Goal: Task Accomplishment & Management: Use online tool/utility

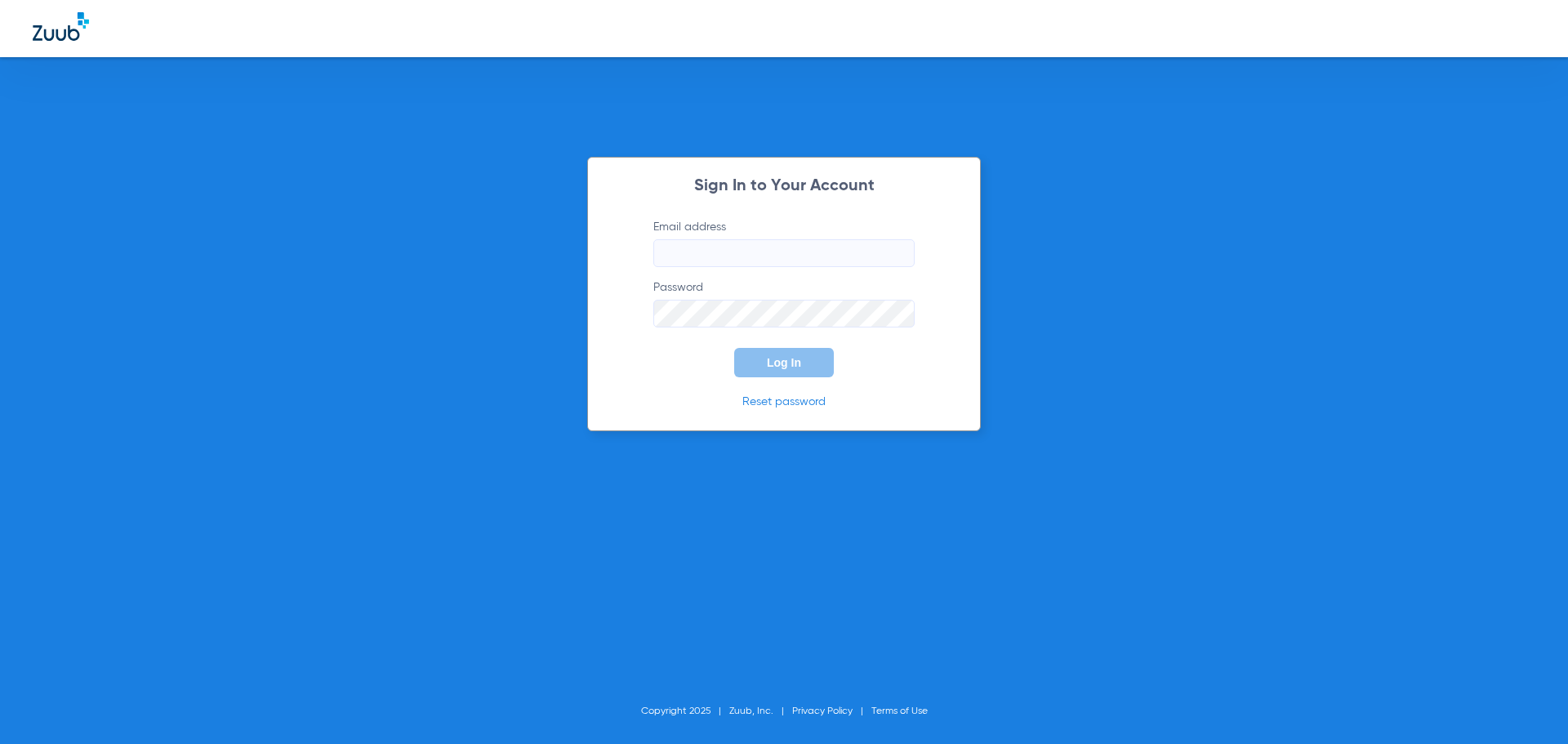
type input "[PERSON_NAME][EMAIL_ADDRESS][DOMAIN_NAME]"
click at [762, 363] on button "Log In" at bounding box center [784, 362] width 100 height 30
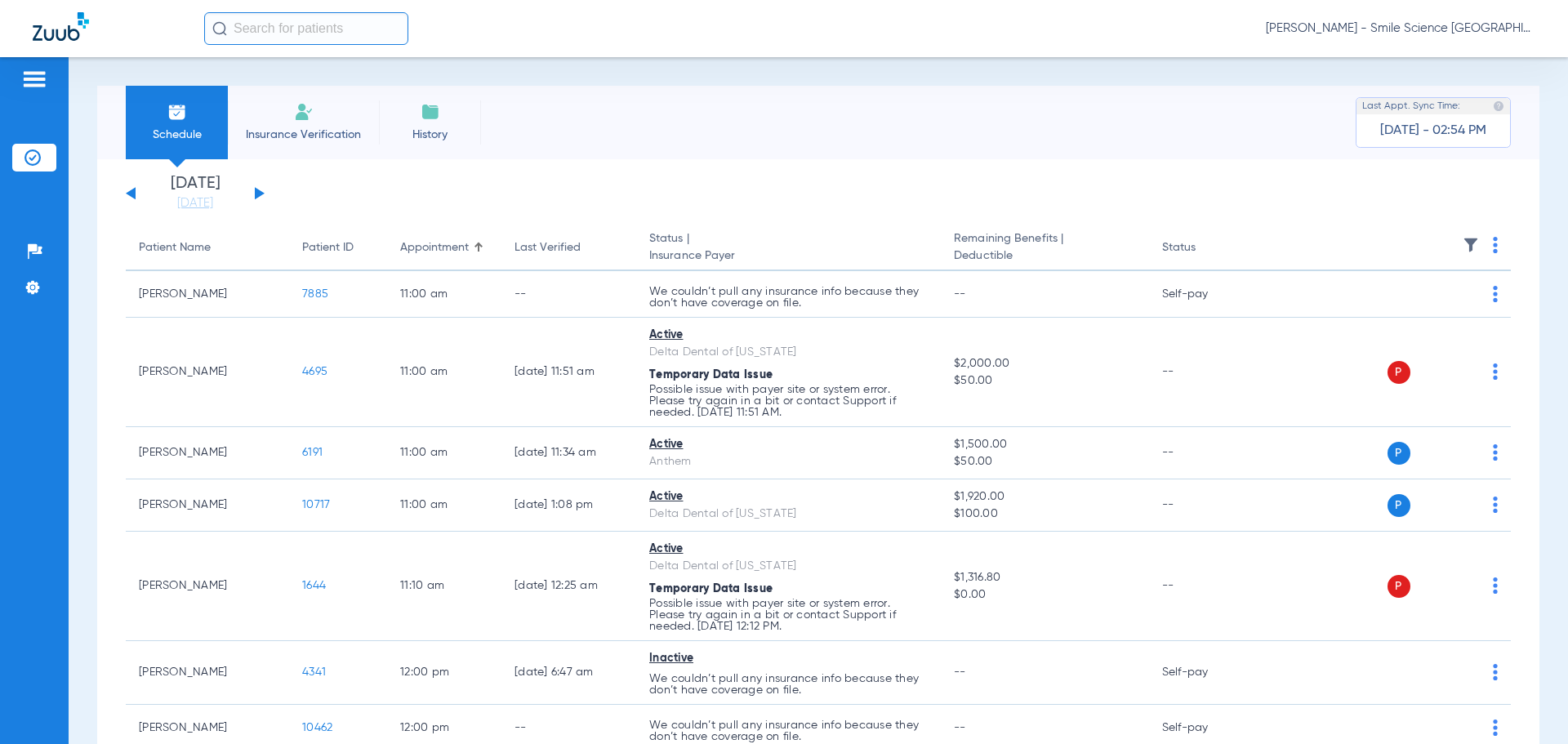
click at [264, 187] on div "[DATE] [DATE] [DATE] [DATE] [DATE] [DATE] [DATE] [DATE] [DATE] [DATE] [DATE] [D…" at bounding box center [195, 193] width 139 height 36
click at [259, 188] on div "[DATE] [DATE] [DATE] [DATE] [DATE] [DATE] [DATE] [DATE] [DATE] [DATE] [DATE] [D…" at bounding box center [195, 193] width 139 height 36
click at [259, 191] on button at bounding box center [260, 193] width 10 height 12
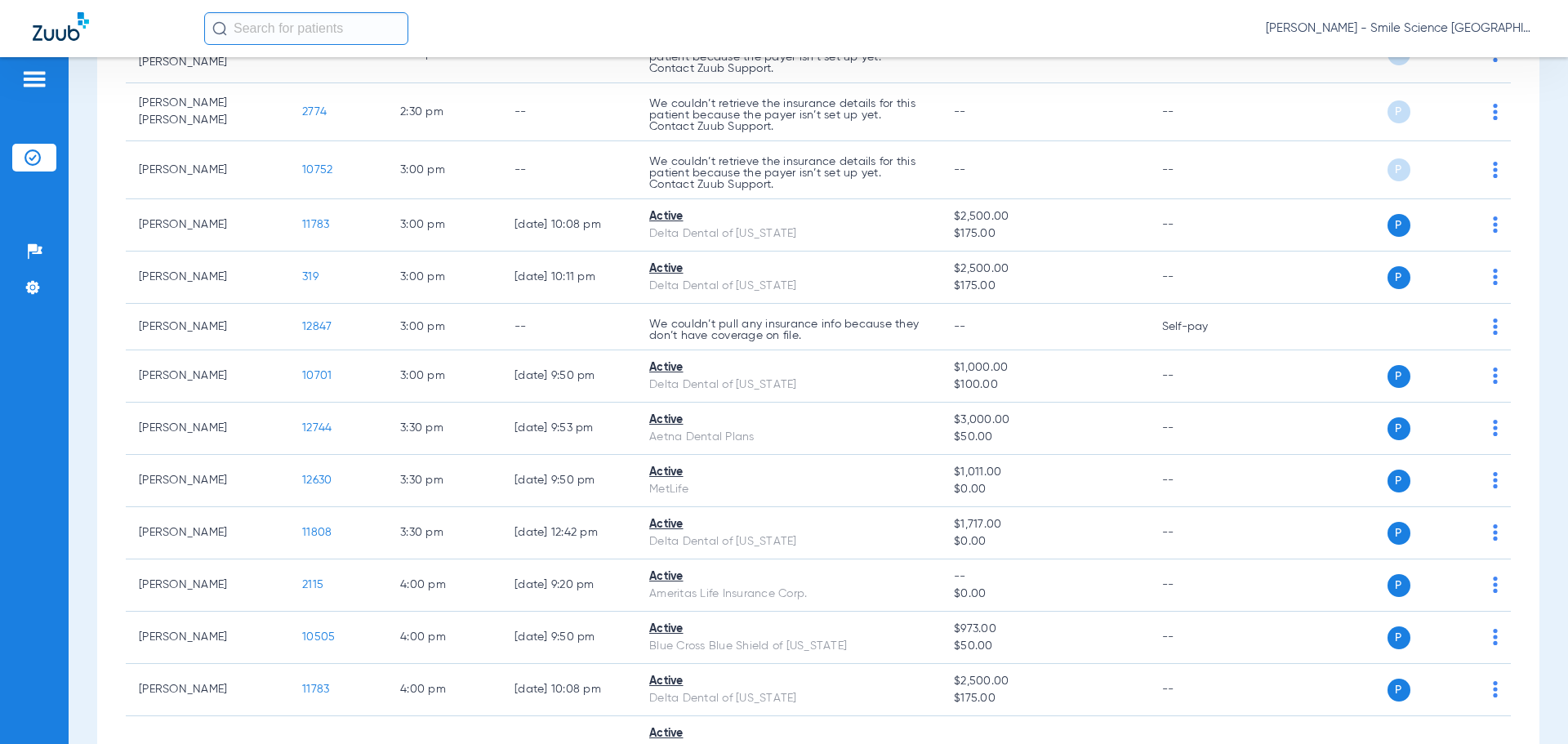
scroll to position [2789, 0]
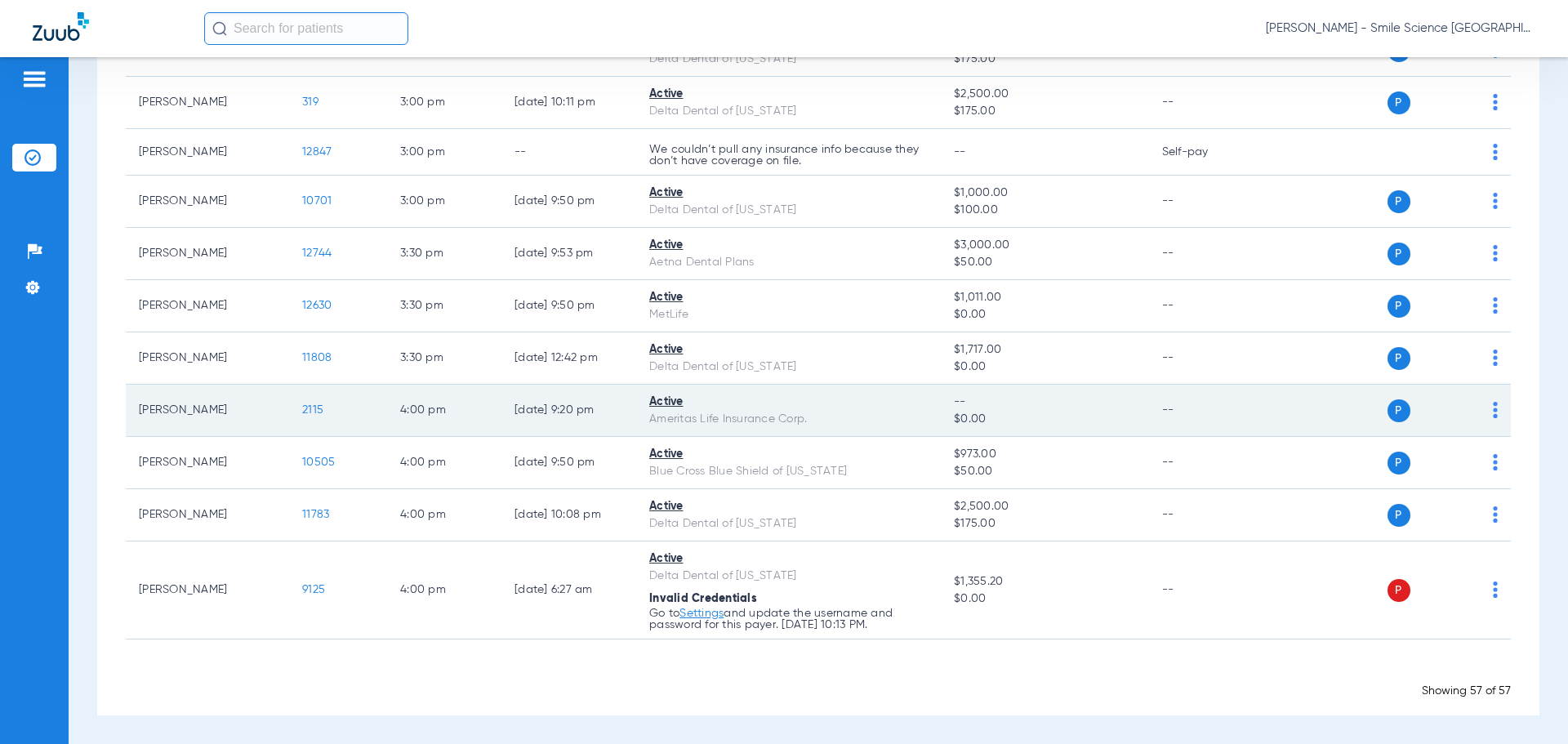
click at [314, 407] on span "2115" at bounding box center [313, 409] width 21 height 11
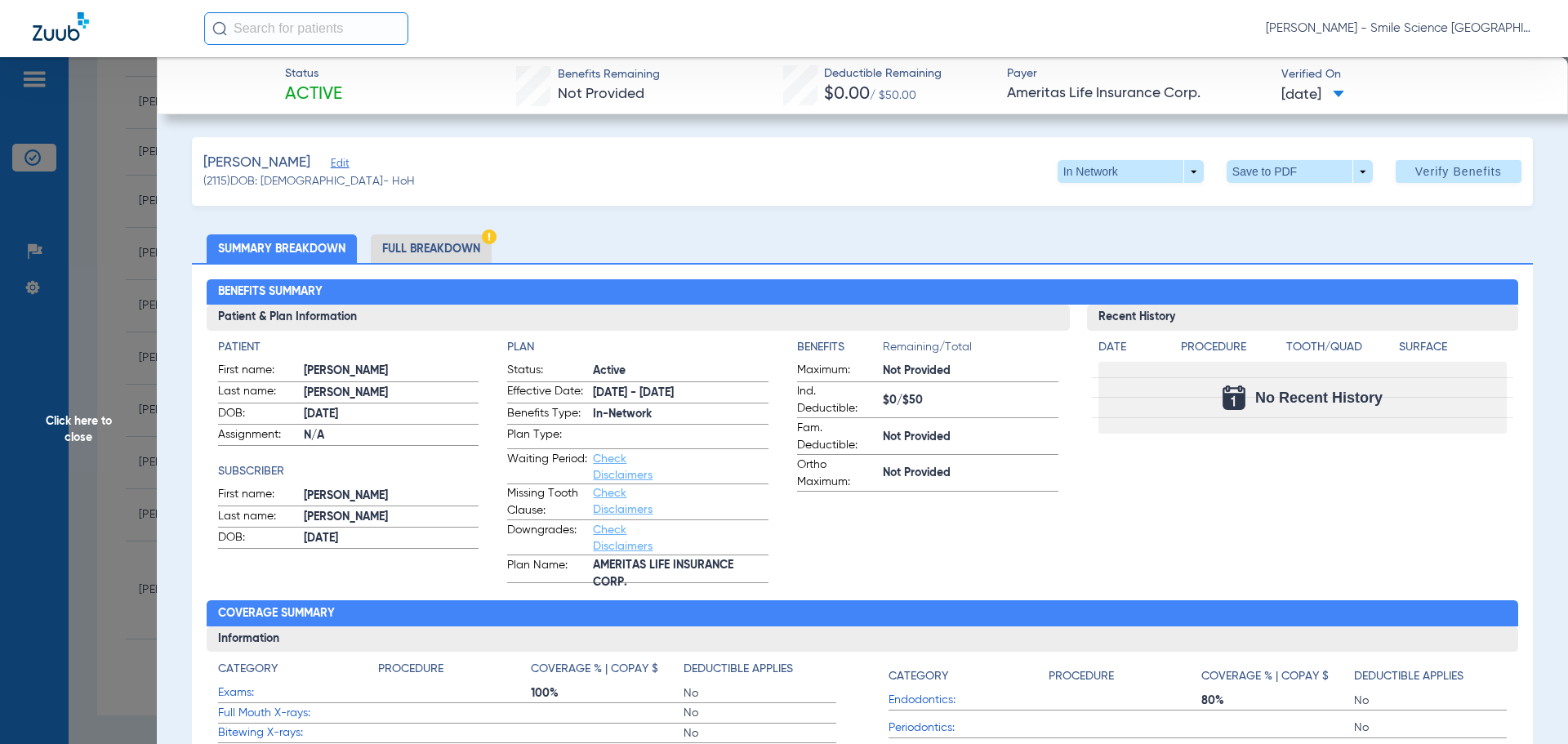
drag, startPoint x: 84, startPoint y: 424, endPoint x: 207, endPoint y: 472, distance: 132.0
click at [86, 425] on span "Click here to close" at bounding box center [78, 429] width 157 height 744
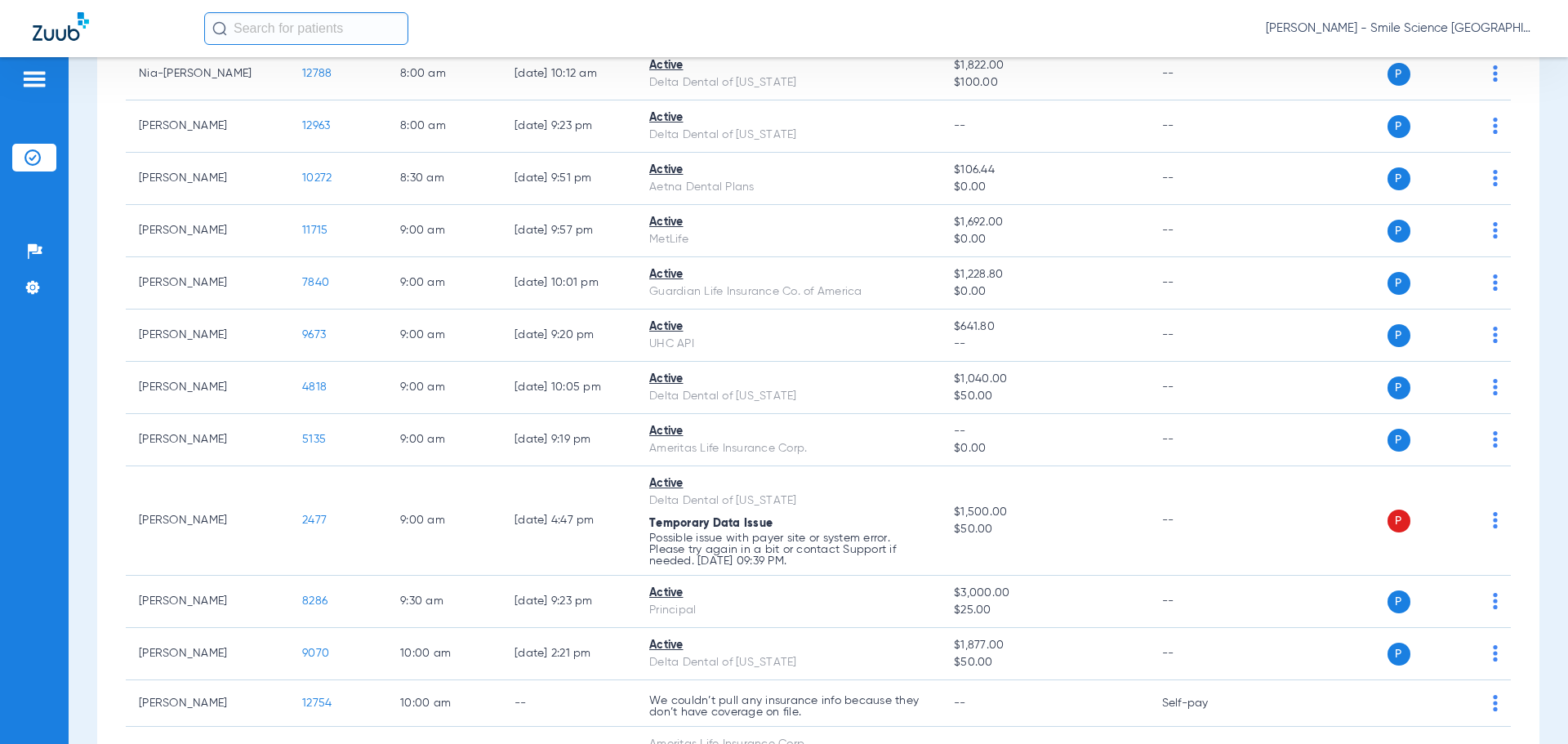
scroll to position [338, 0]
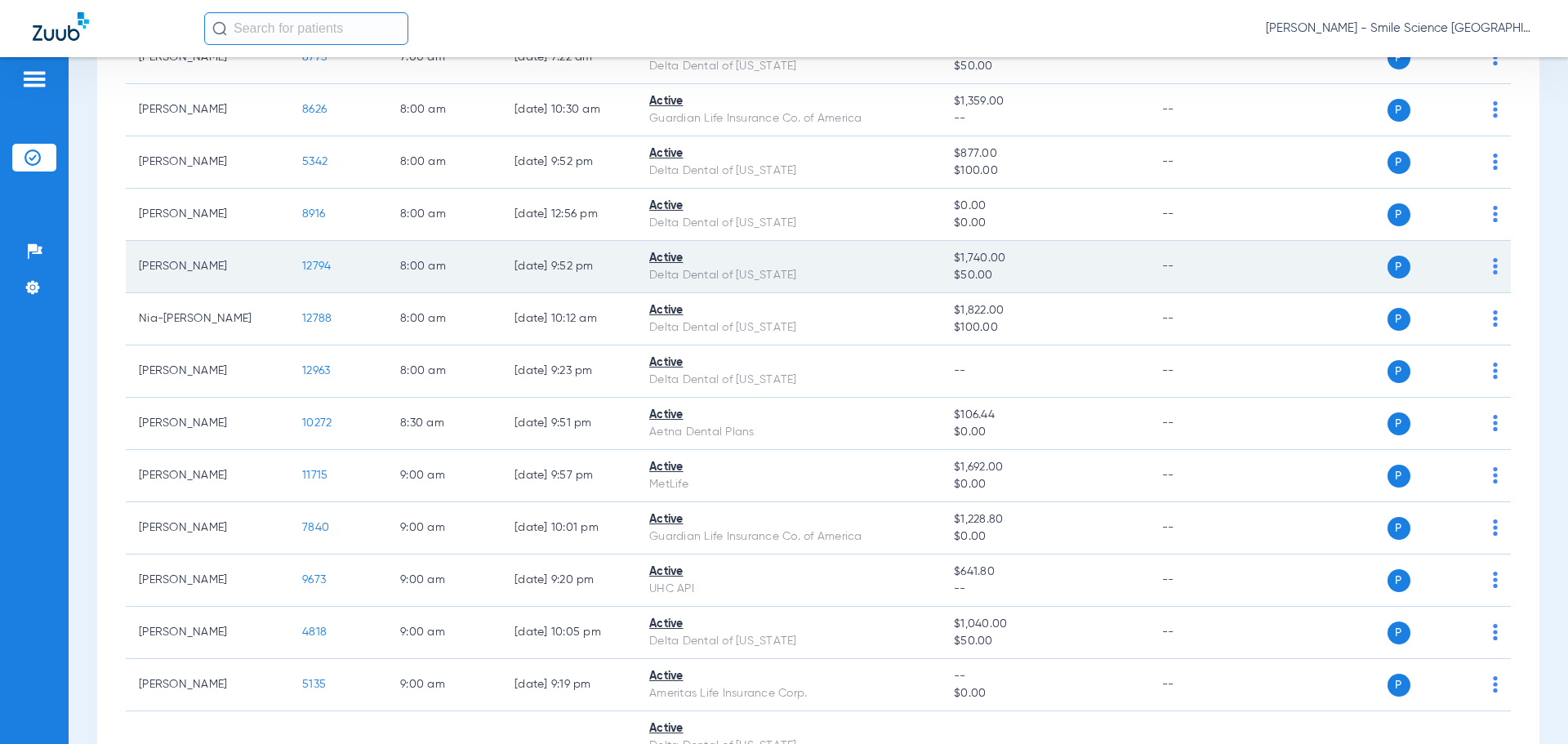
click at [316, 270] on span "12794" at bounding box center [317, 266] width 29 height 11
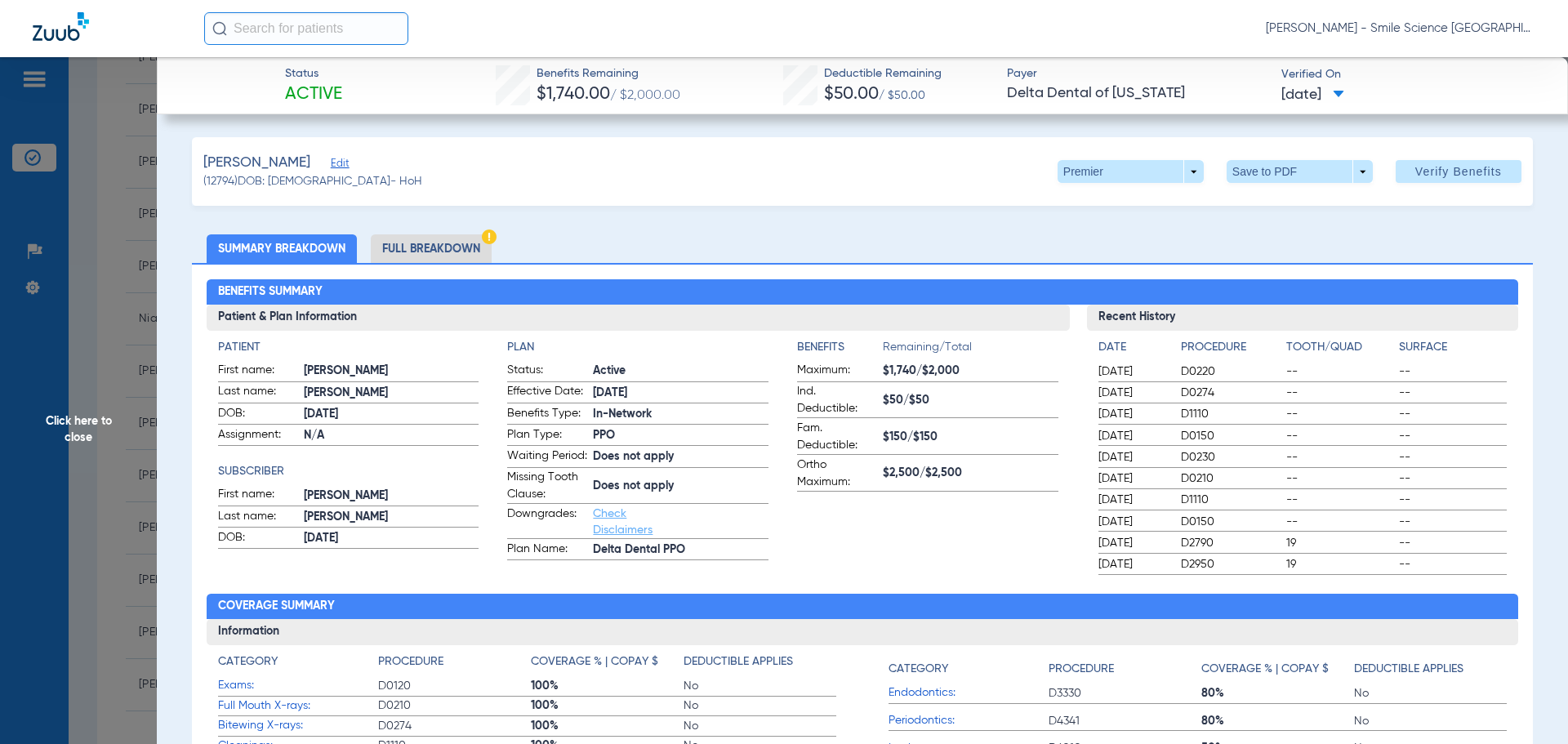
drag, startPoint x: 79, startPoint y: 435, endPoint x: 181, endPoint y: 413, distance: 104.3
click at [80, 435] on span "Click here to close" at bounding box center [78, 429] width 157 height 744
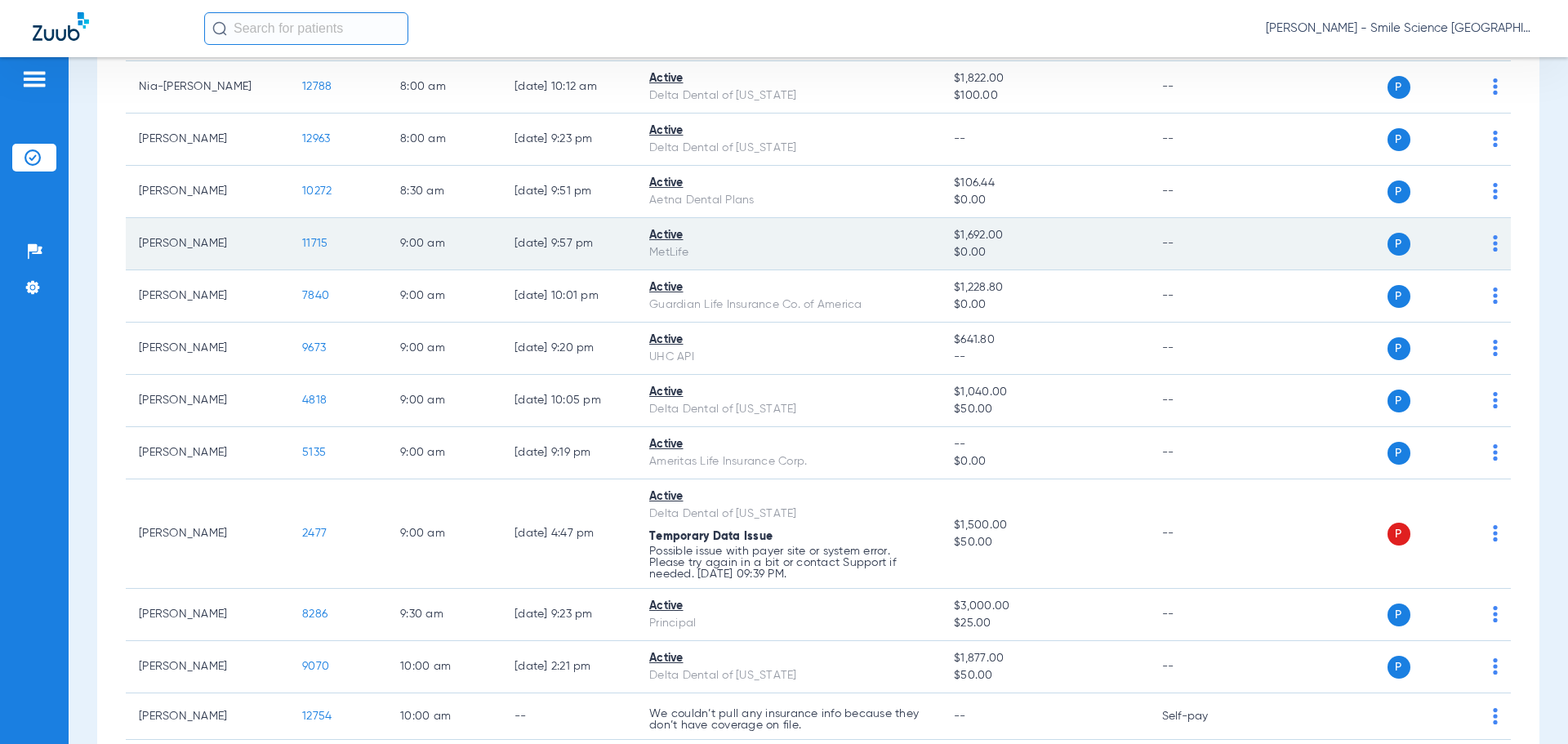
scroll to position [572, 0]
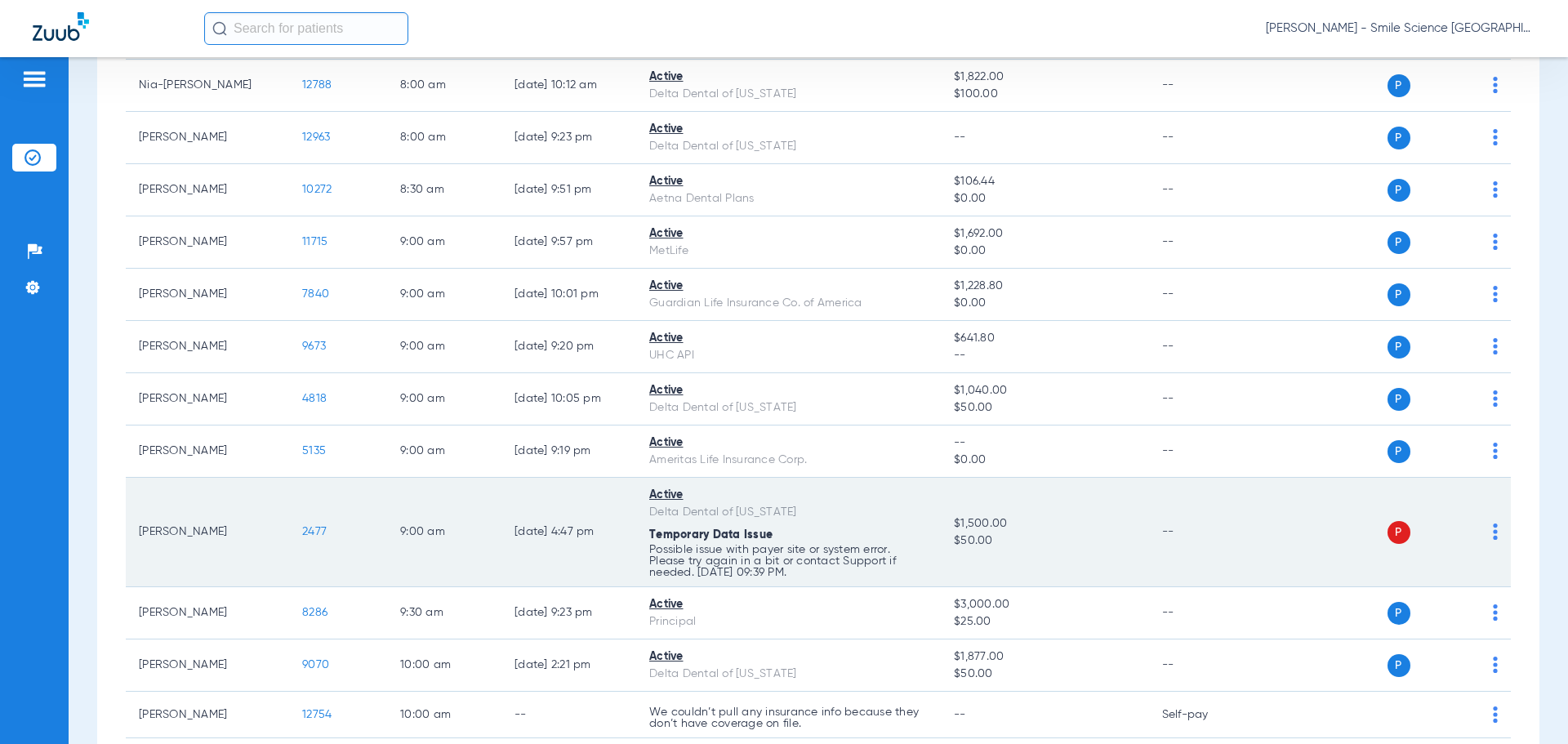
click at [317, 532] on span "2477" at bounding box center [314, 531] width 25 height 11
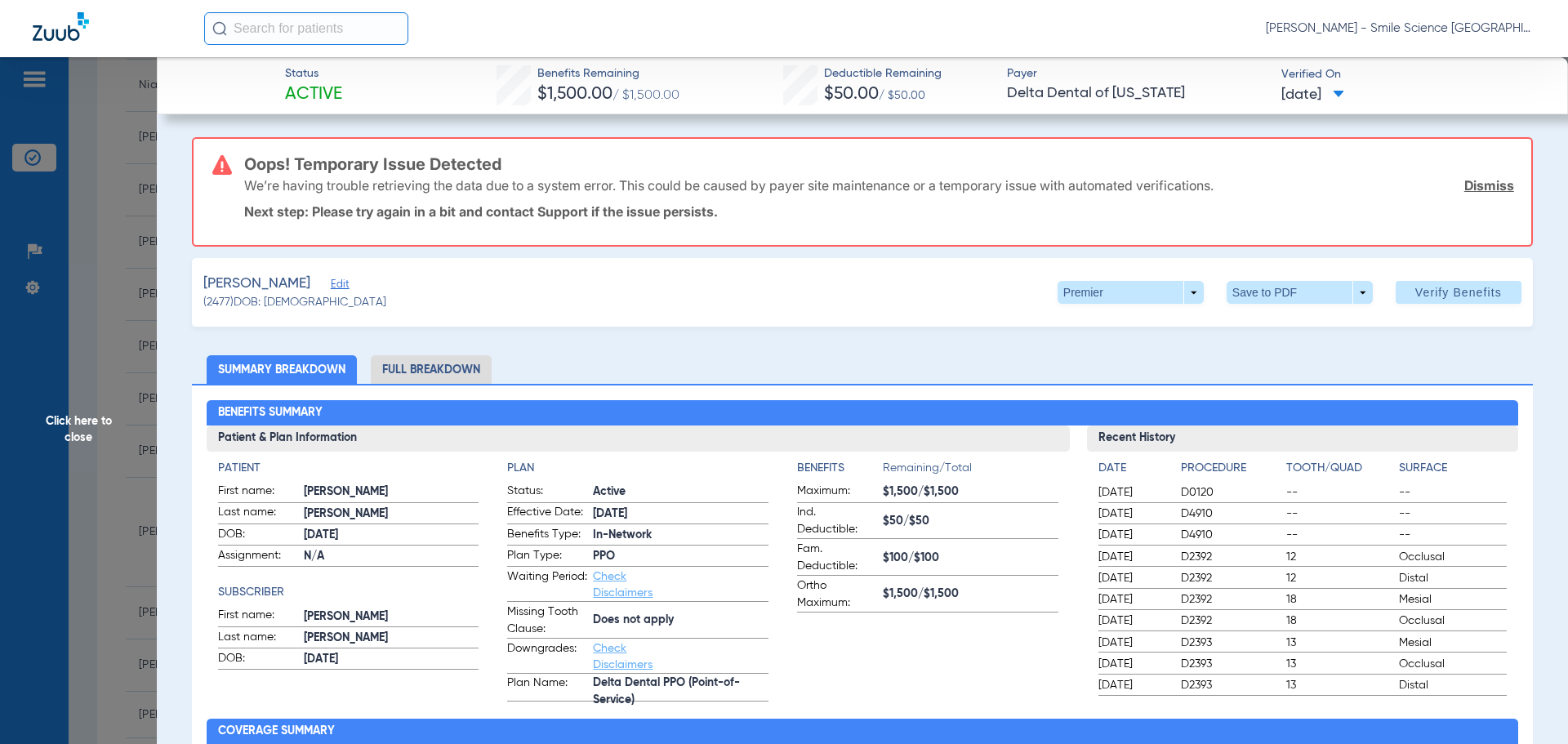
click at [94, 422] on span "Click here to close" at bounding box center [78, 429] width 157 height 744
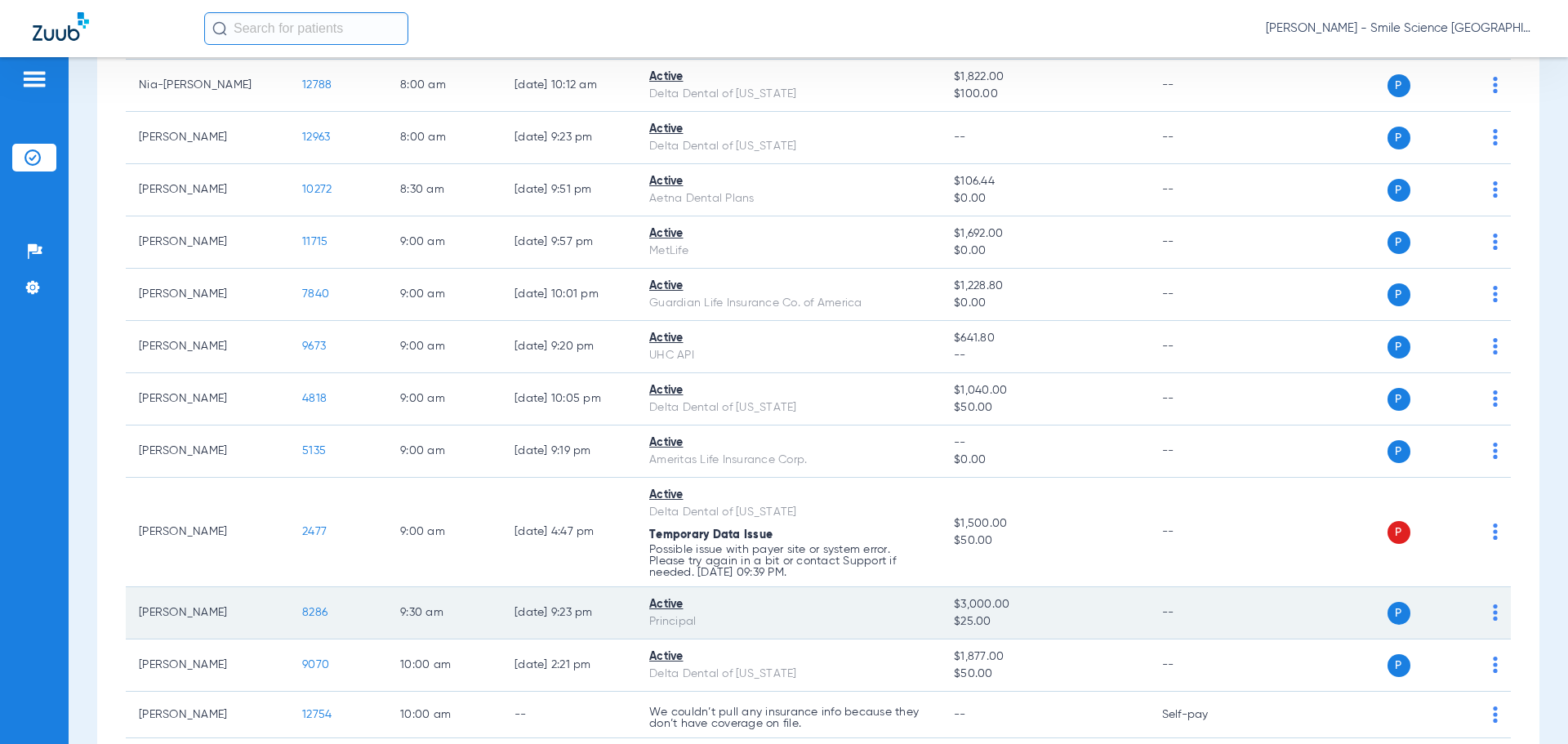
scroll to position [735, 0]
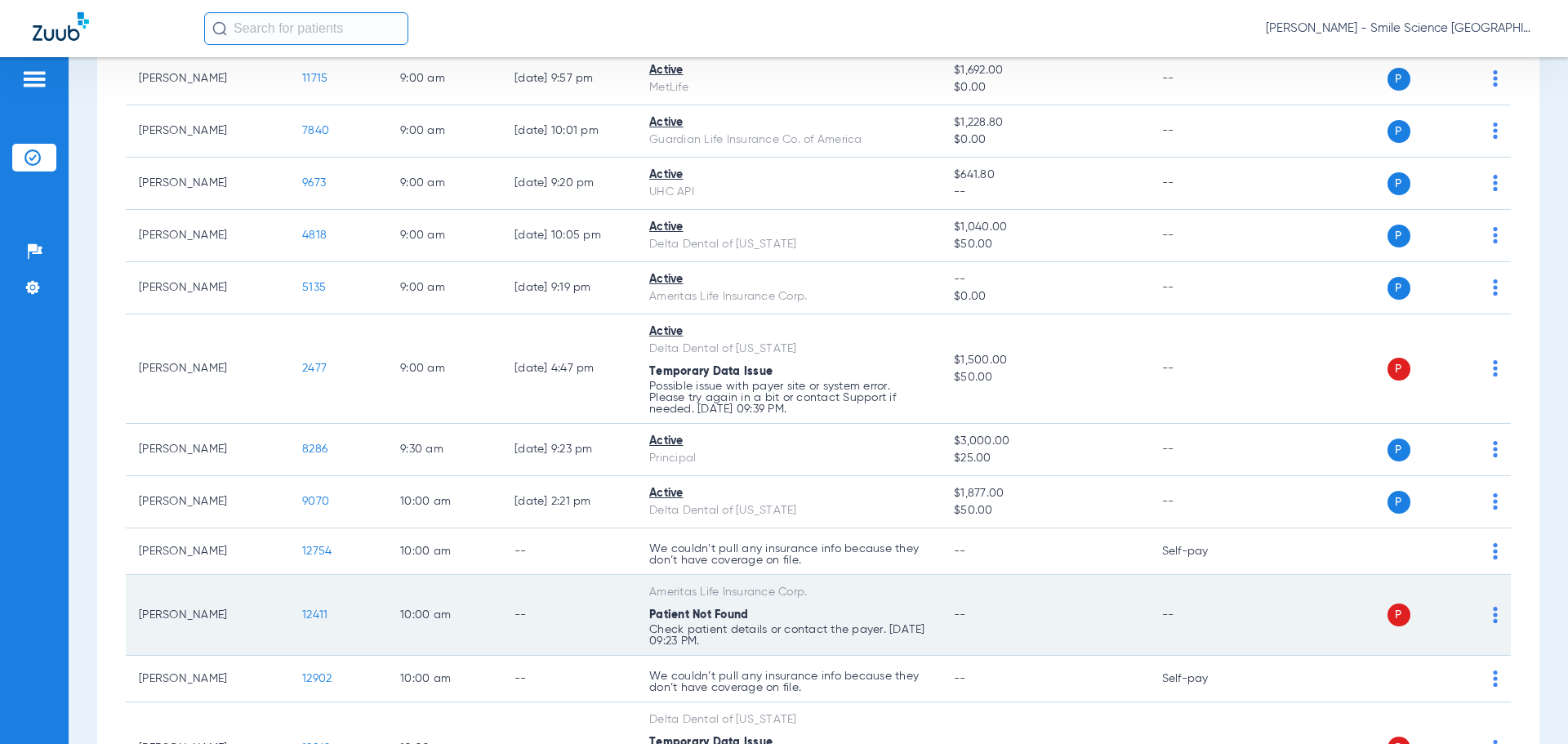
click at [313, 614] on span "12411" at bounding box center [315, 614] width 26 height 11
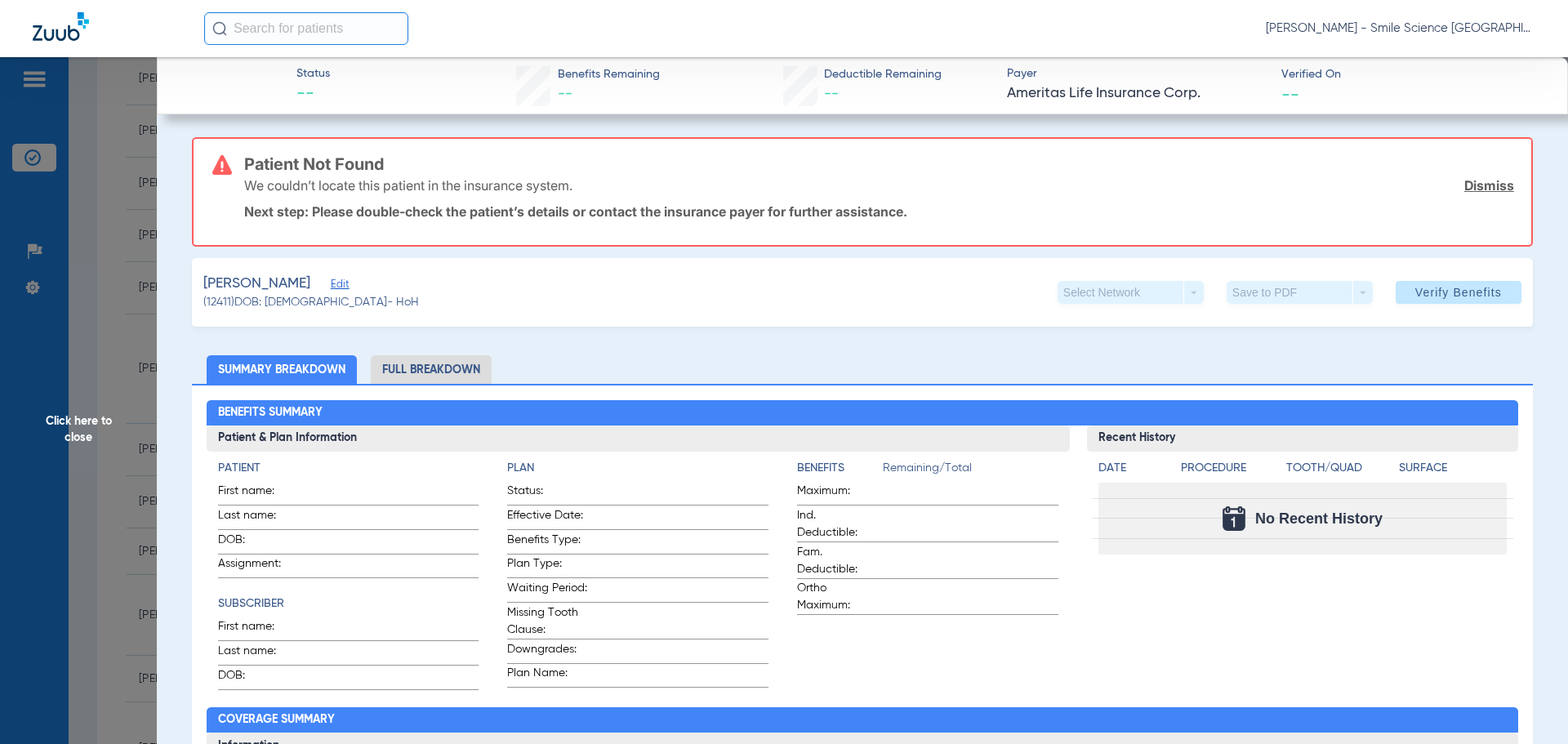
click at [740, 372] on ul "Summary Breakdown Full Breakdown" at bounding box center [862, 370] width 1341 height 29
click at [339, 285] on span "Edit" at bounding box center [337, 286] width 14 height 15
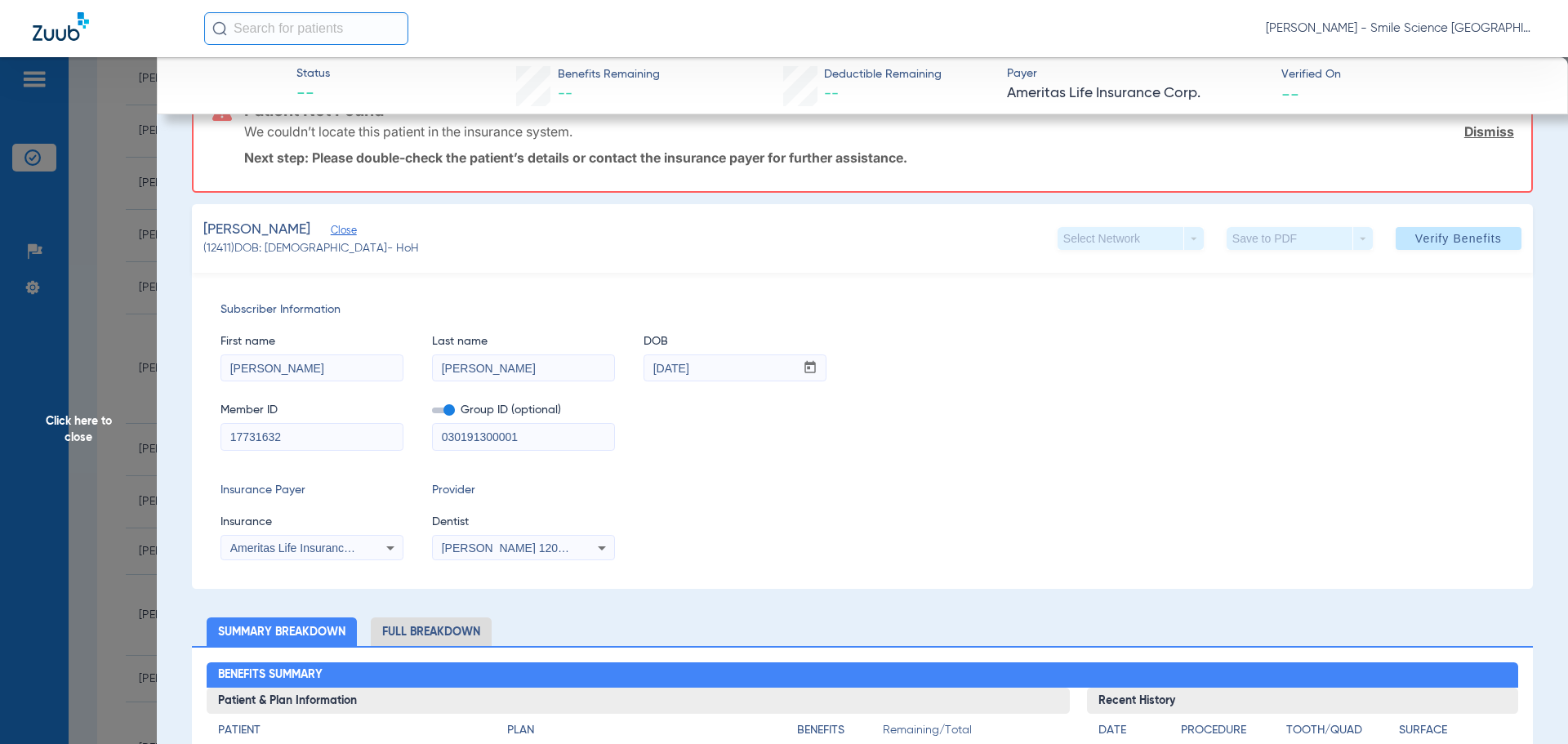
scroll to position [82, 0]
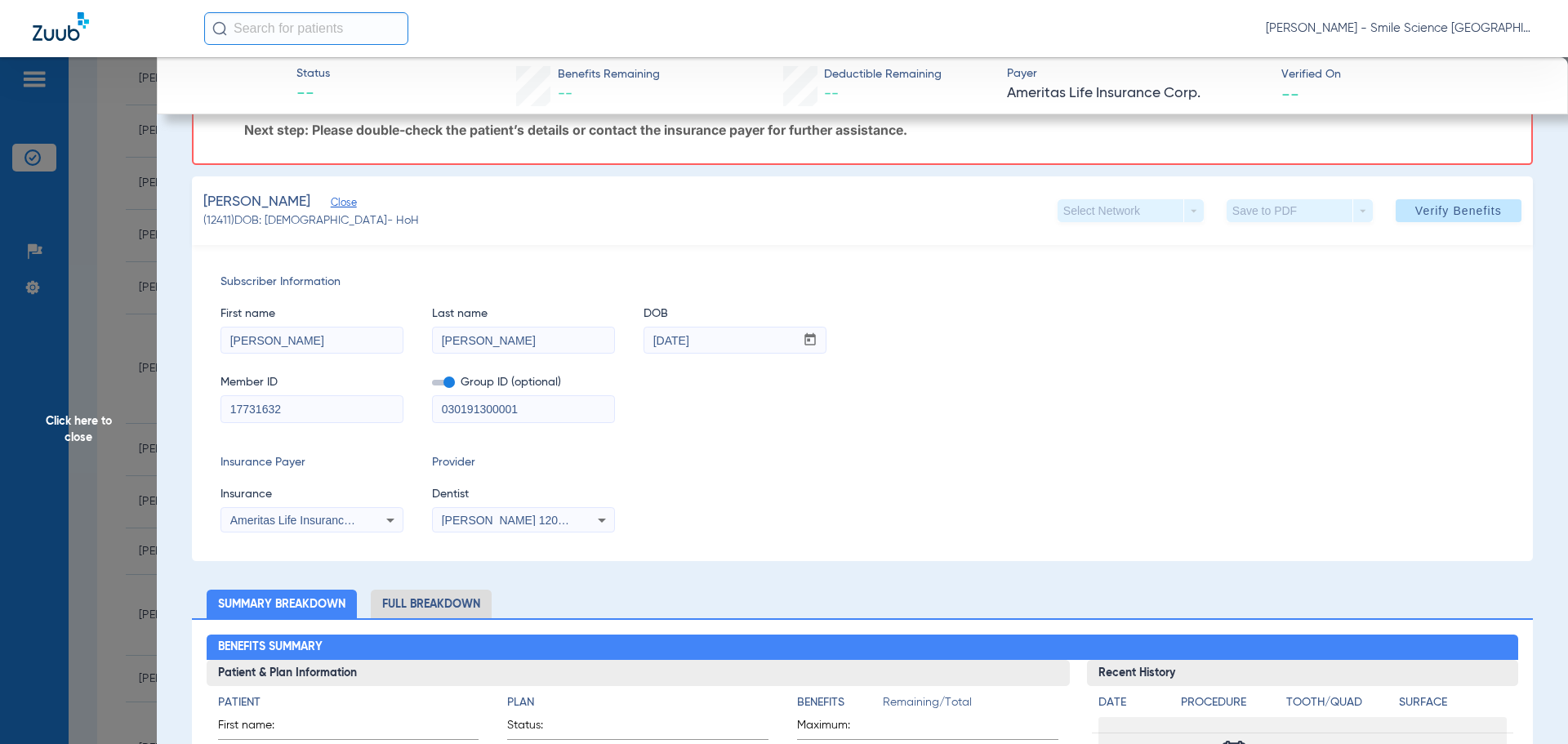
drag, startPoint x: 298, startPoint y: 410, endPoint x: 193, endPoint y: 413, distance: 105.0
click at [199, 418] on div "Subscriber Information First name [PERSON_NAME] Last name [PERSON_NAME] DOB mm …" at bounding box center [862, 403] width 1341 height 316
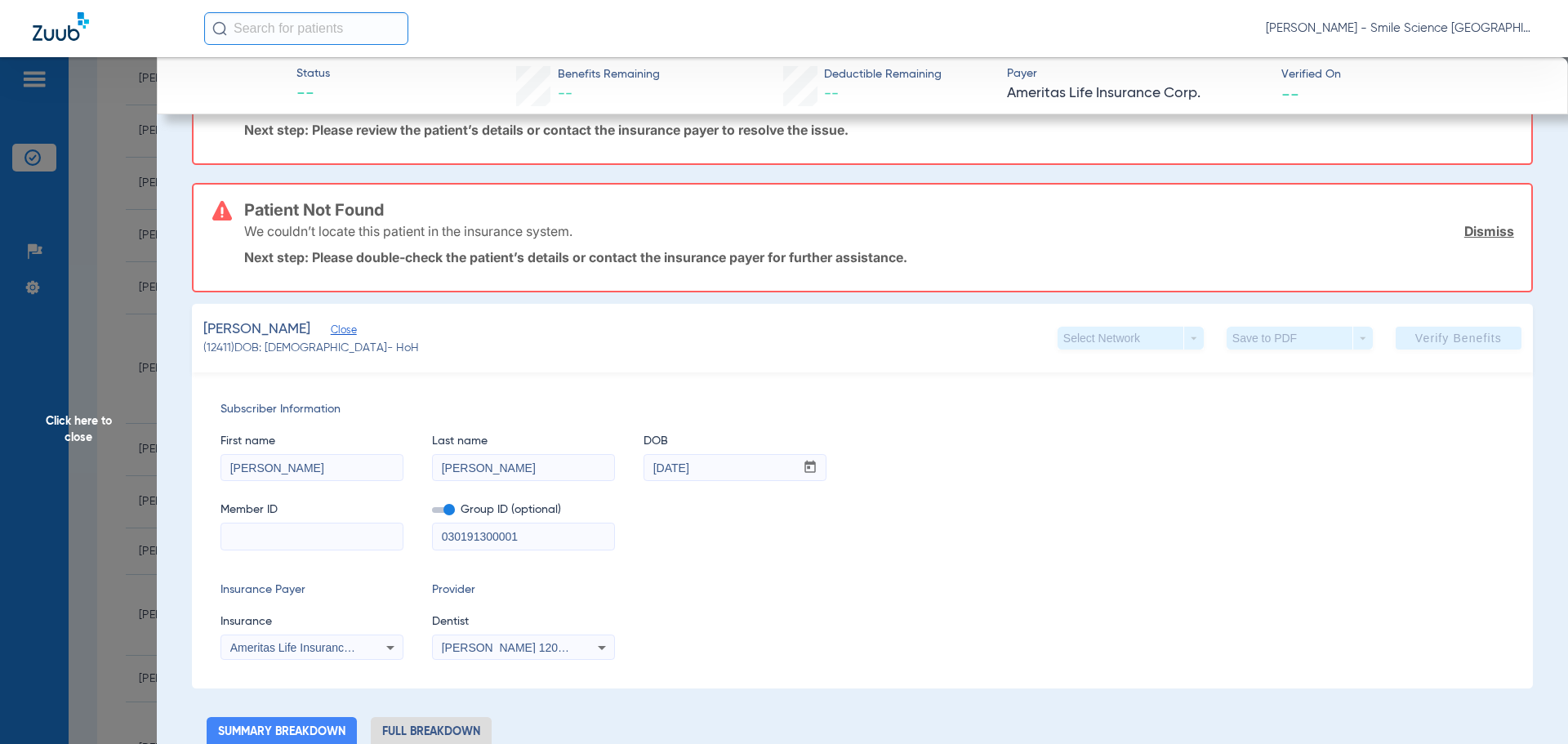
scroll to position [209, 0]
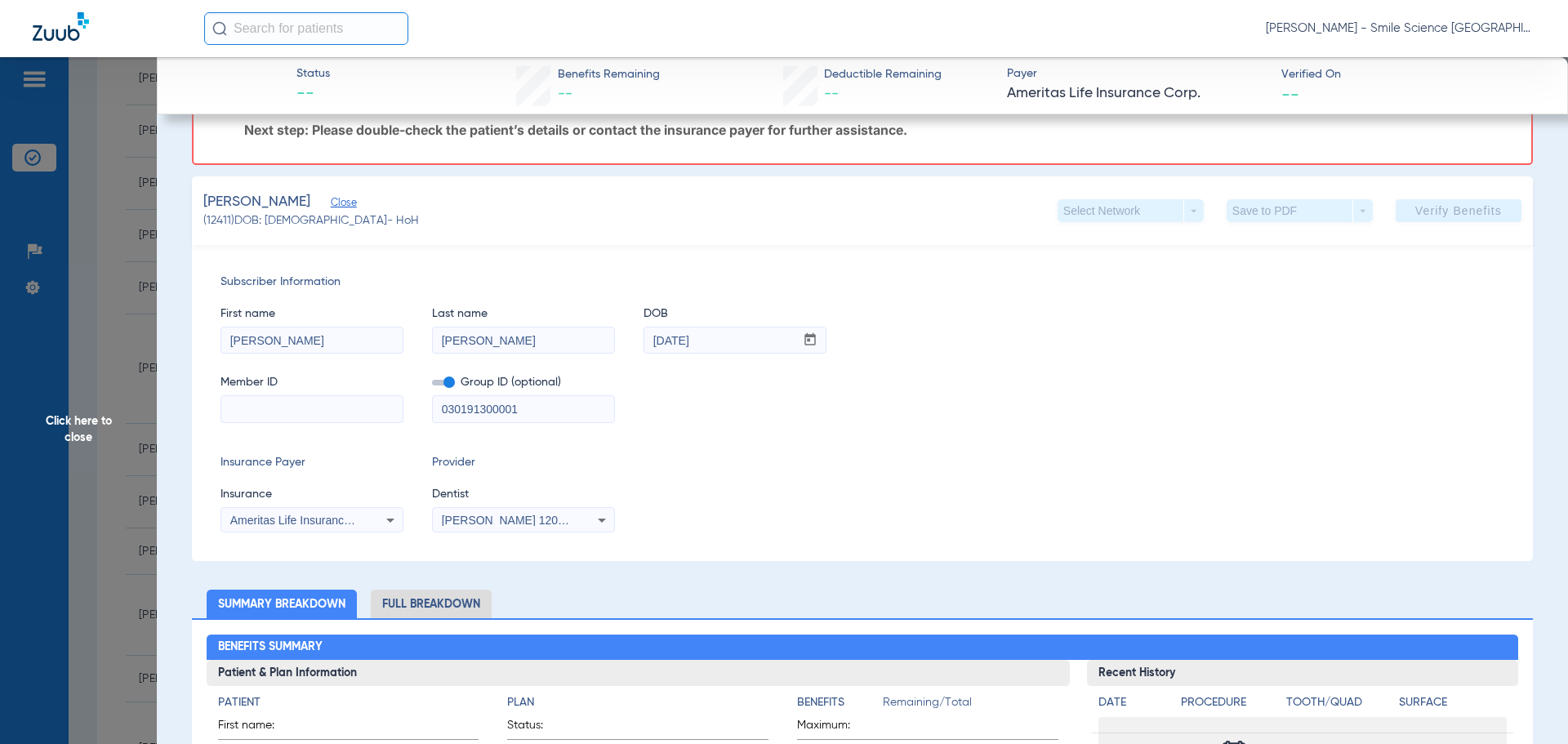
click at [233, 412] on input at bounding box center [312, 409] width 182 height 26
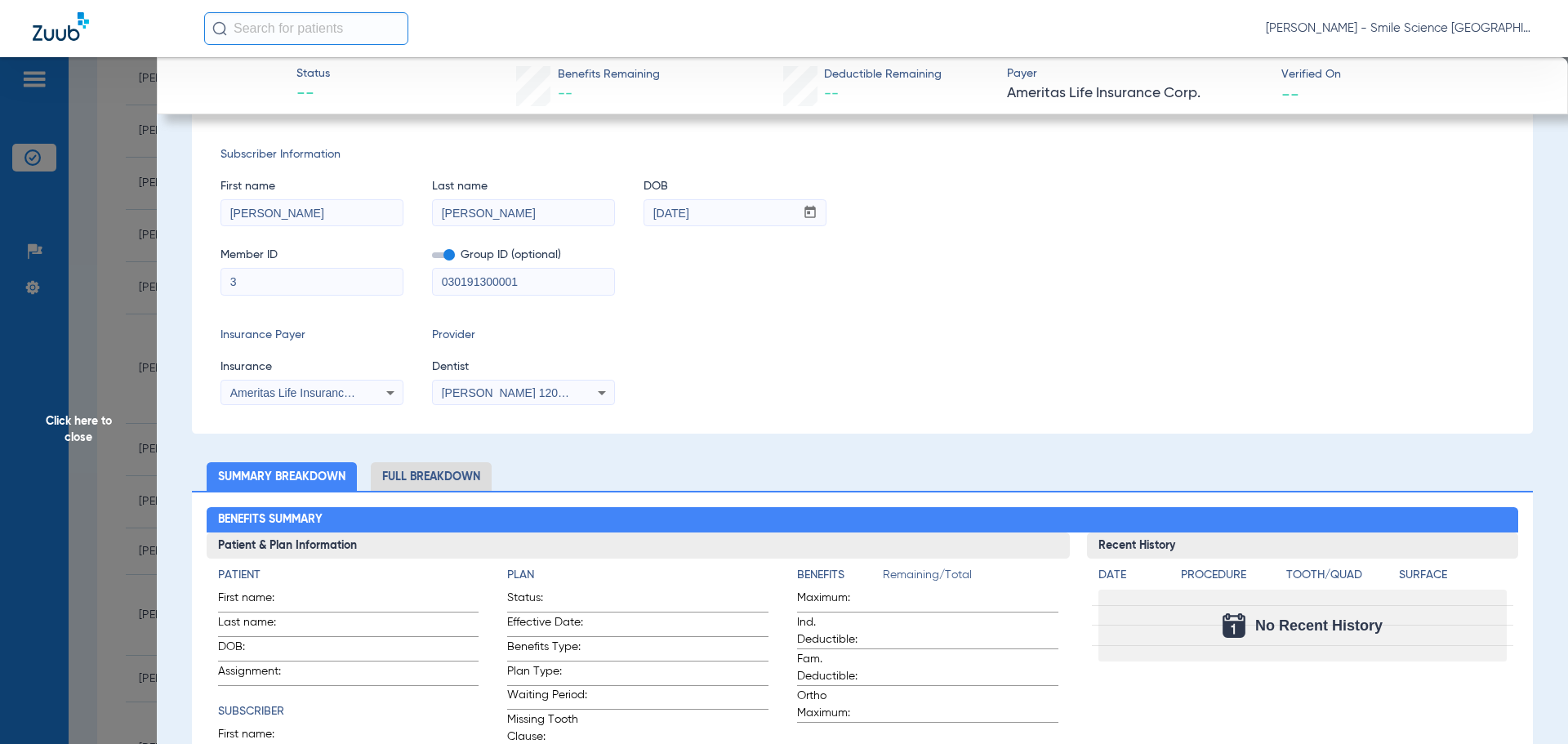
scroll to position [82, 0]
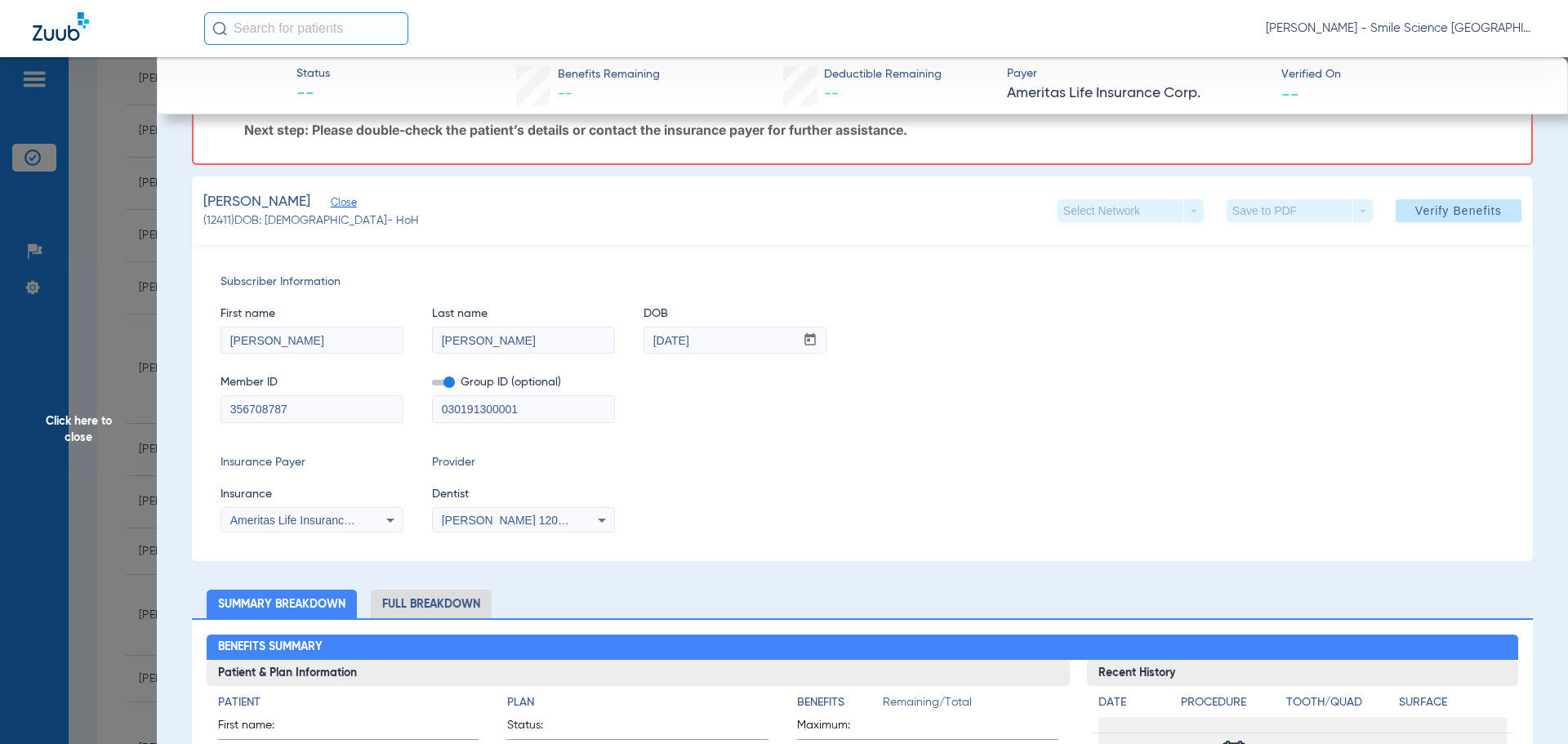
type input "356708787"
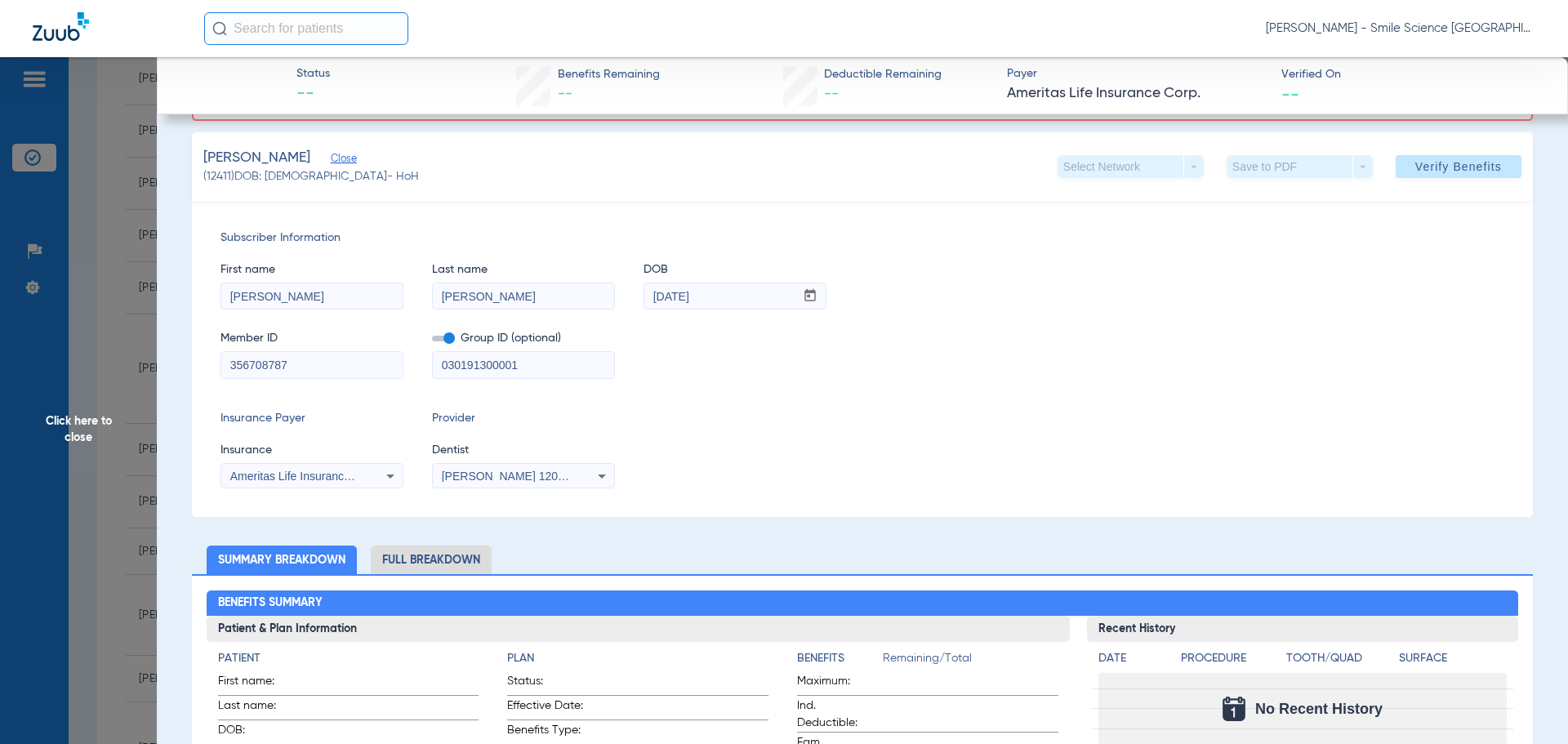
scroll to position [164, 0]
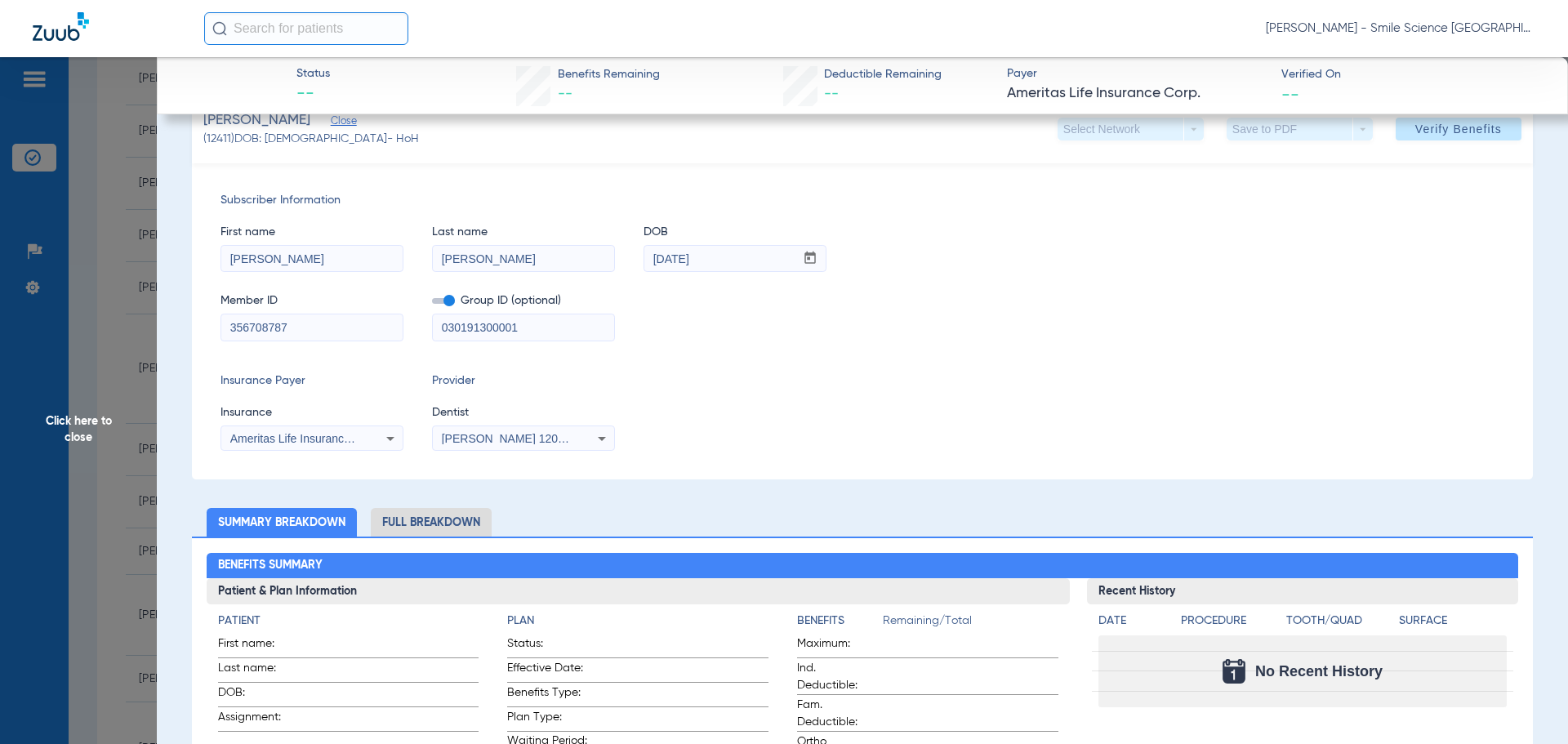
click at [933, 364] on div "Subscriber Information First name [PERSON_NAME] Last name [PERSON_NAME] DOB mm …" at bounding box center [862, 321] width 1341 height 316
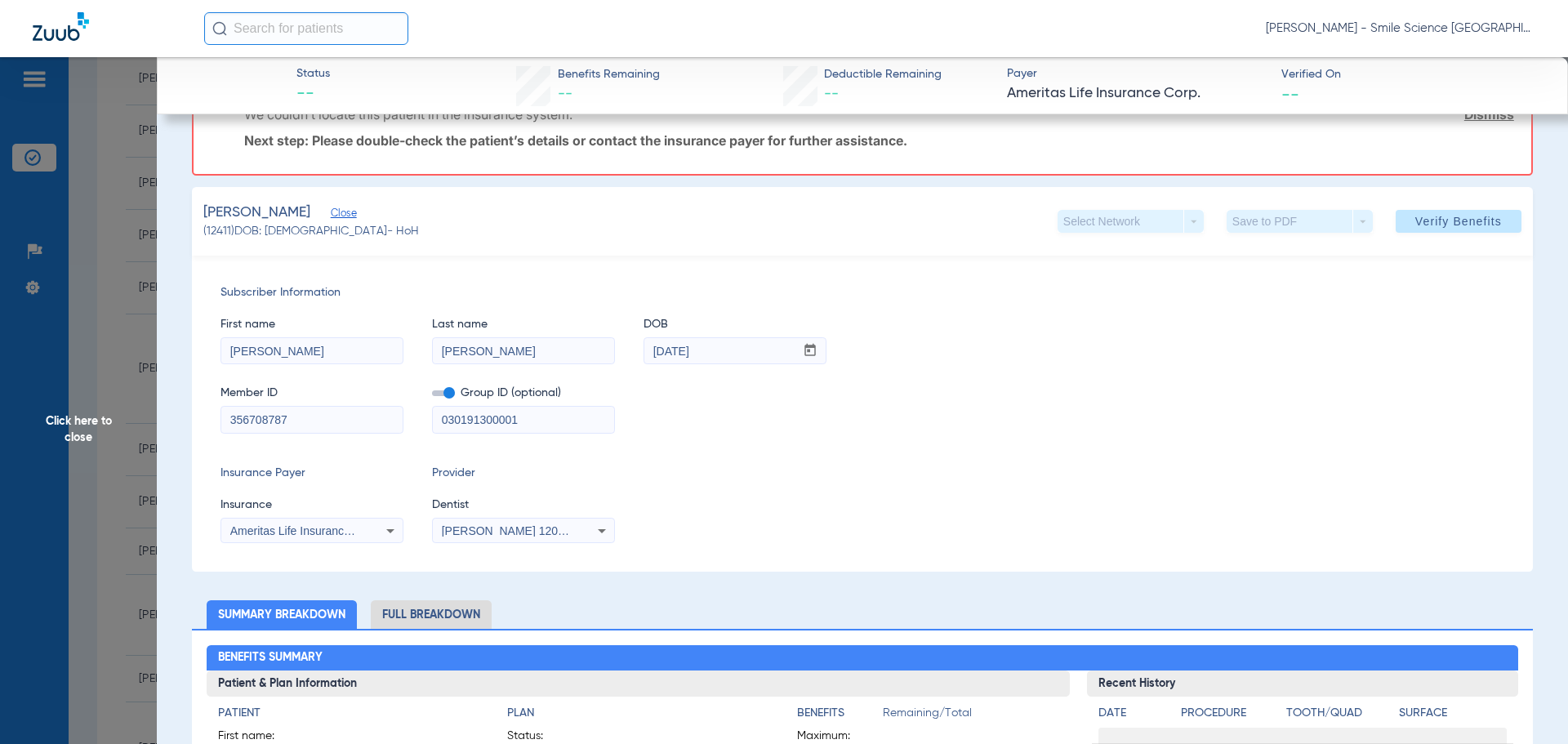
scroll to position [0, 0]
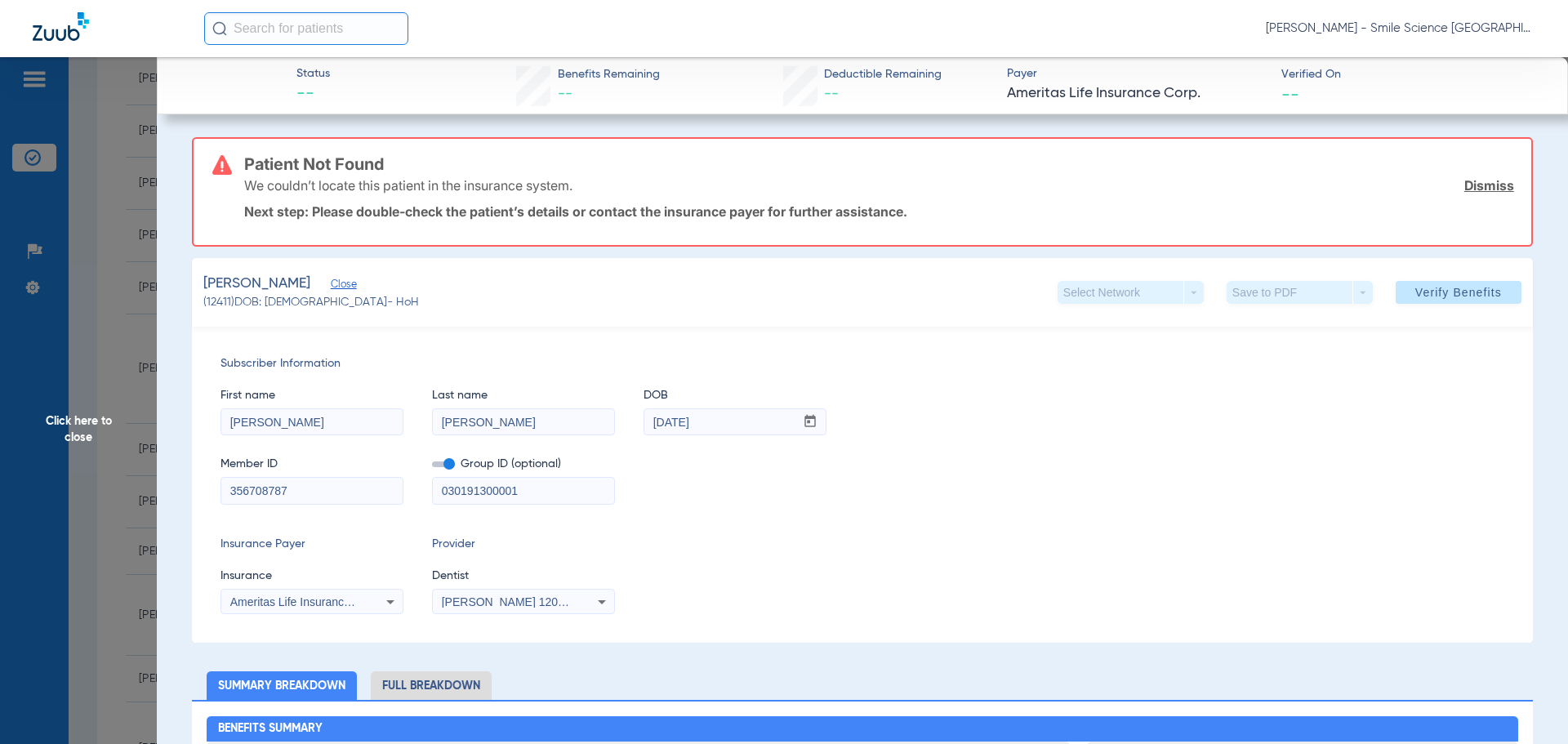
click at [345, 287] on span "Close" at bounding box center [337, 286] width 14 height 15
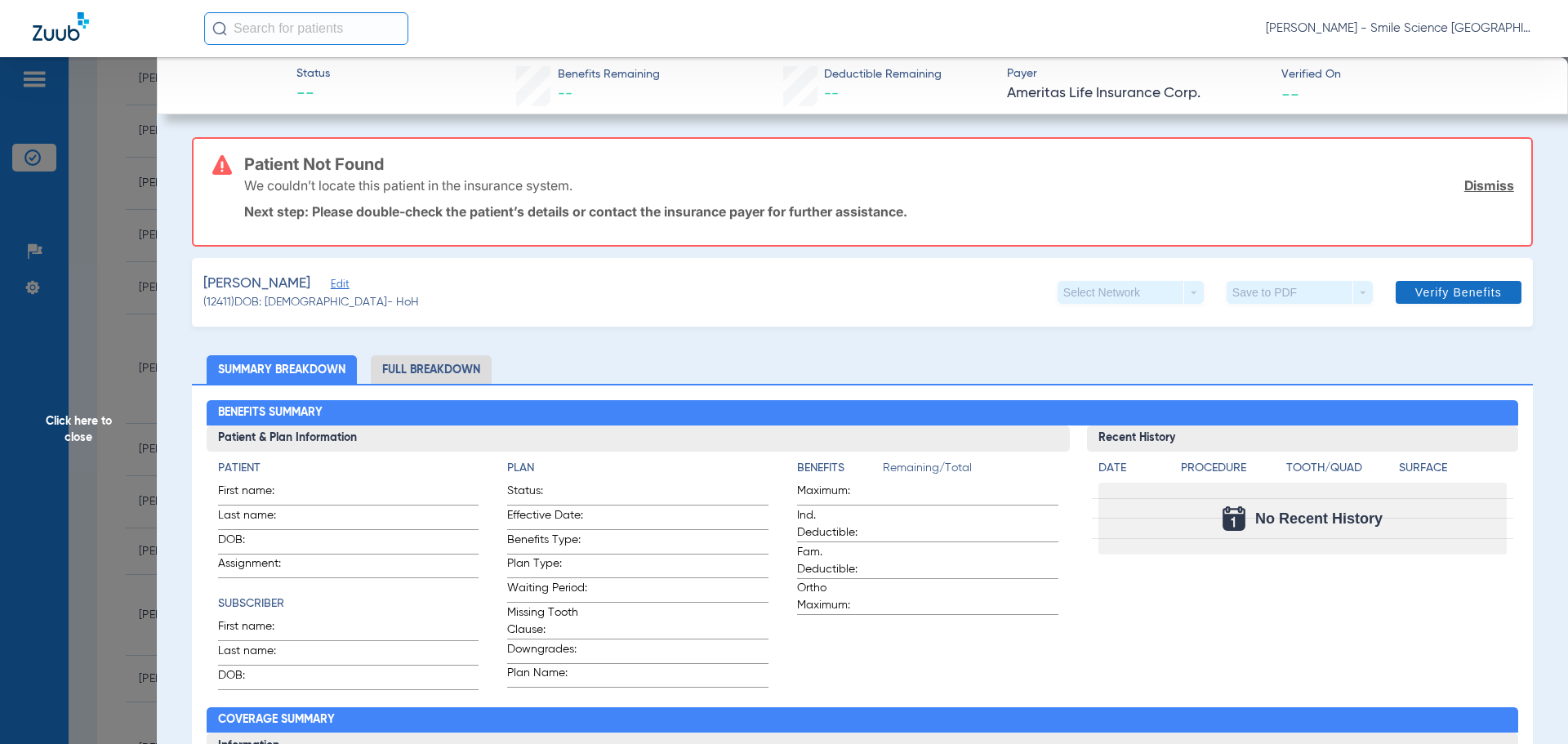
click at [1425, 294] on span "Verify Benefits" at bounding box center [1459, 291] width 87 height 13
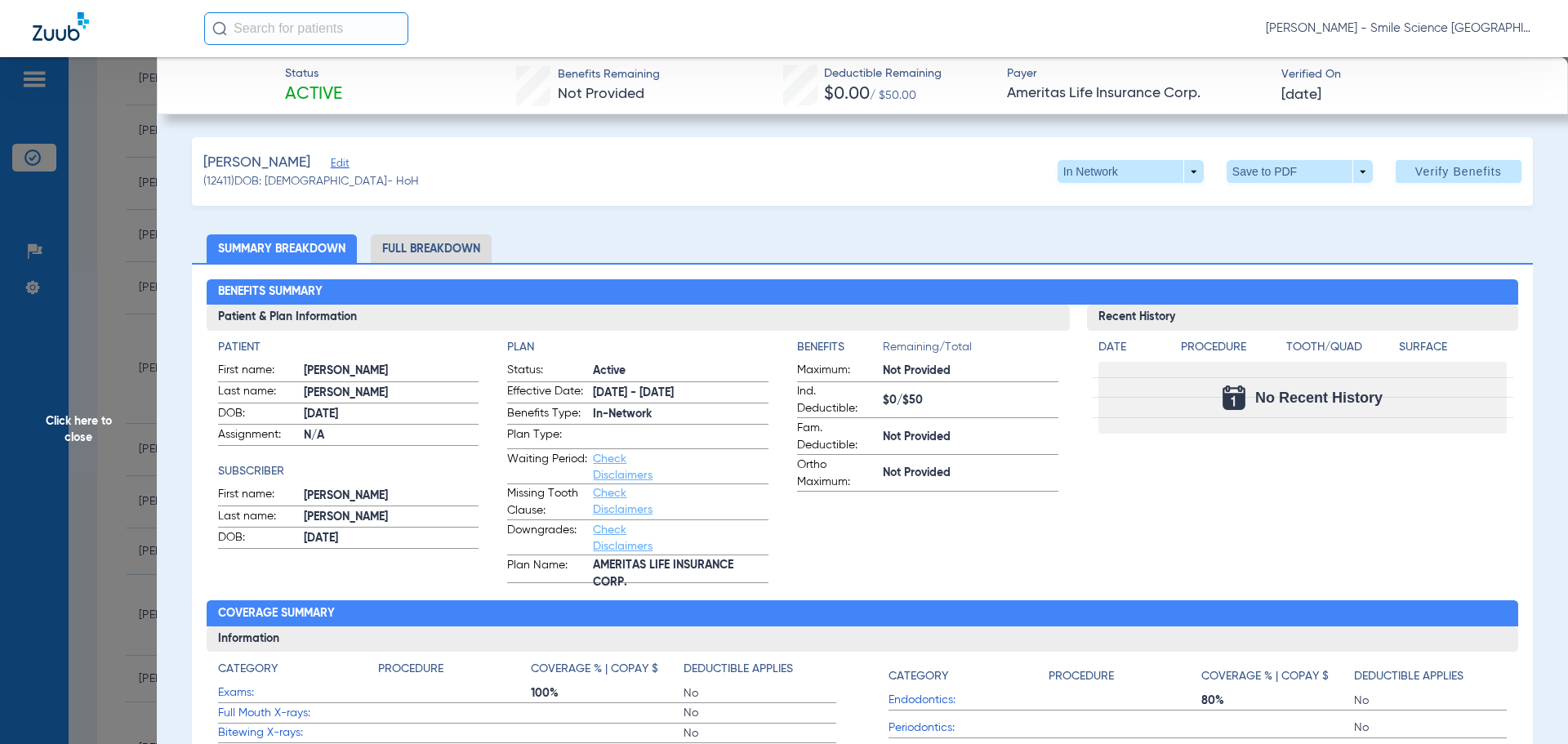
drag, startPoint x: 76, startPoint y: 430, endPoint x: 181, endPoint y: 453, distance: 107.5
click at [76, 430] on span "Click here to close" at bounding box center [78, 429] width 157 height 744
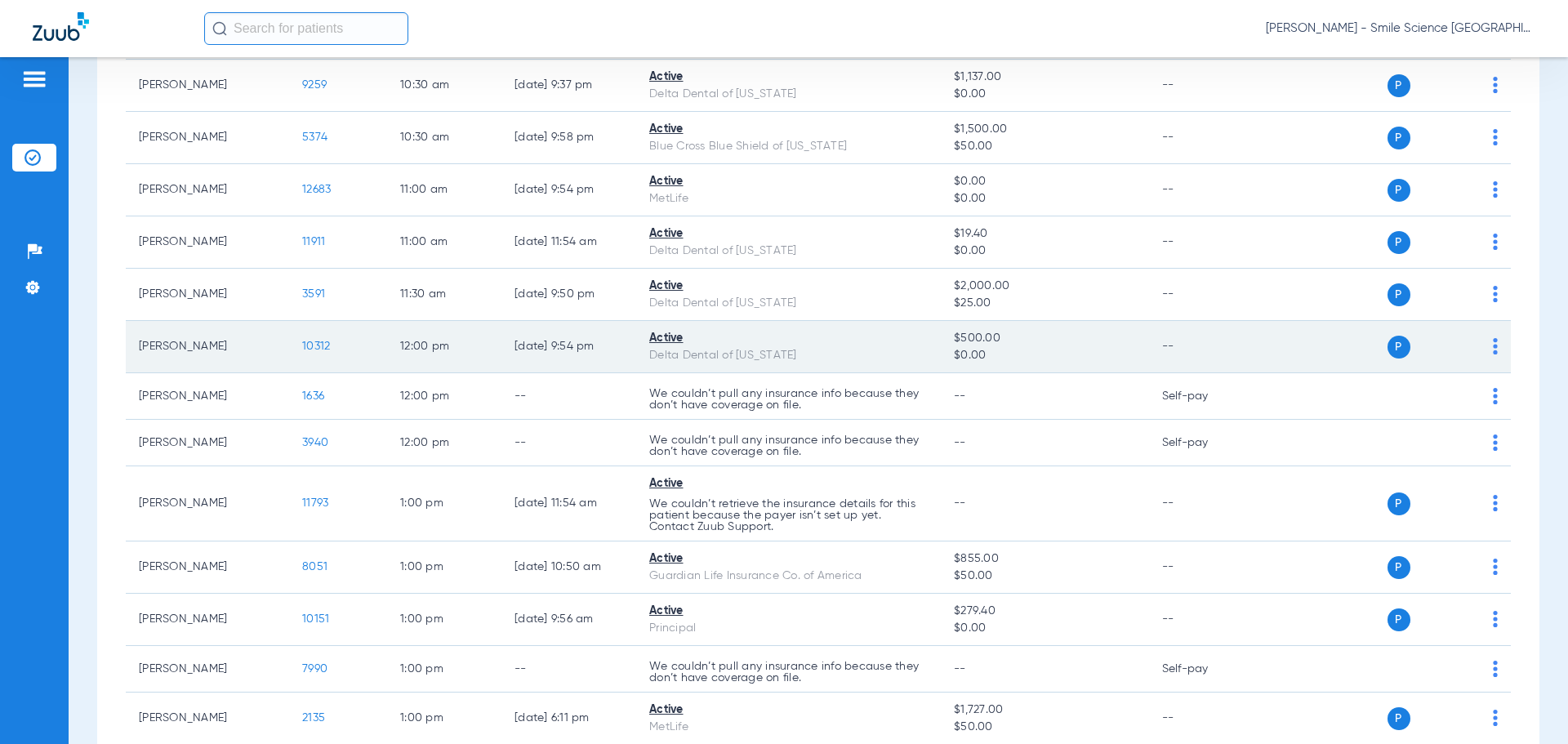
scroll to position [1634, 0]
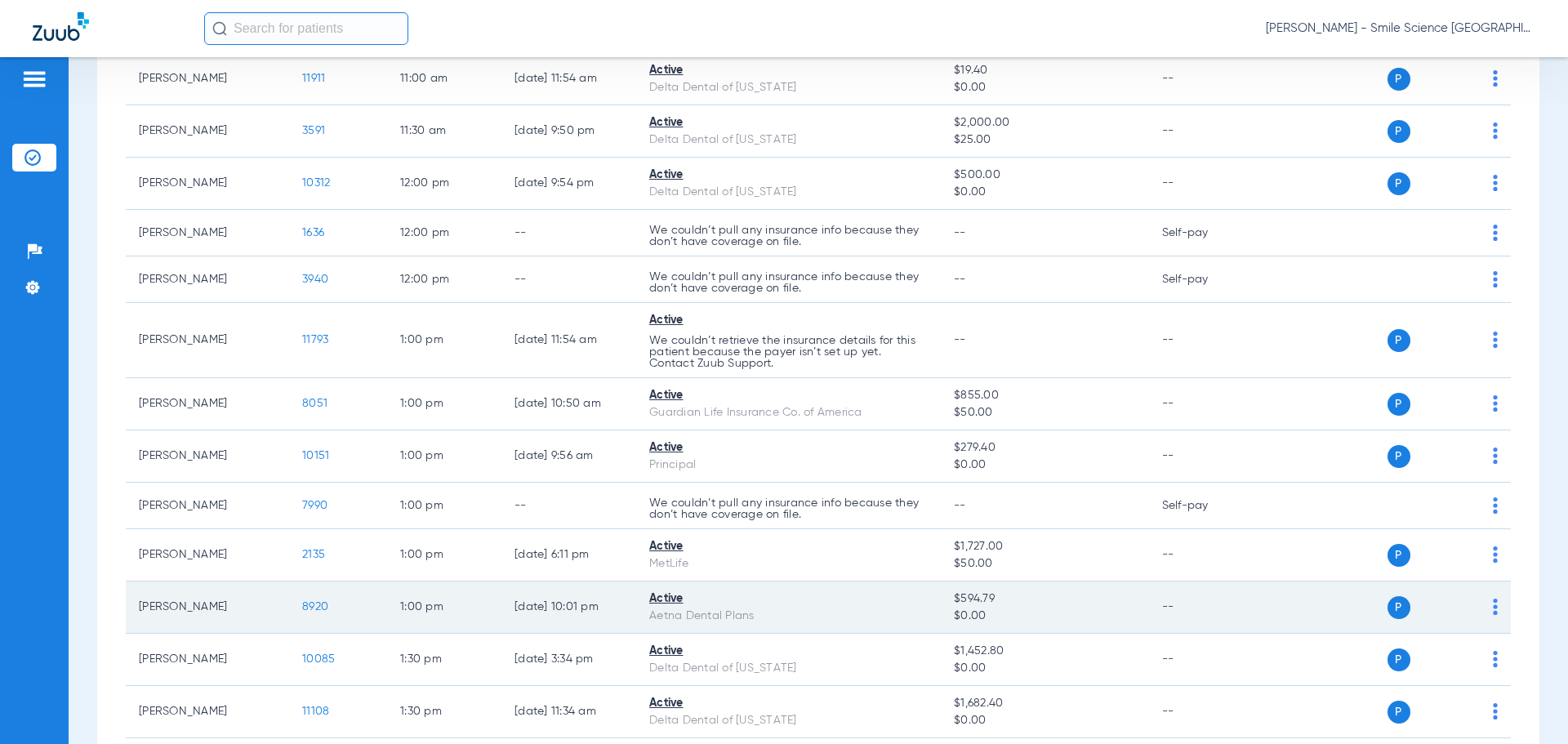
click at [317, 604] on span "8920" at bounding box center [315, 606] width 26 height 11
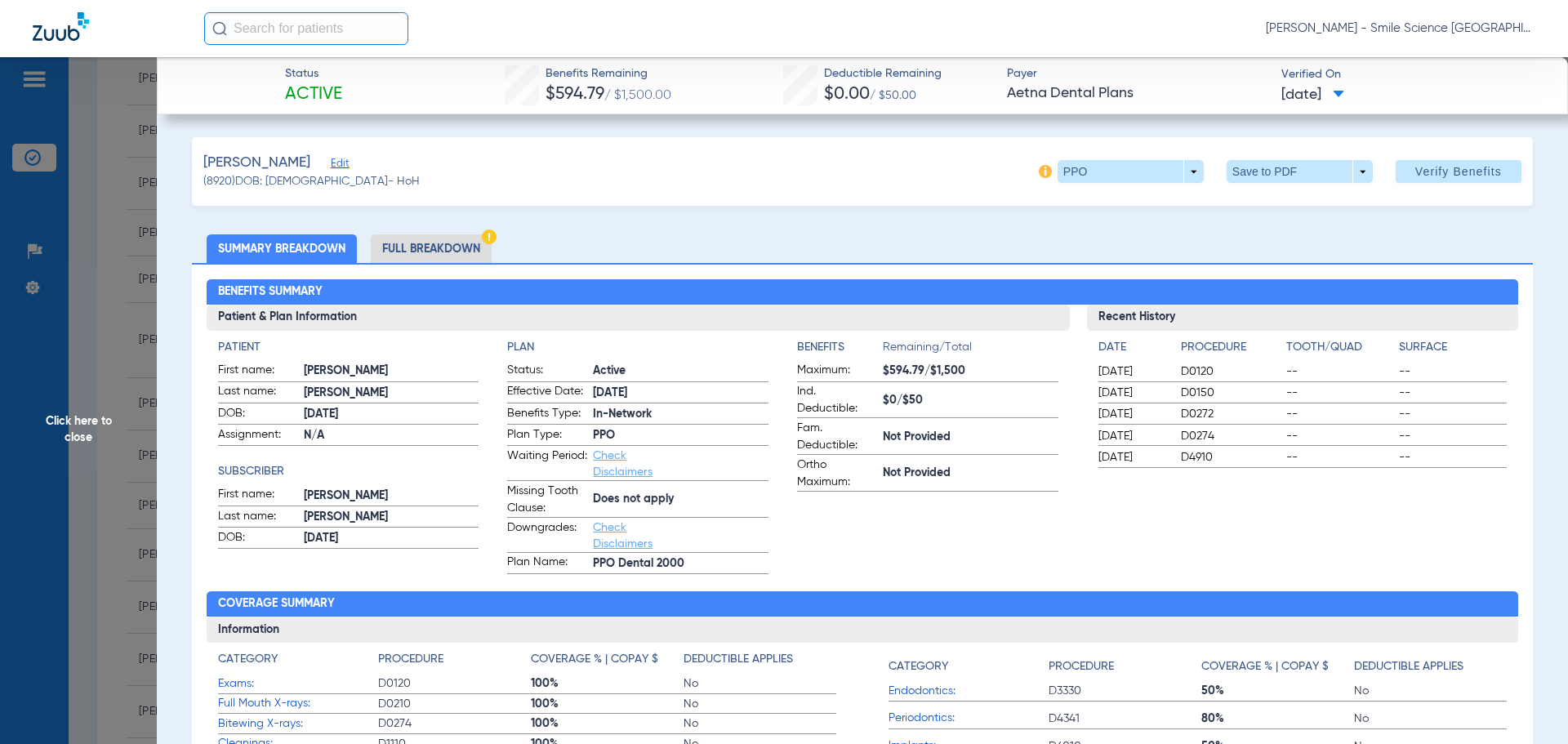
click at [100, 425] on span "Click here to close" at bounding box center [78, 429] width 157 height 744
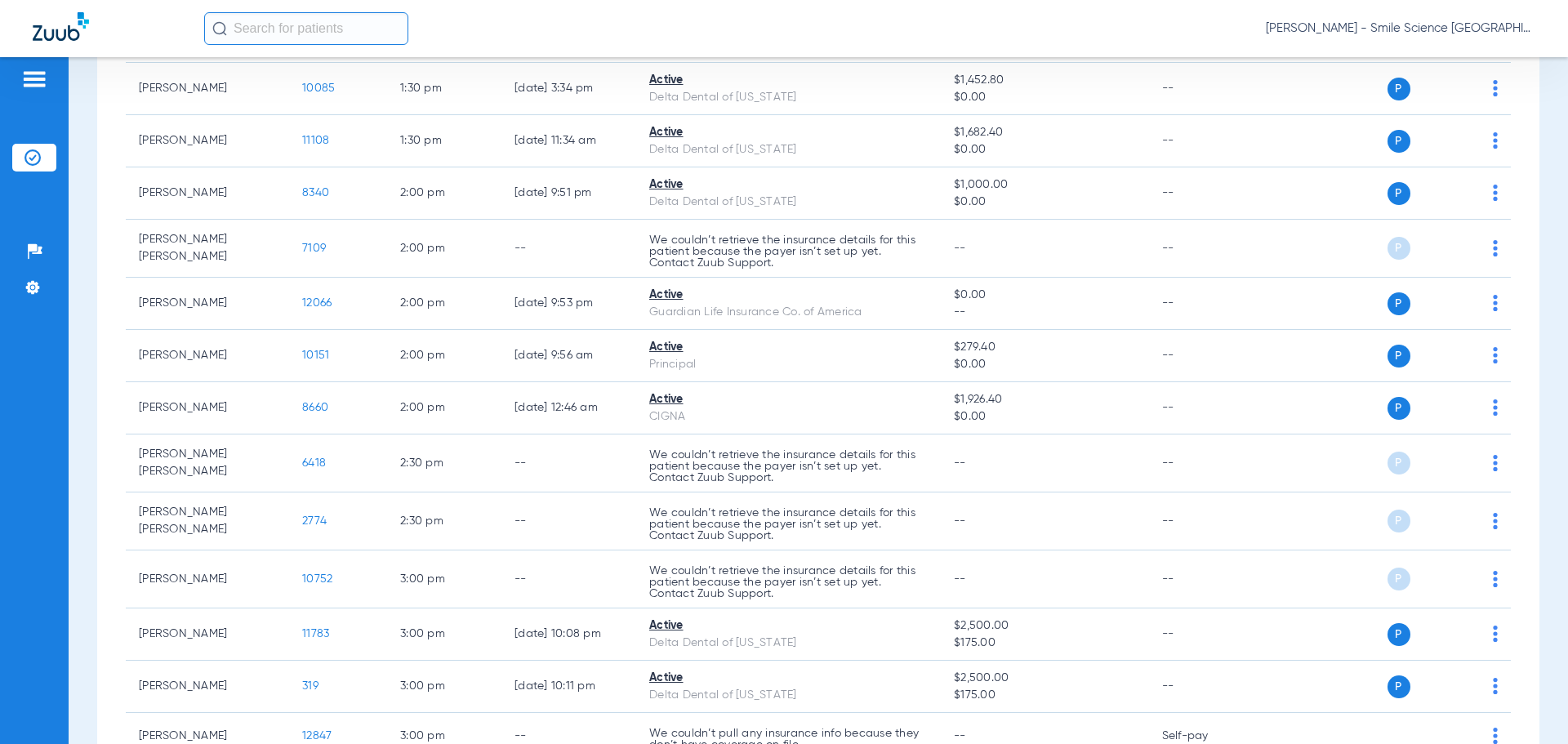
scroll to position [2206, 0]
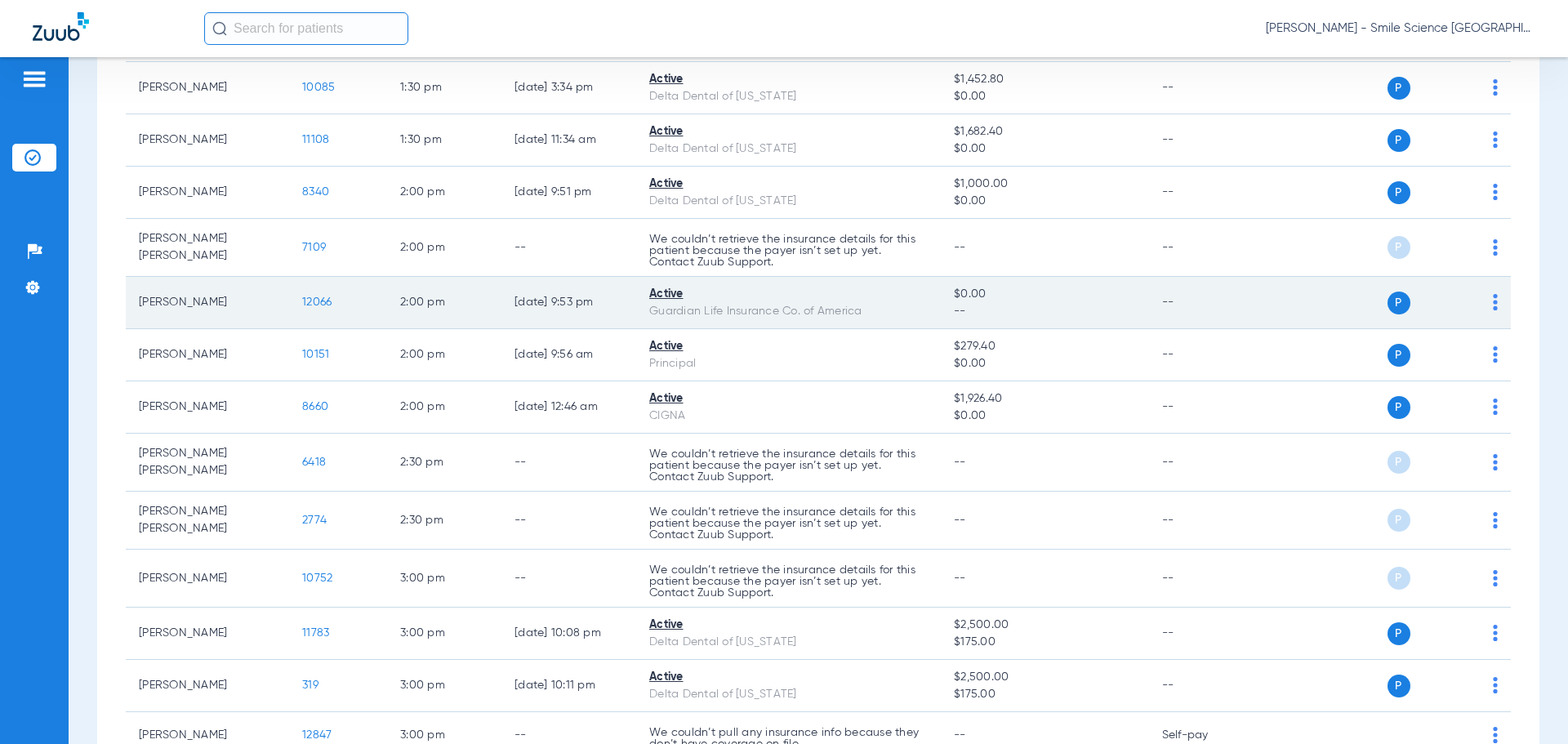
click at [315, 299] on span "12066" at bounding box center [317, 302] width 30 height 11
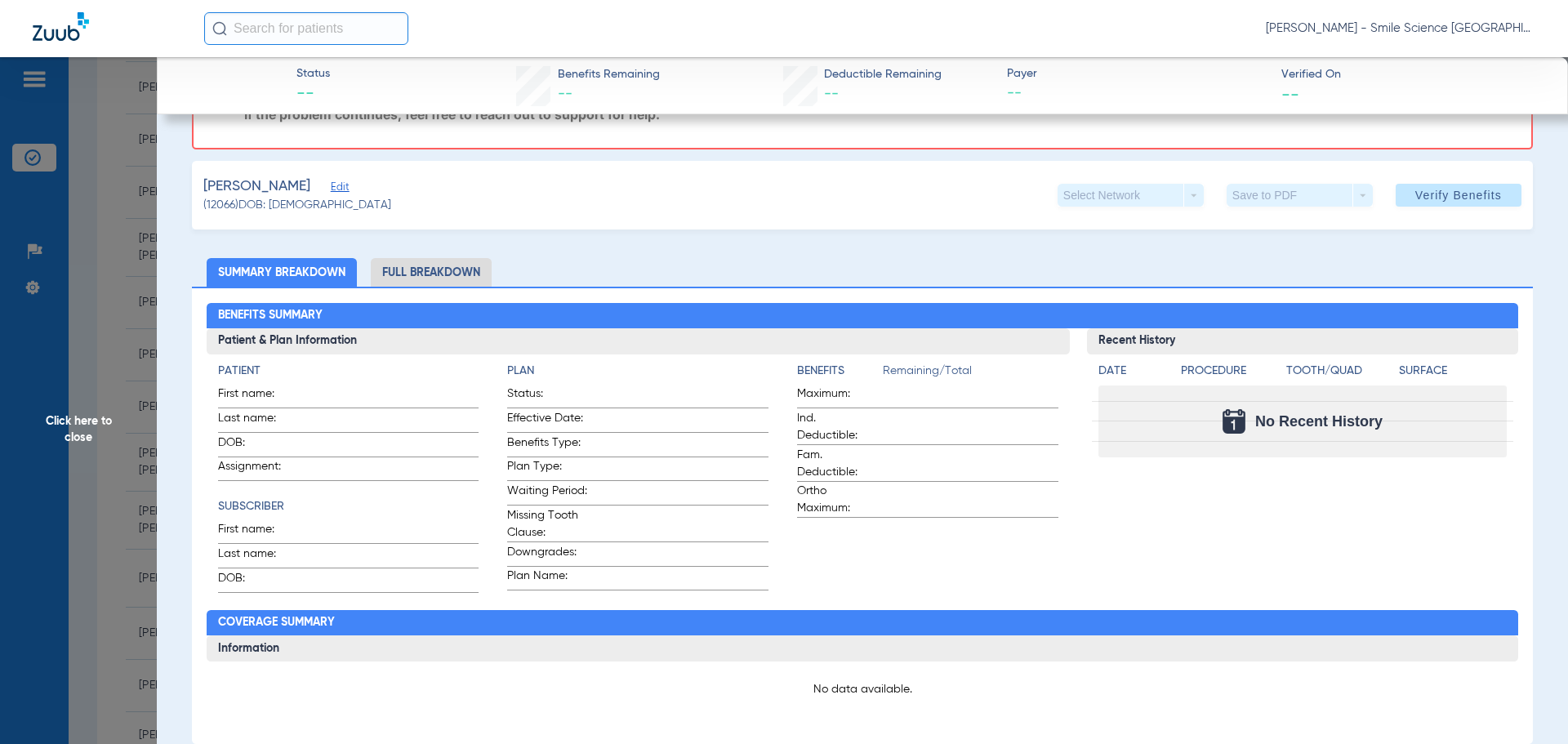
scroll to position [0, 0]
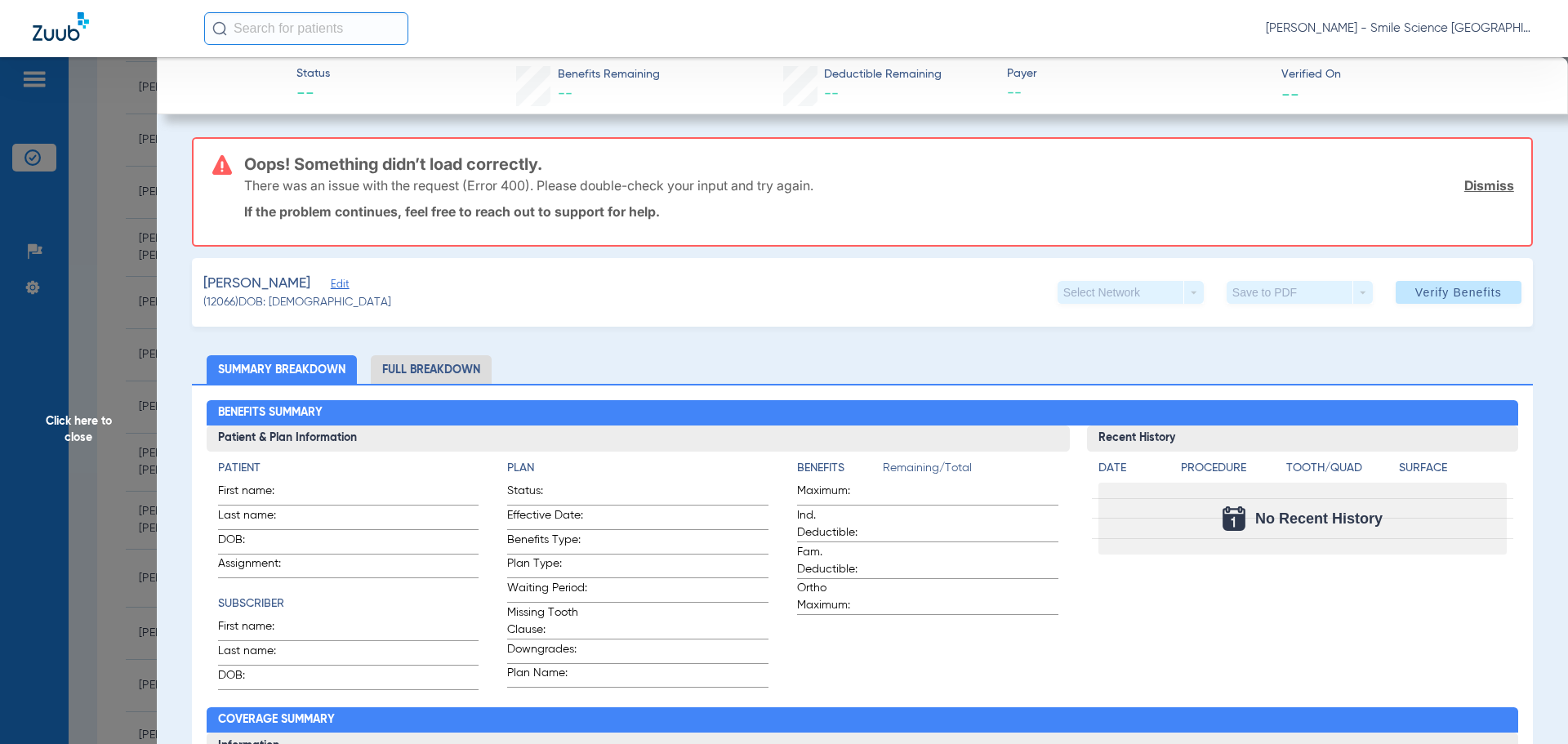
click at [99, 421] on span "Click here to close" at bounding box center [78, 429] width 157 height 744
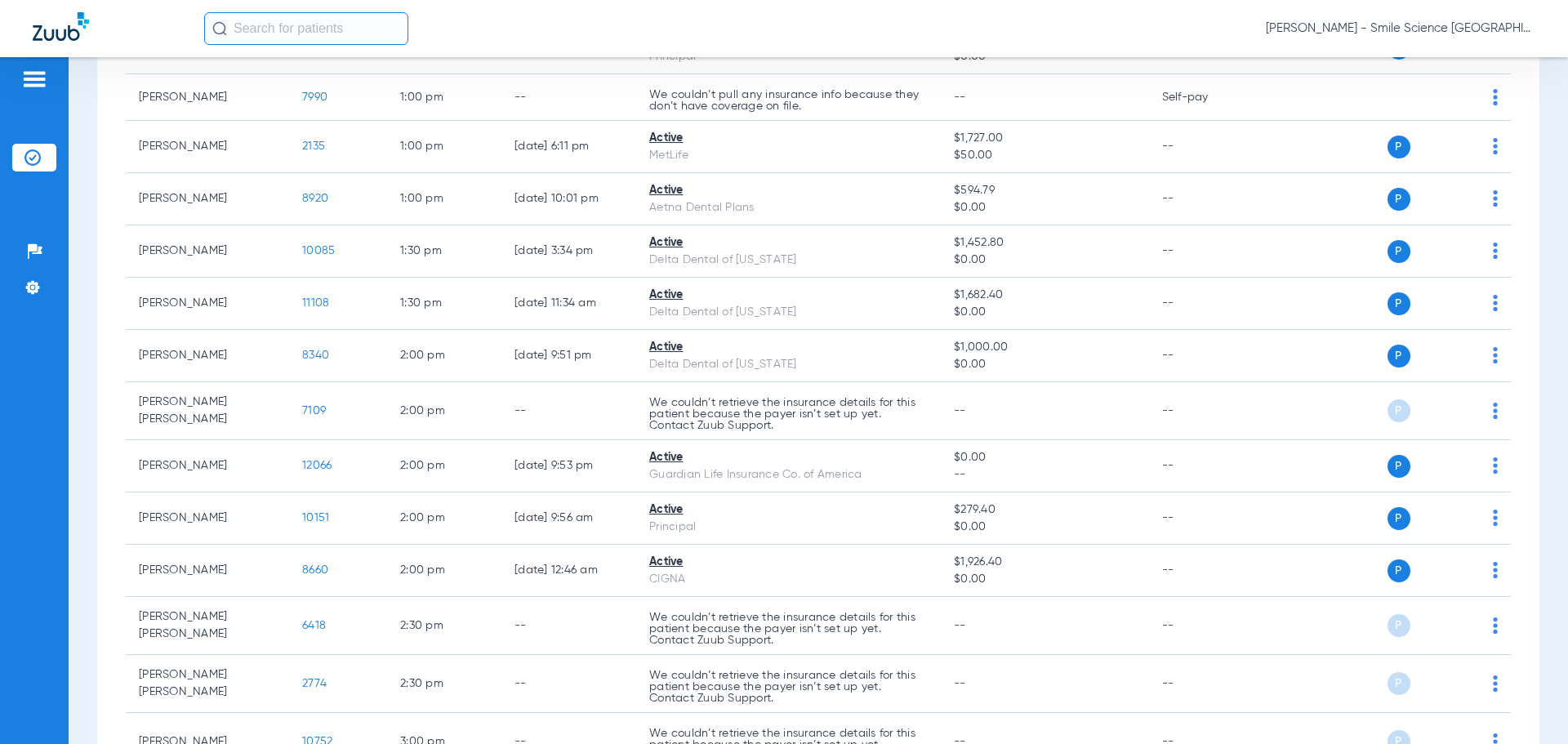
scroll to position [2450, 0]
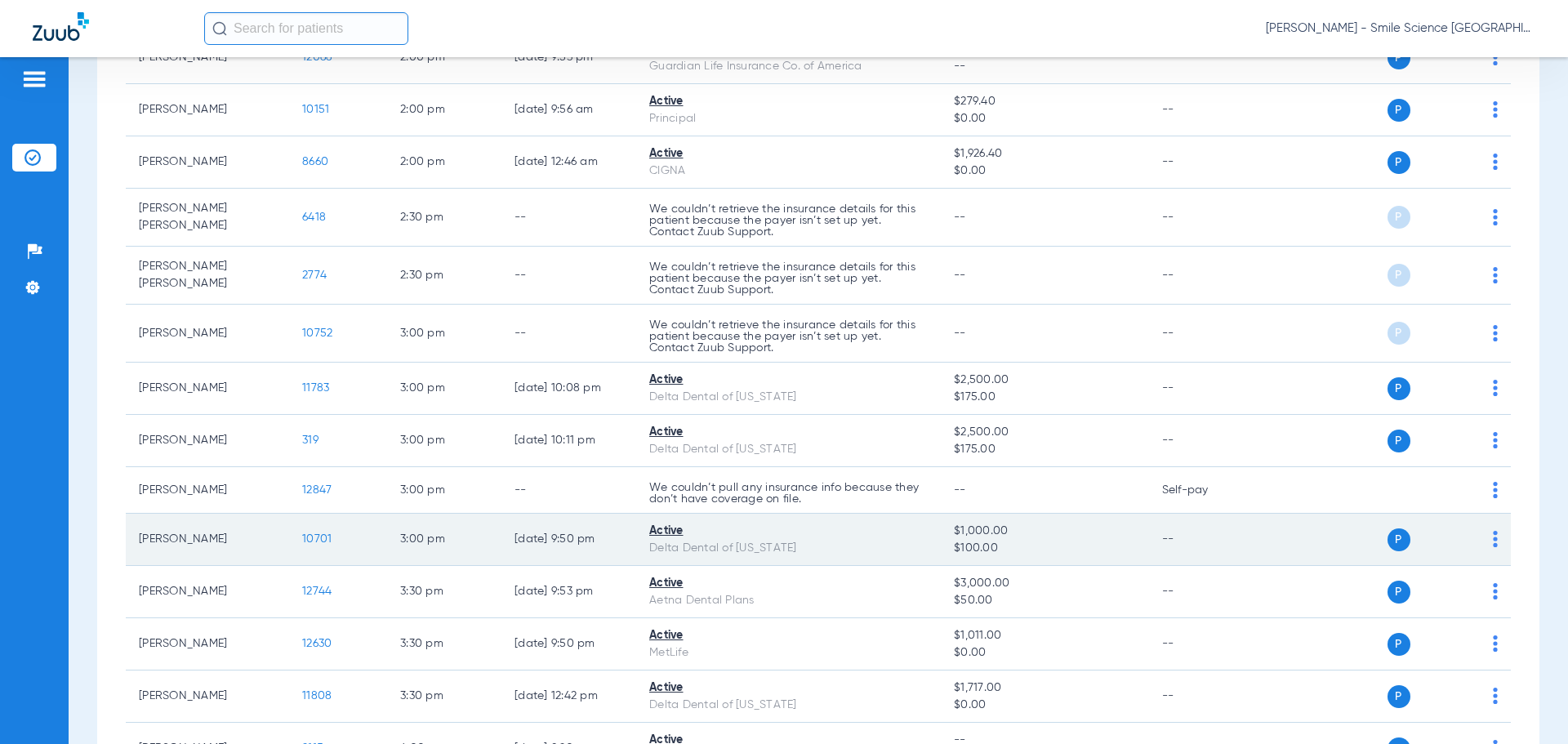
click at [320, 533] on span "10701" at bounding box center [317, 539] width 30 height 11
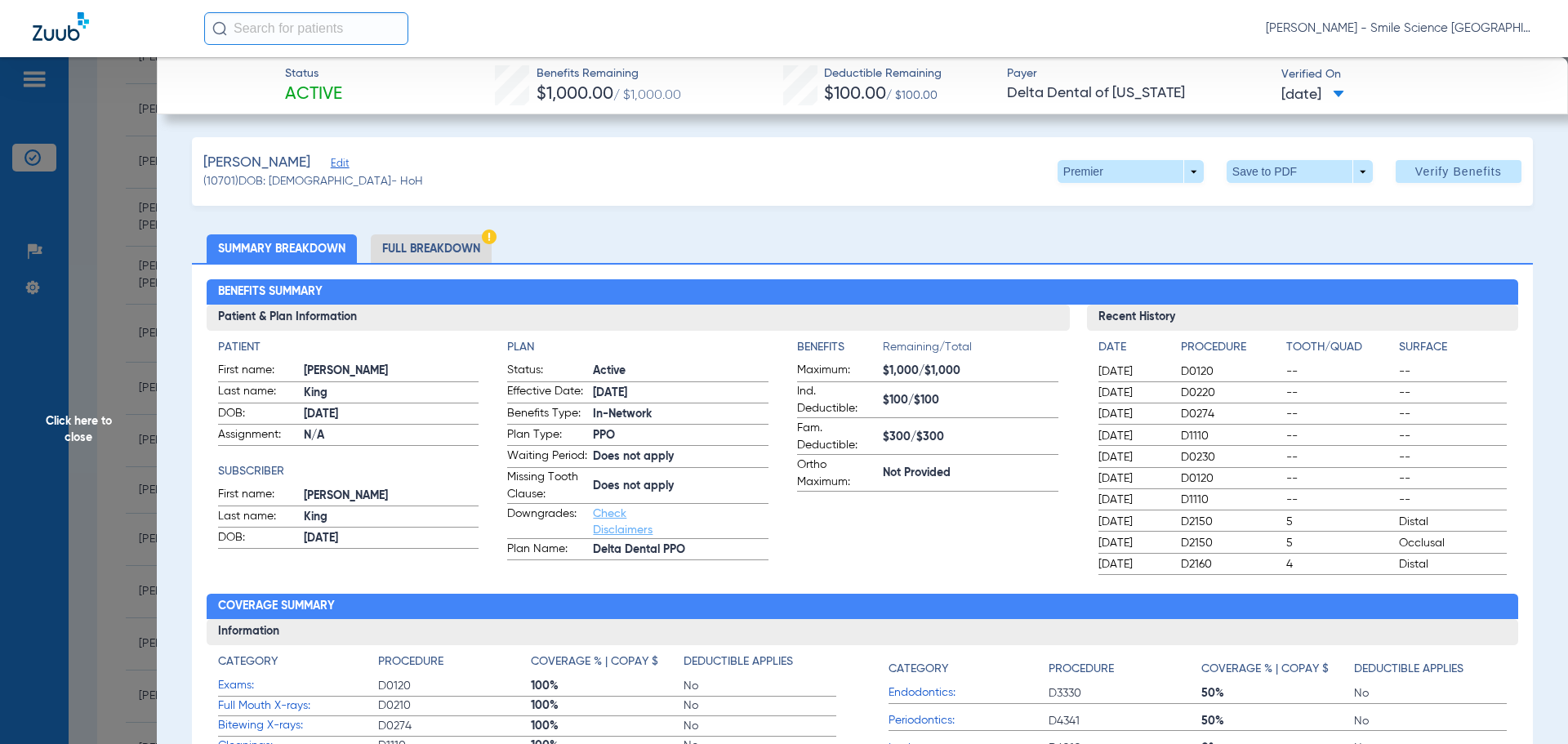
click at [87, 430] on span "Click here to close" at bounding box center [78, 429] width 157 height 744
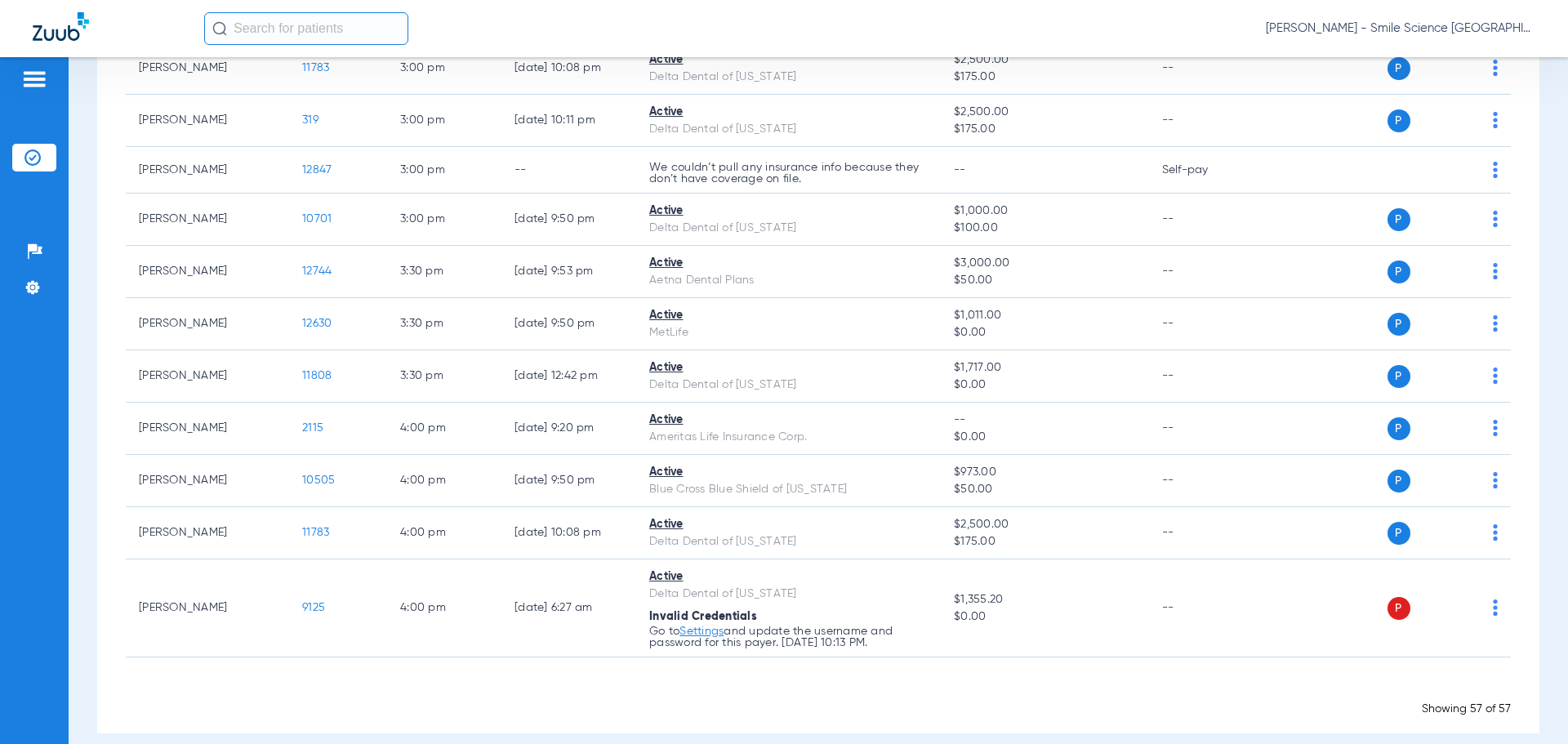
scroll to position [2777, 0]
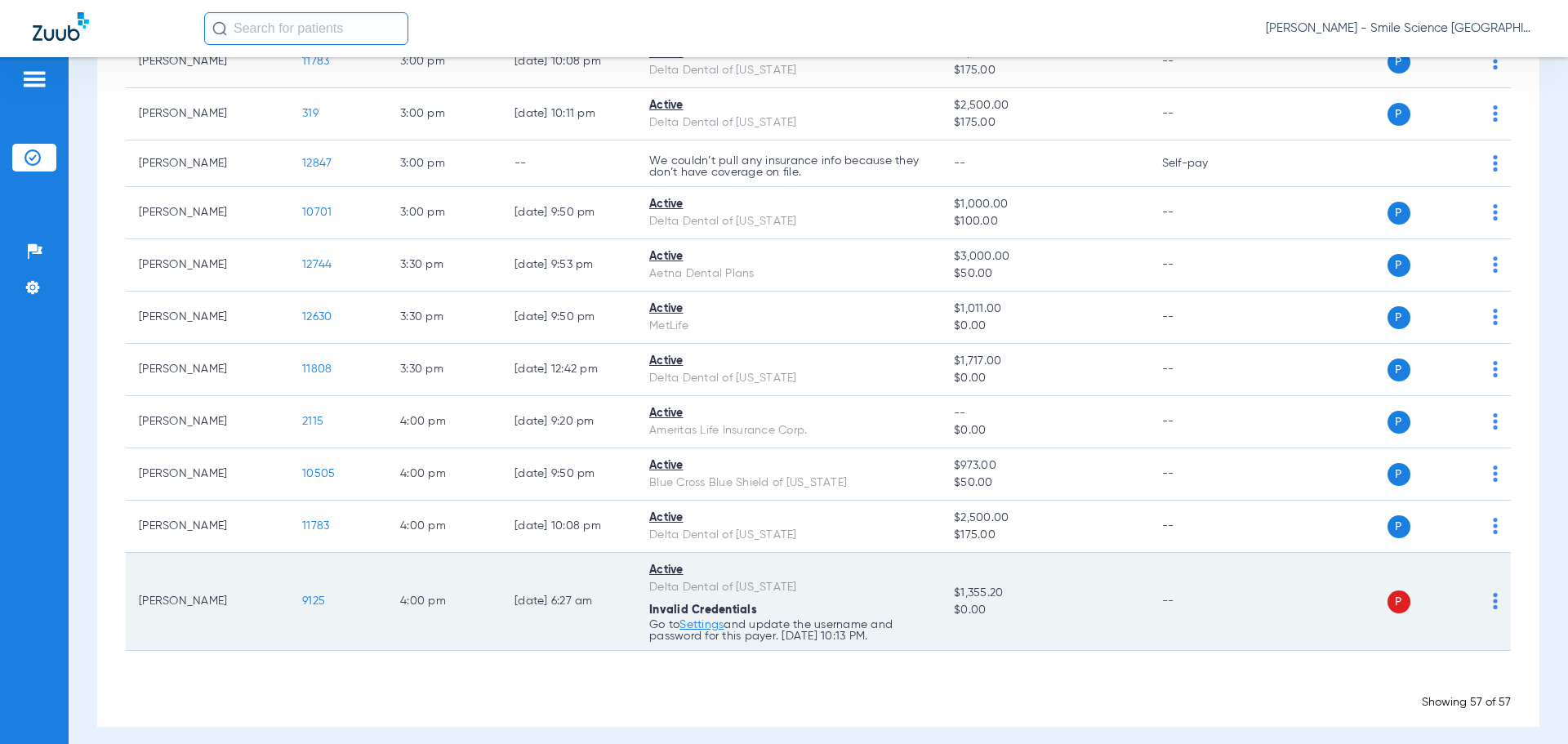
click at [324, 600] on span "9125" at bounding box center [314, 601] width 23 height 11
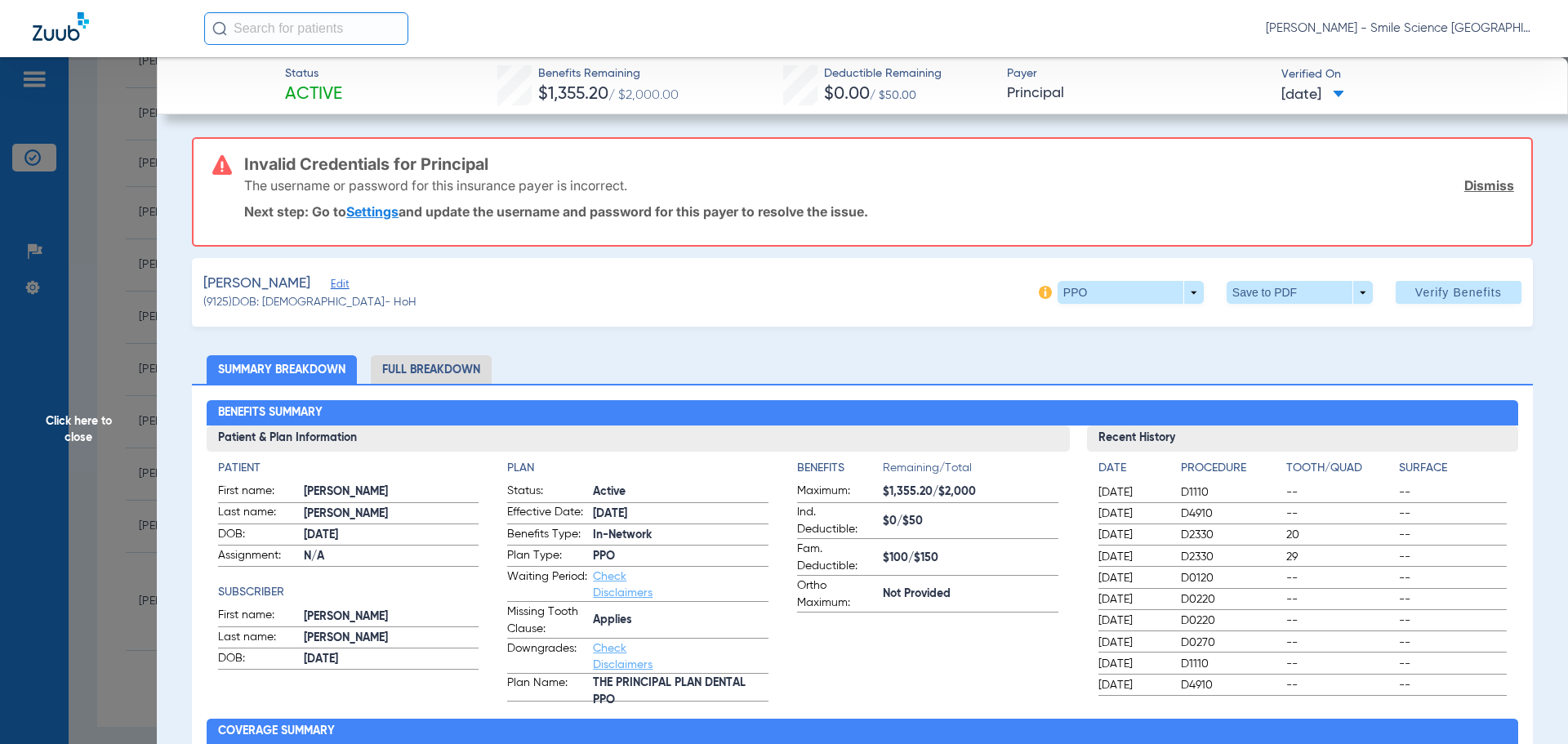
click at [99, 418] on span "Click here to close" at bounding box center [78, 429] width 157 height 744
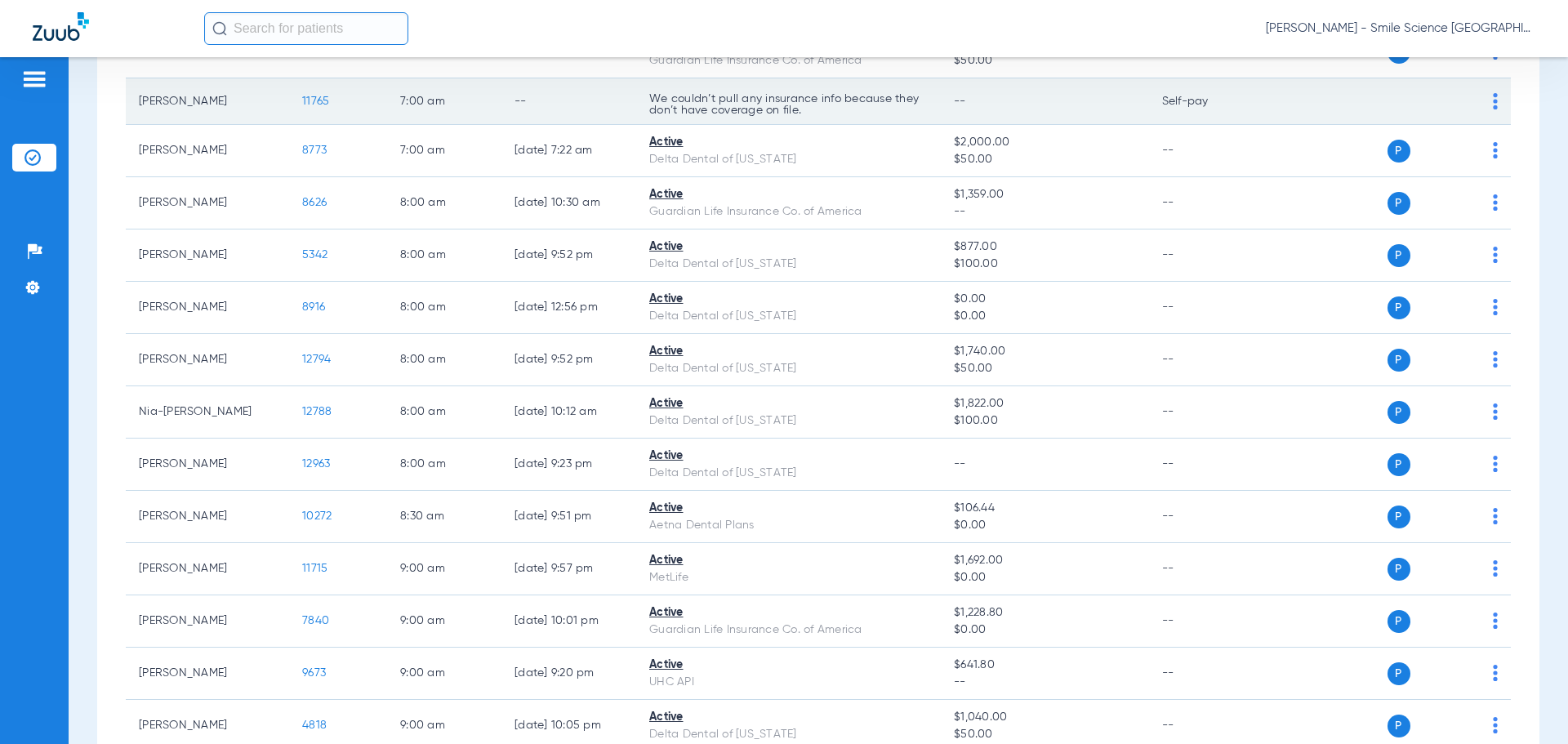
scroll to position [0, 0]
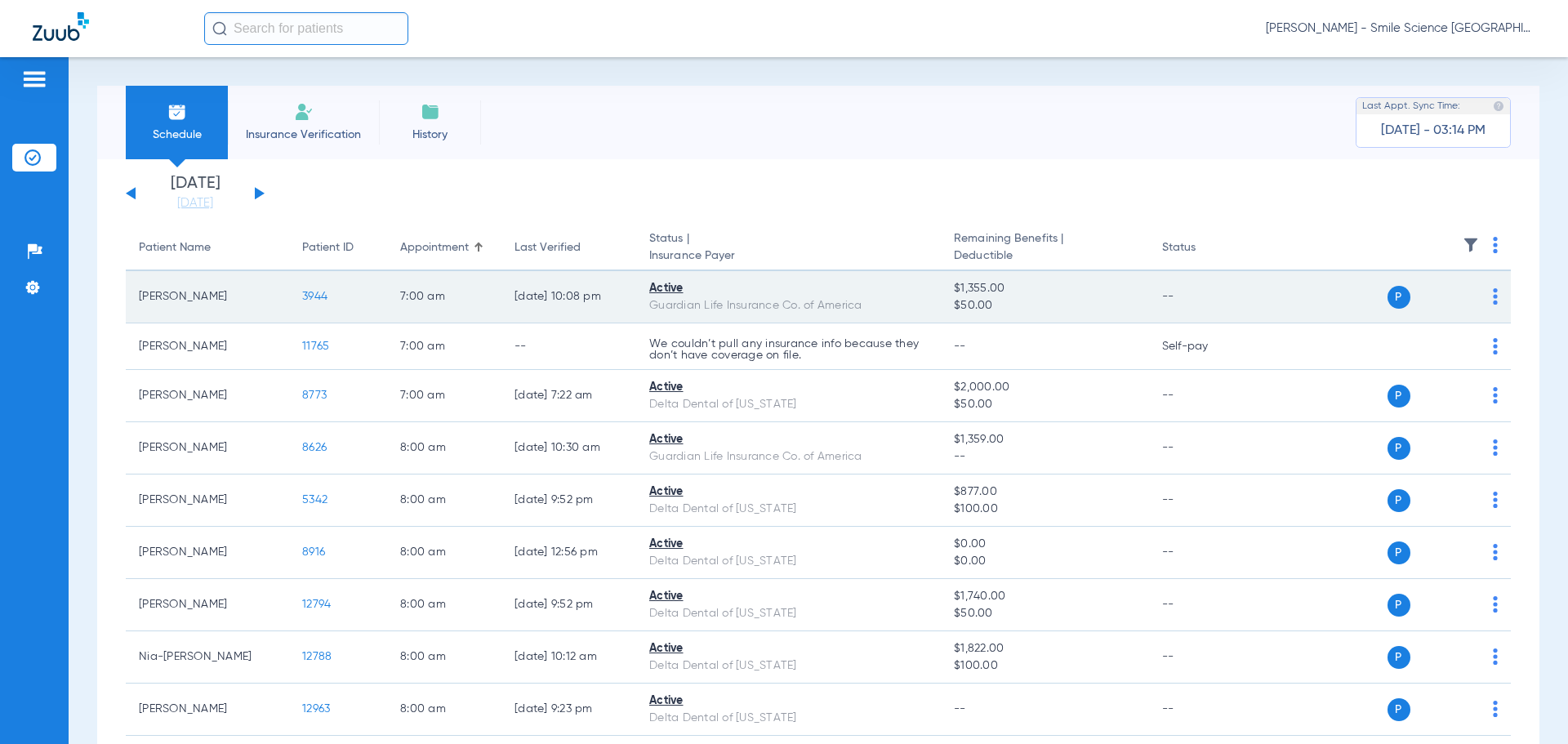
click at [324, 295] on span "3944" at bounding box center [315, 296] width 26 height 11
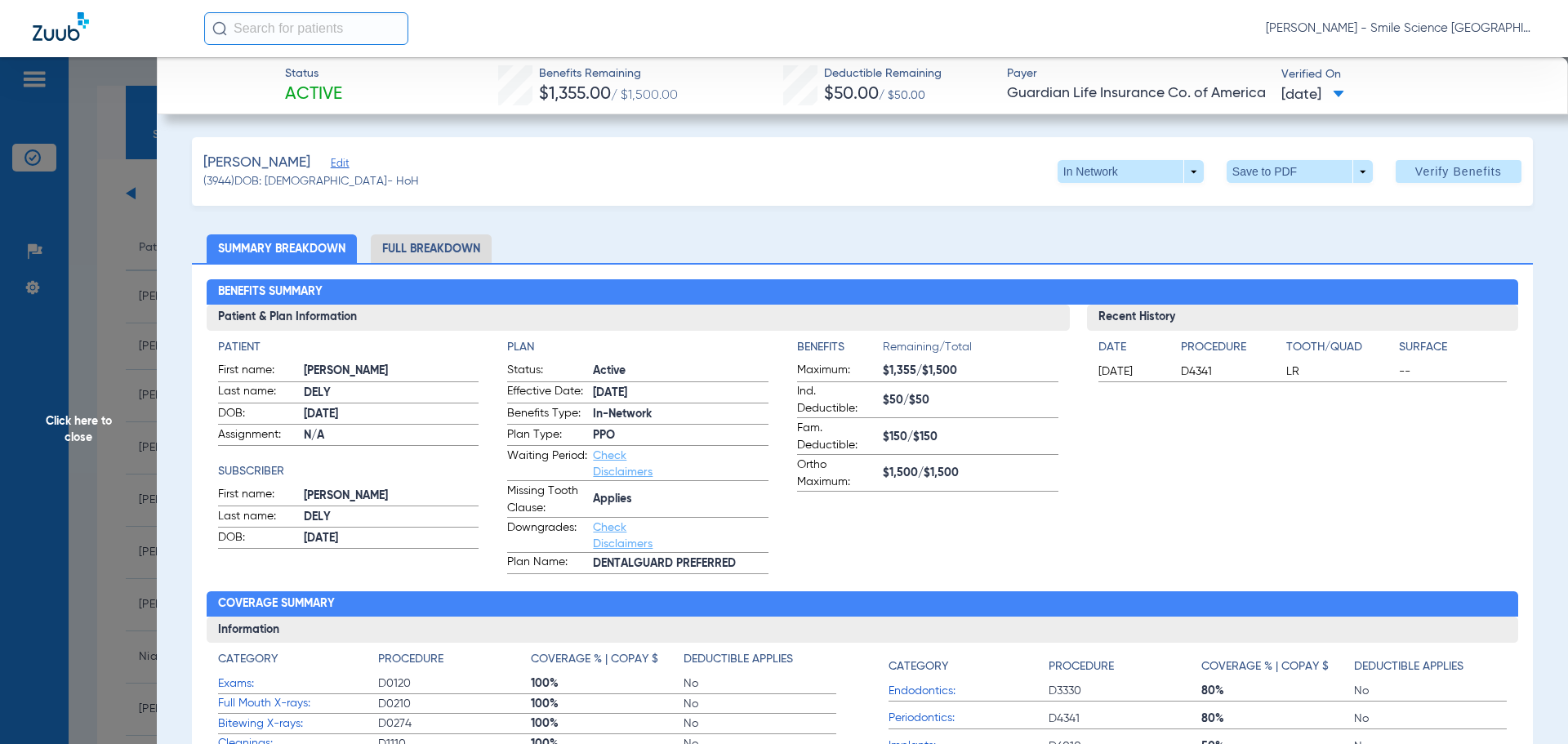
drag, startPoint x: 78, startPoint y: 426, endPoint x: 106, endPoint y: 418, distance: 29.1
click at [78, 426] on span "Click here to close" at bounding box center [78, 429] width 157 height 744
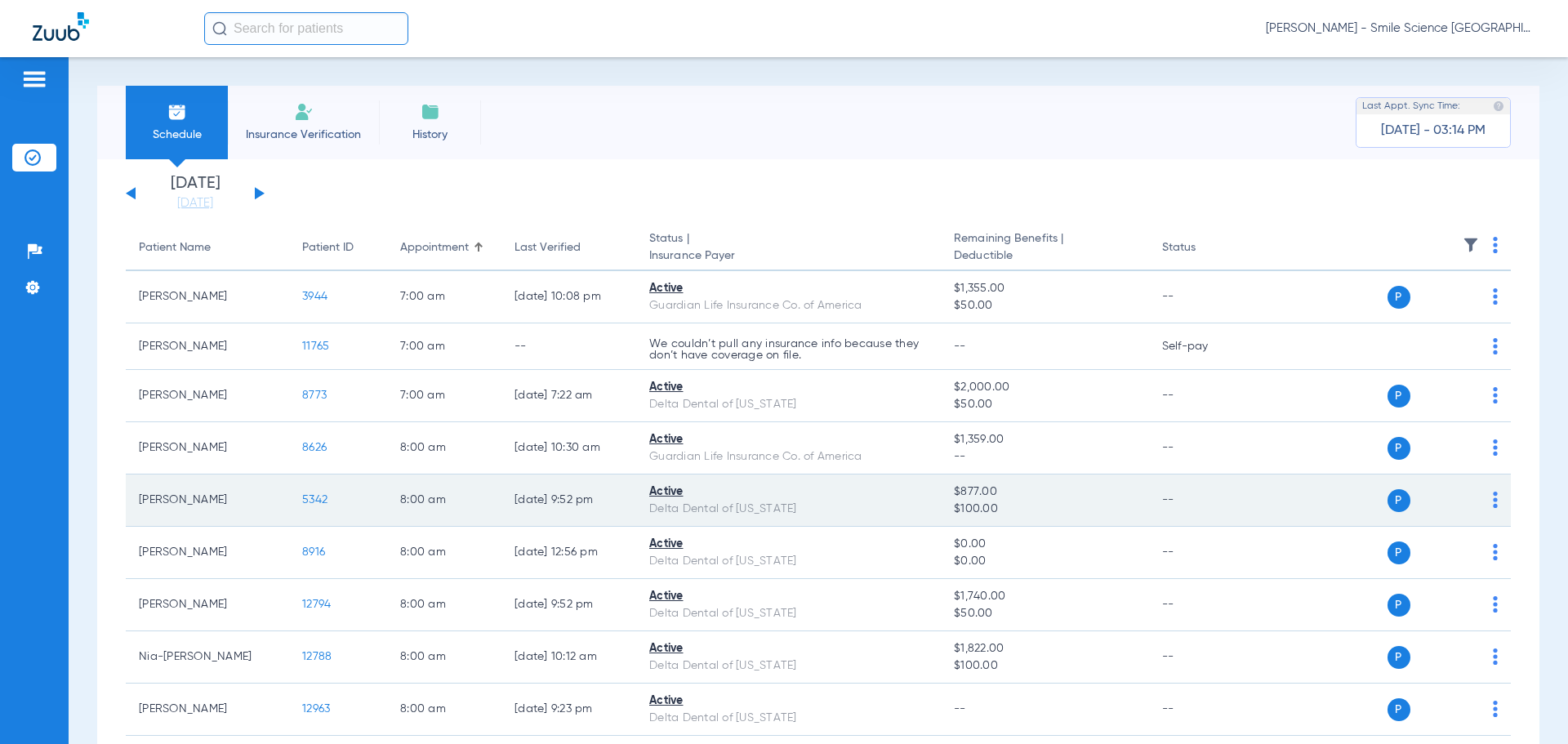
click at [321, 502] on span "5342" at bounding box center [315, 499] width 26 height 11
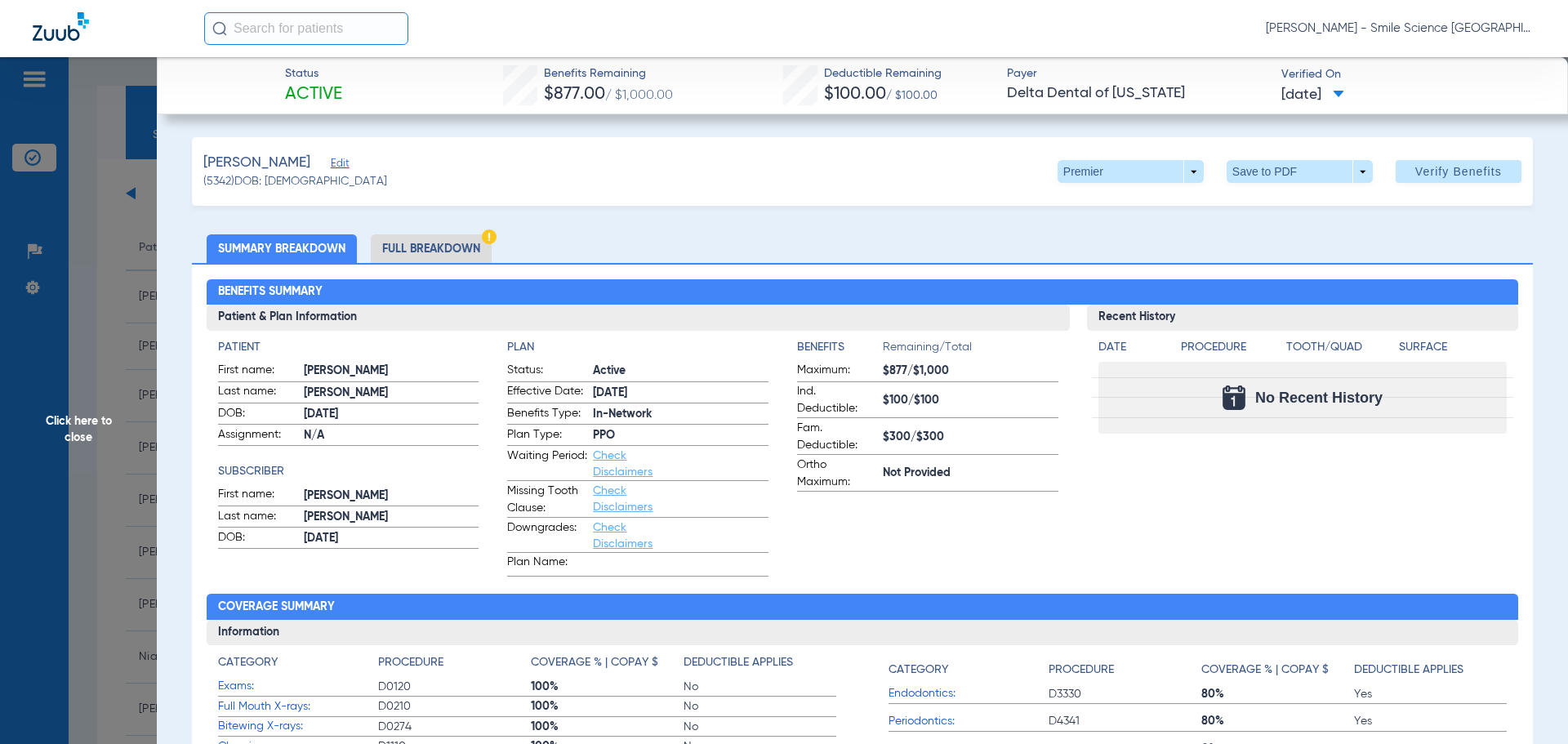
drag, startPoint x: 83, startPoint y: 422, endPoint x: 112, endPoint y: 472, distance: 57.8
click at [84, 422] on span "Click here to close" at bounding box center [78, 429] width 157 height 744
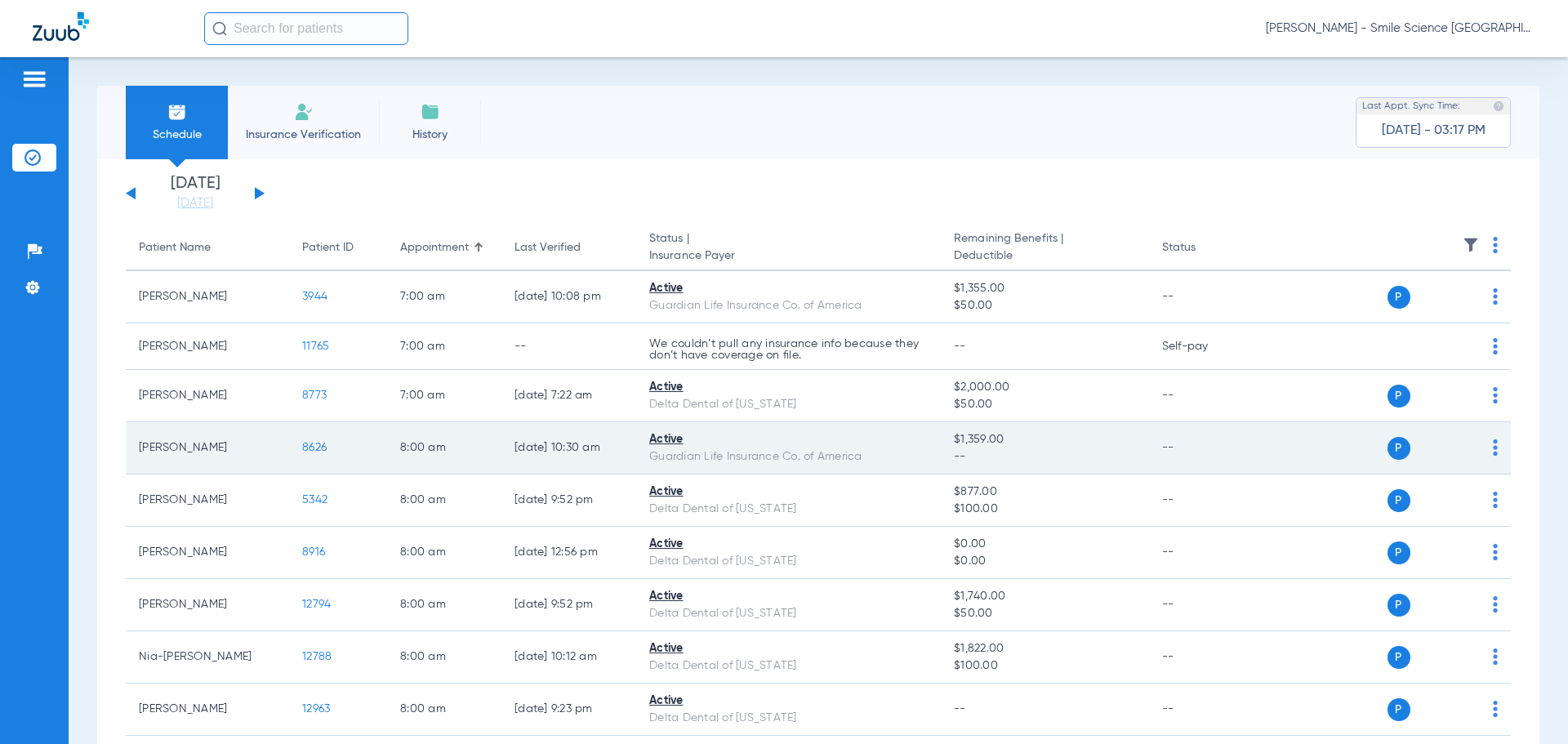
scroll to position [245, 0]
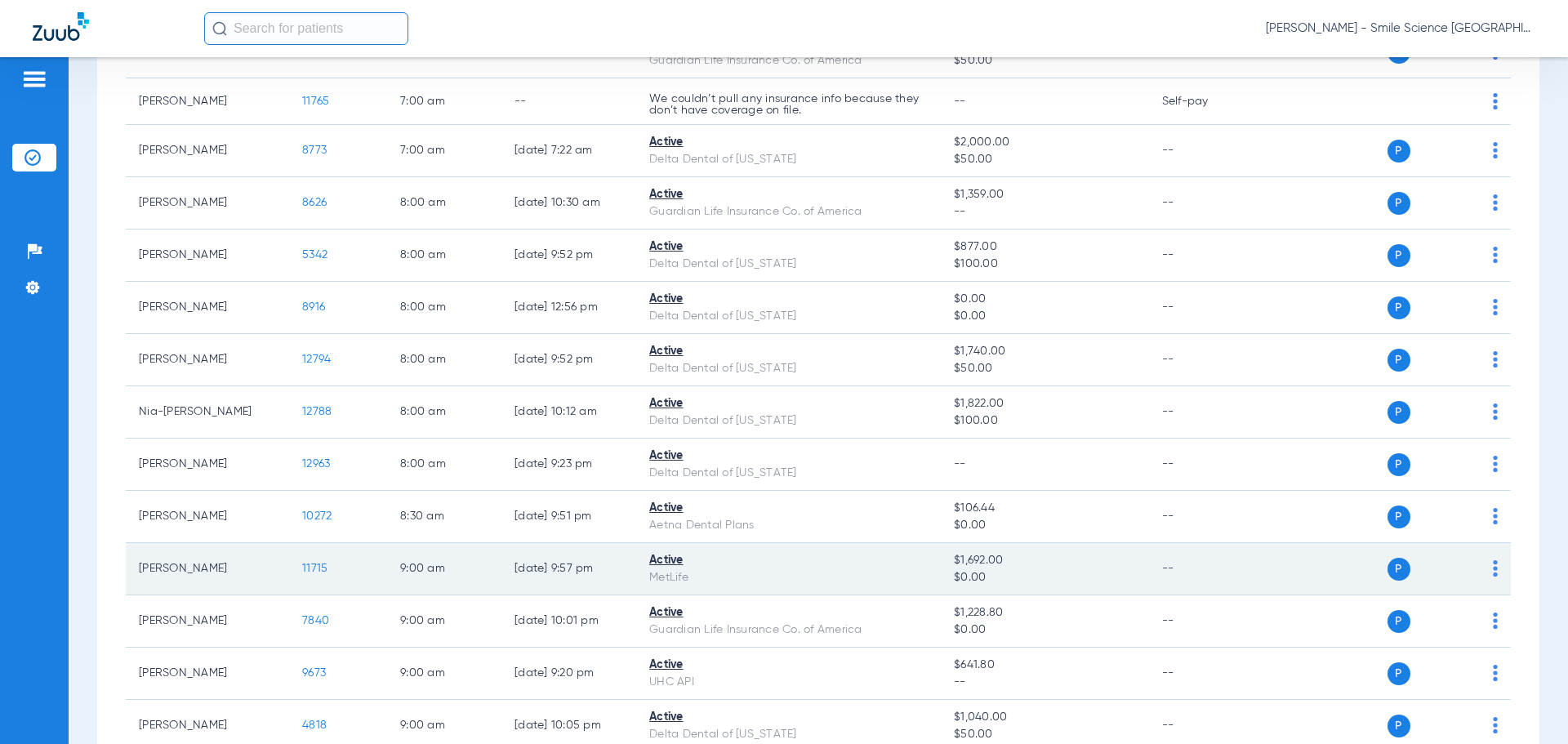
click at [308, 567] on span "11715" at bounding box center [315, 568] width 26 height 11
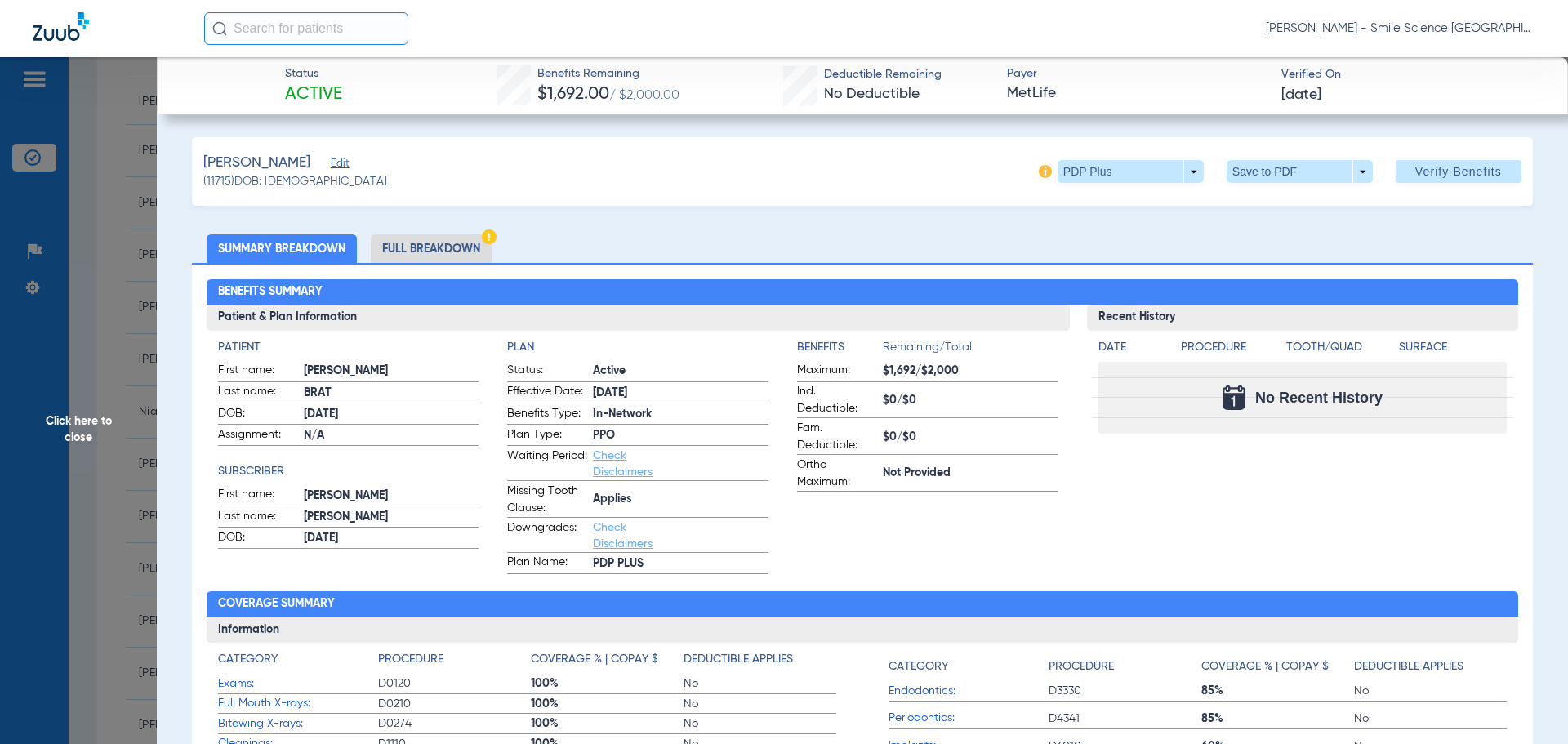
click at [89, 415] on span "Click here to close" at bounding box center [78, 429] width 157 height 744
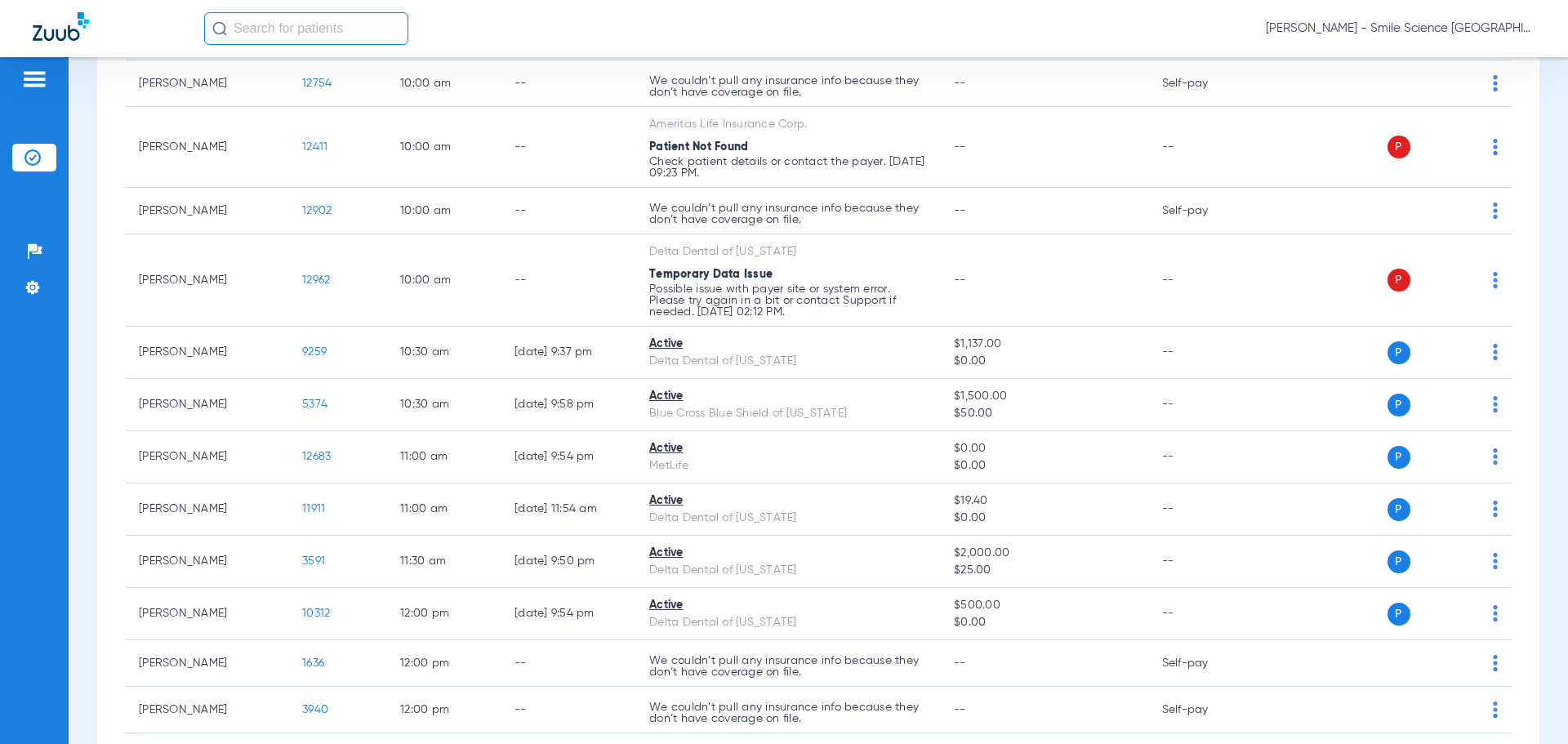
scroll to position [1306, 0]
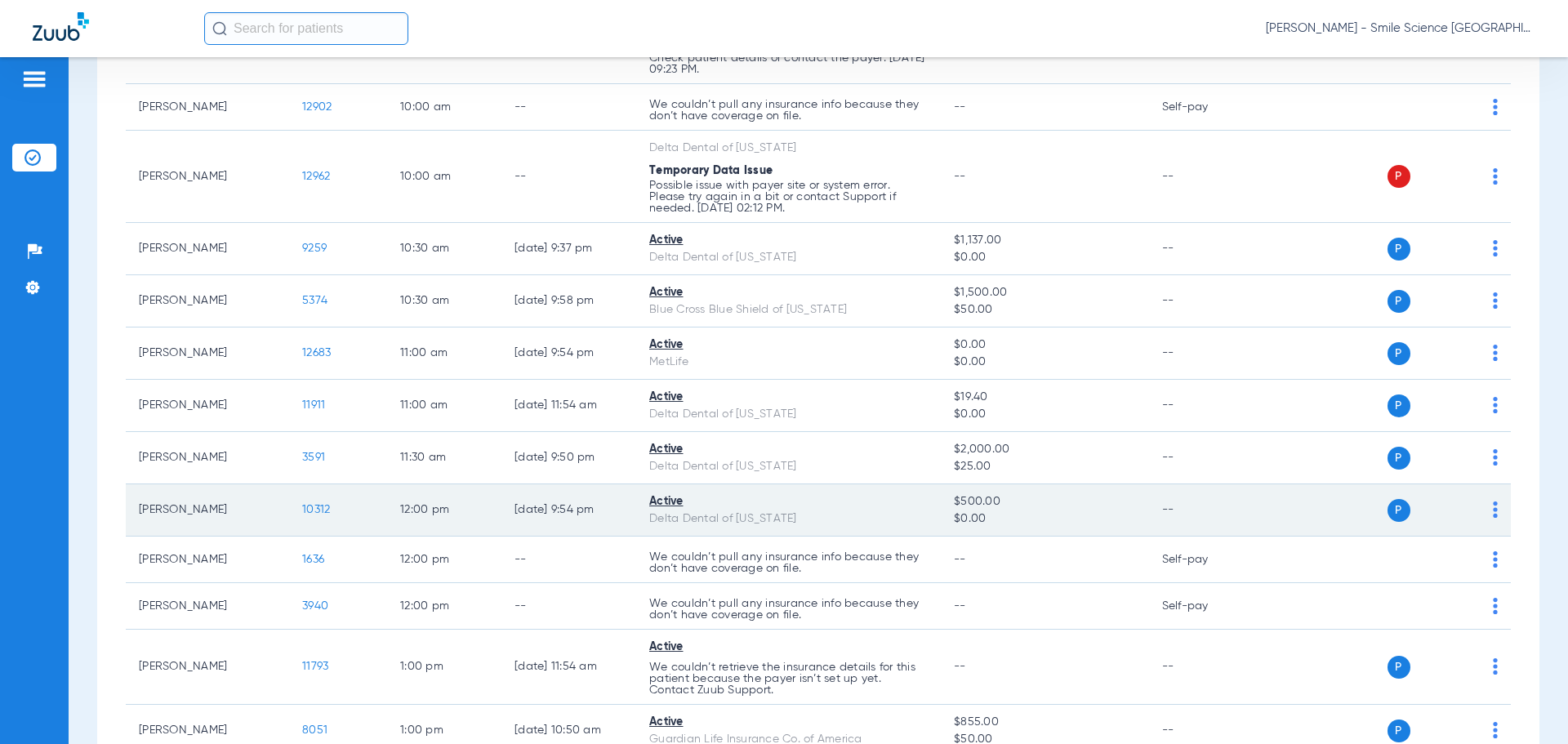
click at [325, 505] on span "10312" at bounding box center [316, 509] width 28 height 11
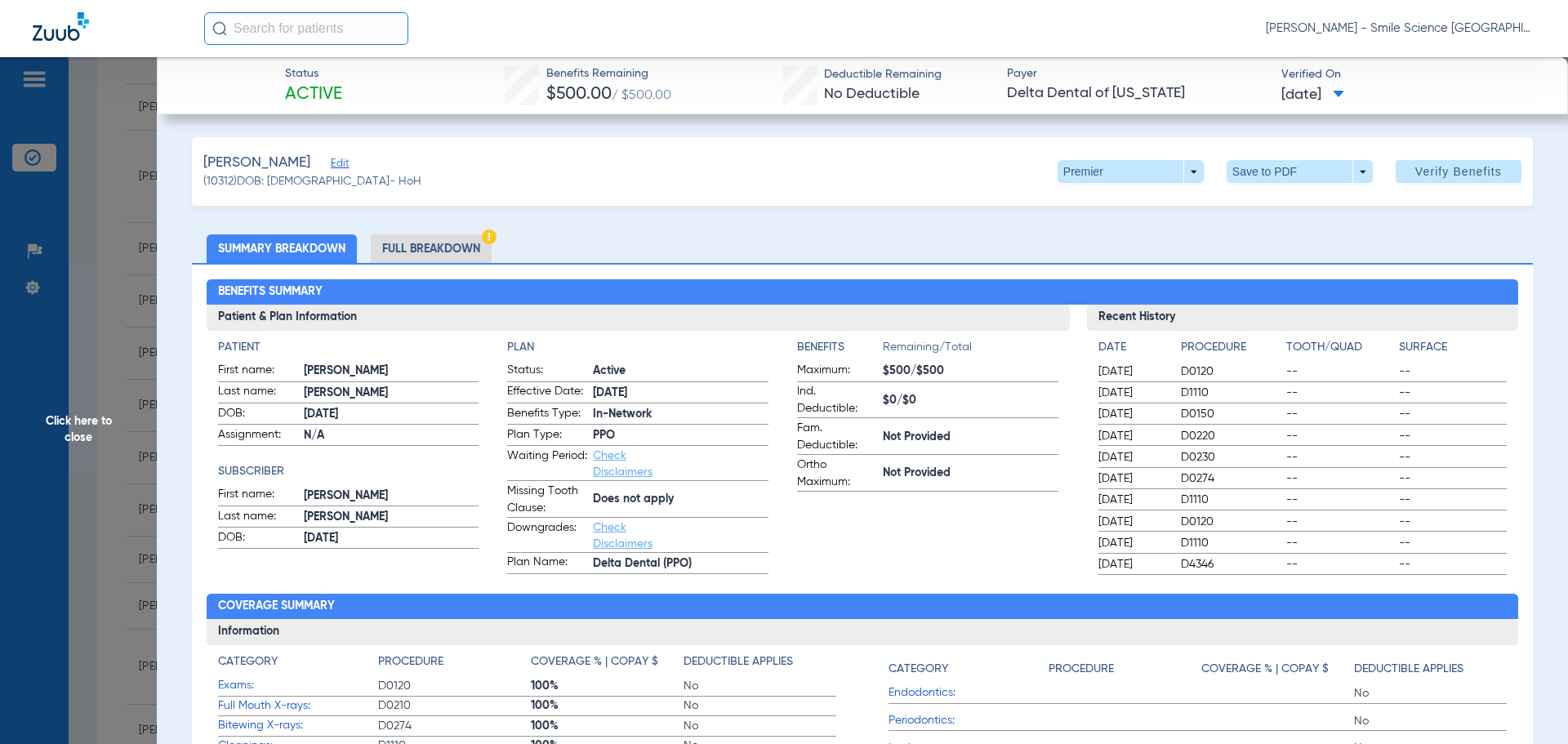
click at [139, 401] on span "Click here to close" at bounding box center [78, 429] width 157 height 744
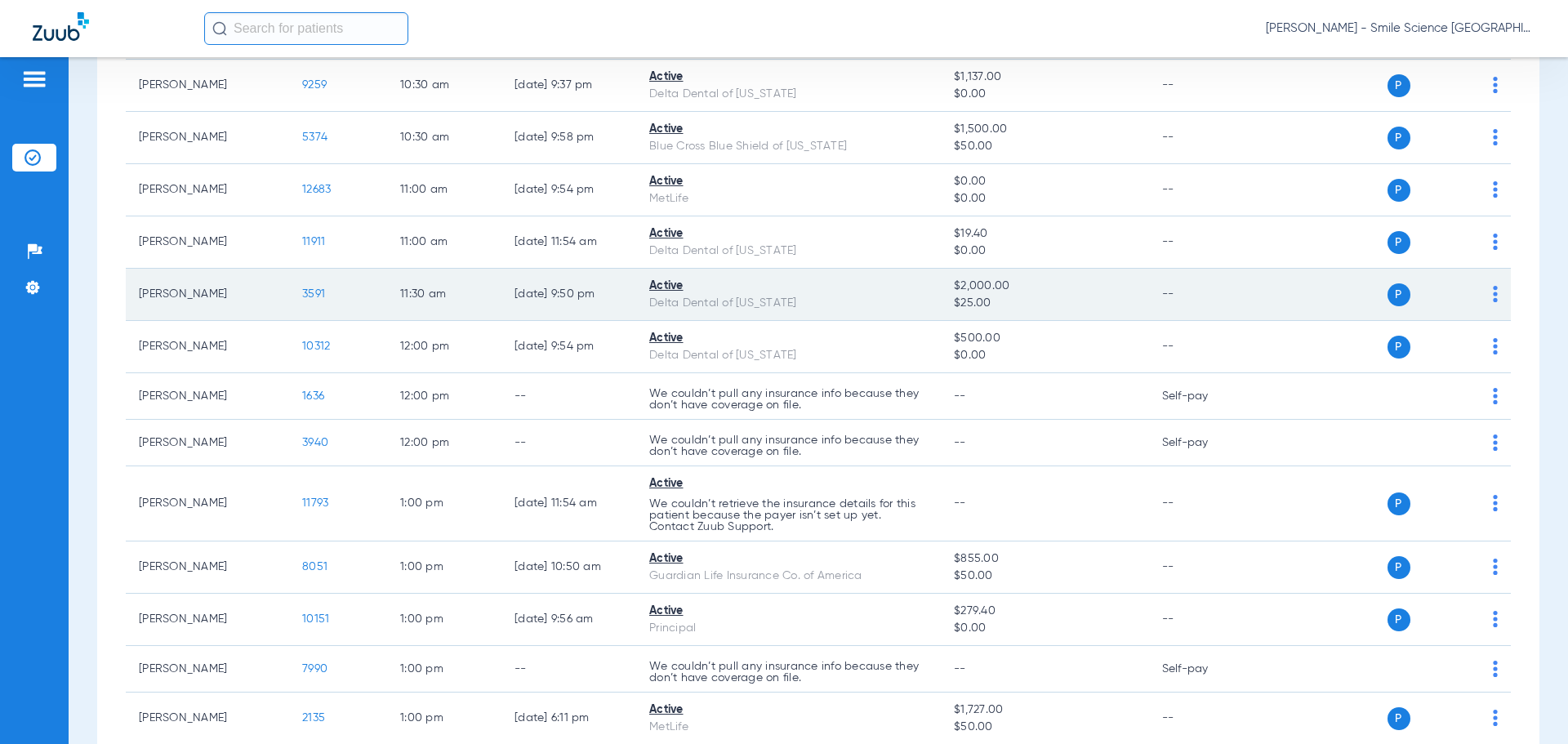
scroll to position [1634, 0]
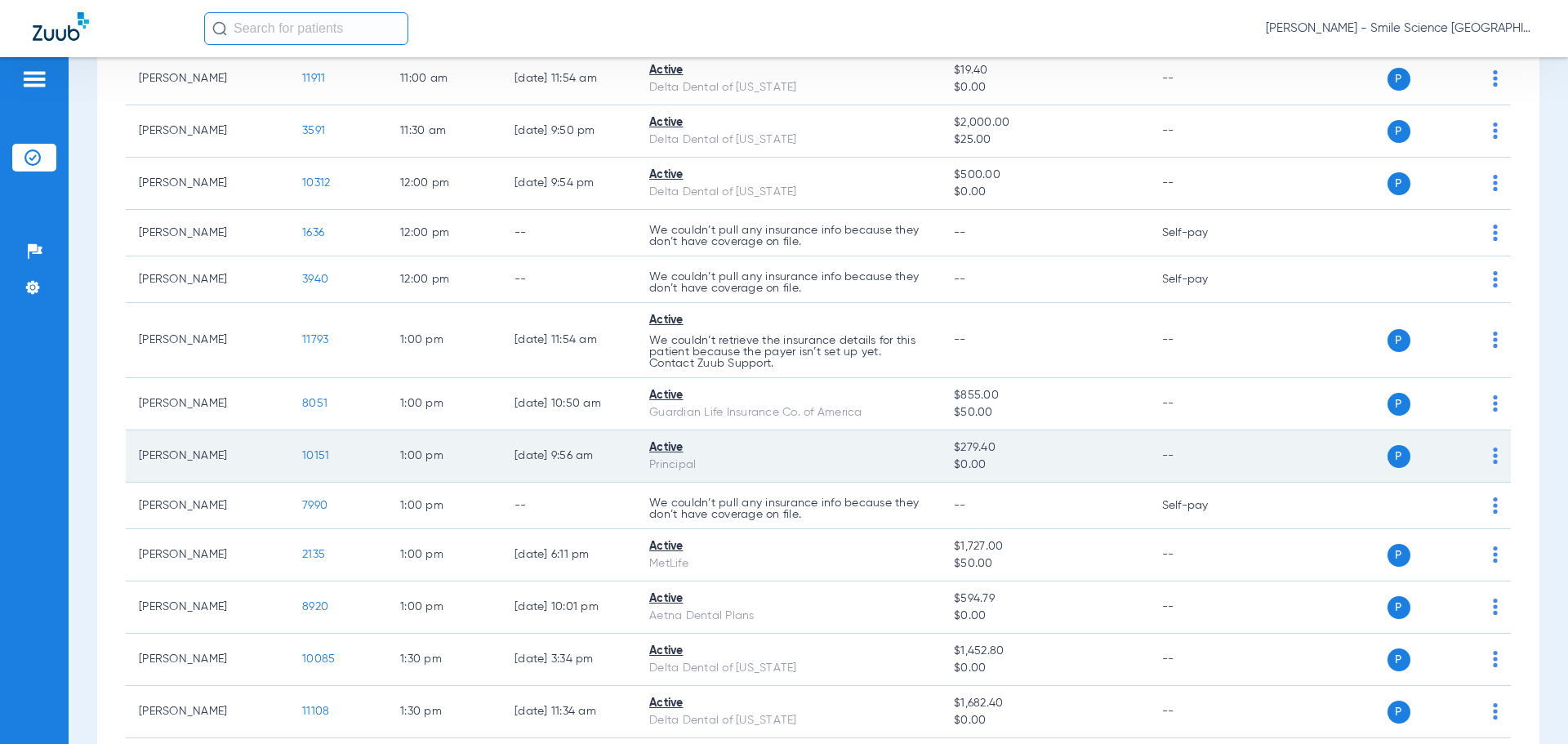
click at [311, 454] on span "10151" at bounding box center [316, 455] width 27 height 11
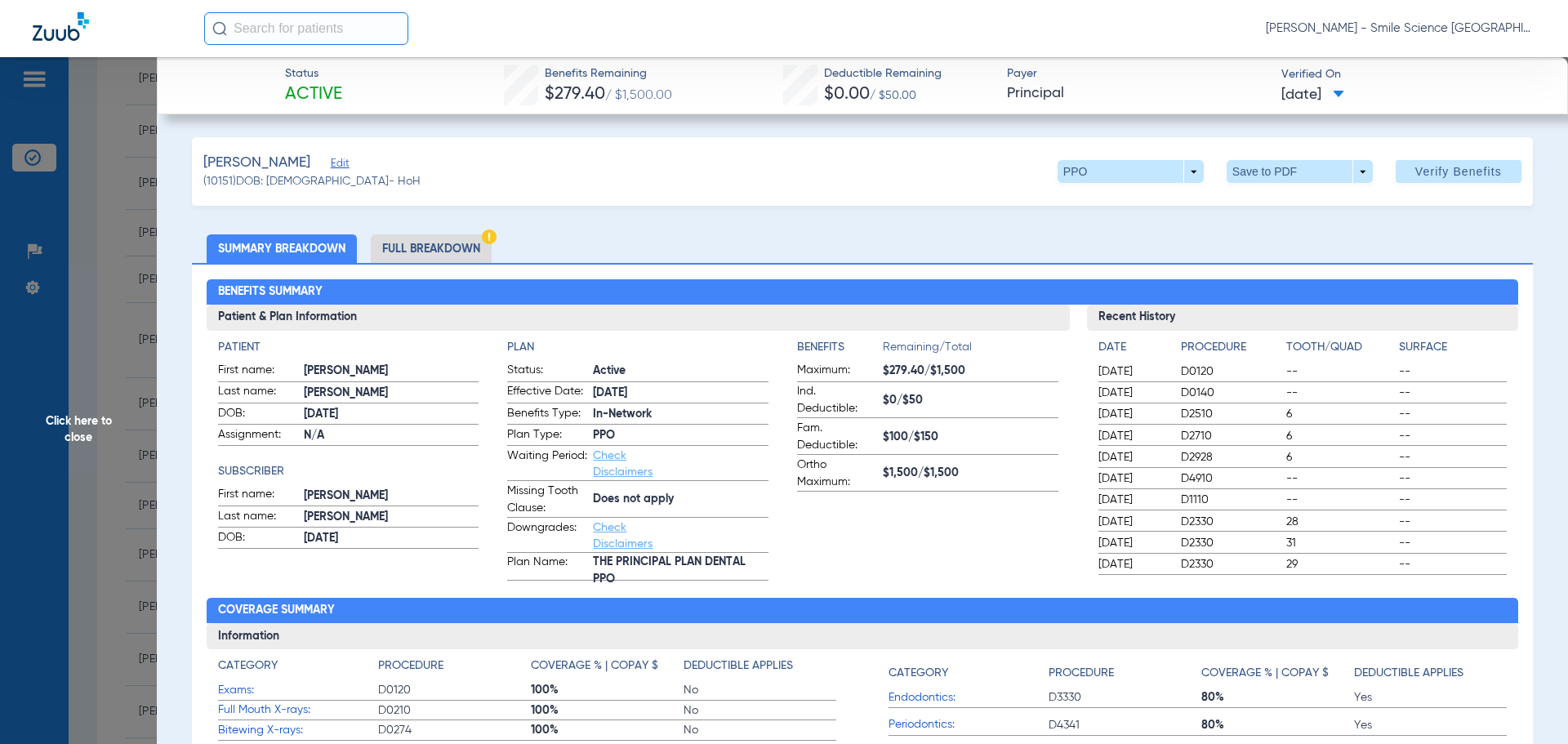
click at [96, 431] on span "Click here to close" at bounding box center [78, 429] width 157 height 744
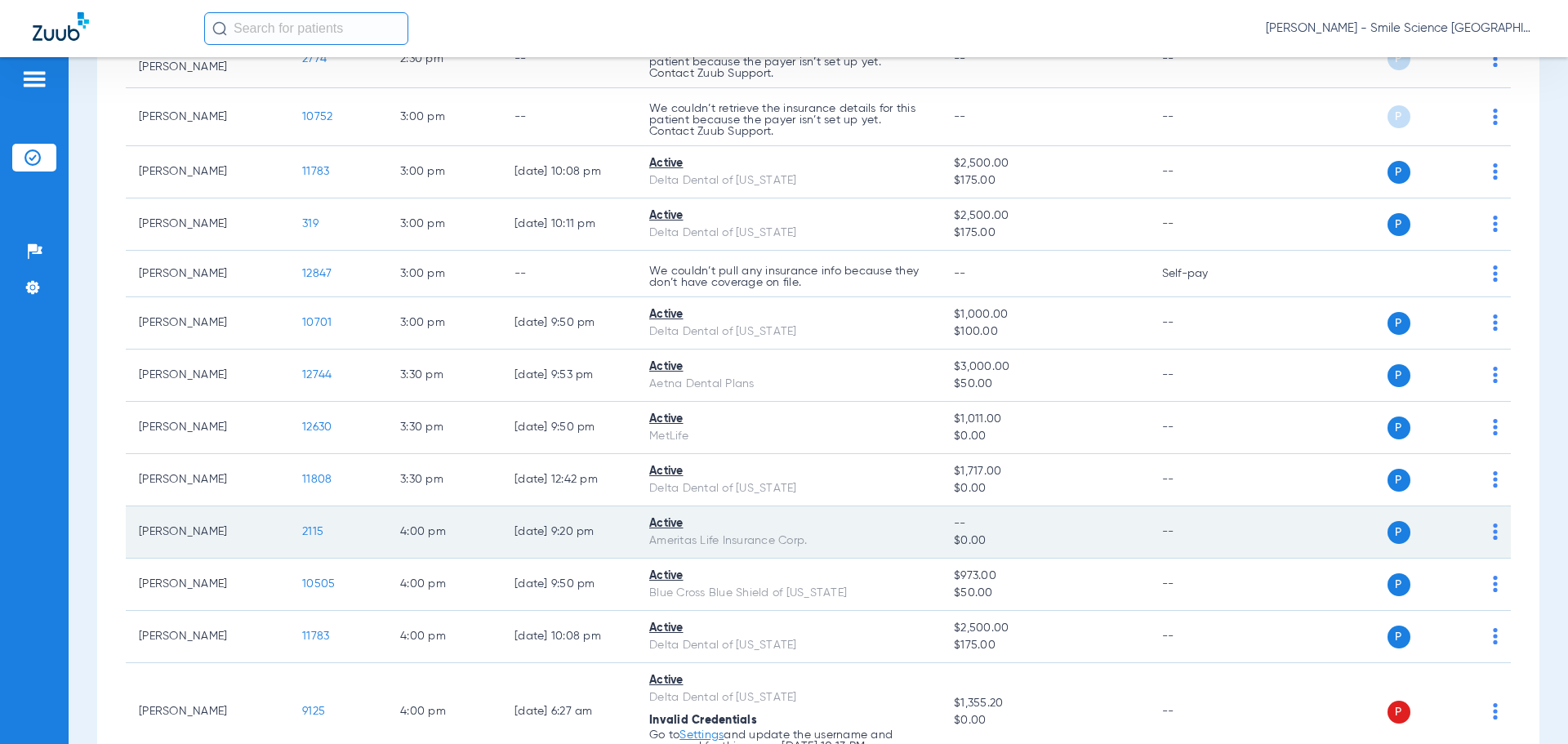
scroll to position [2696, 0]
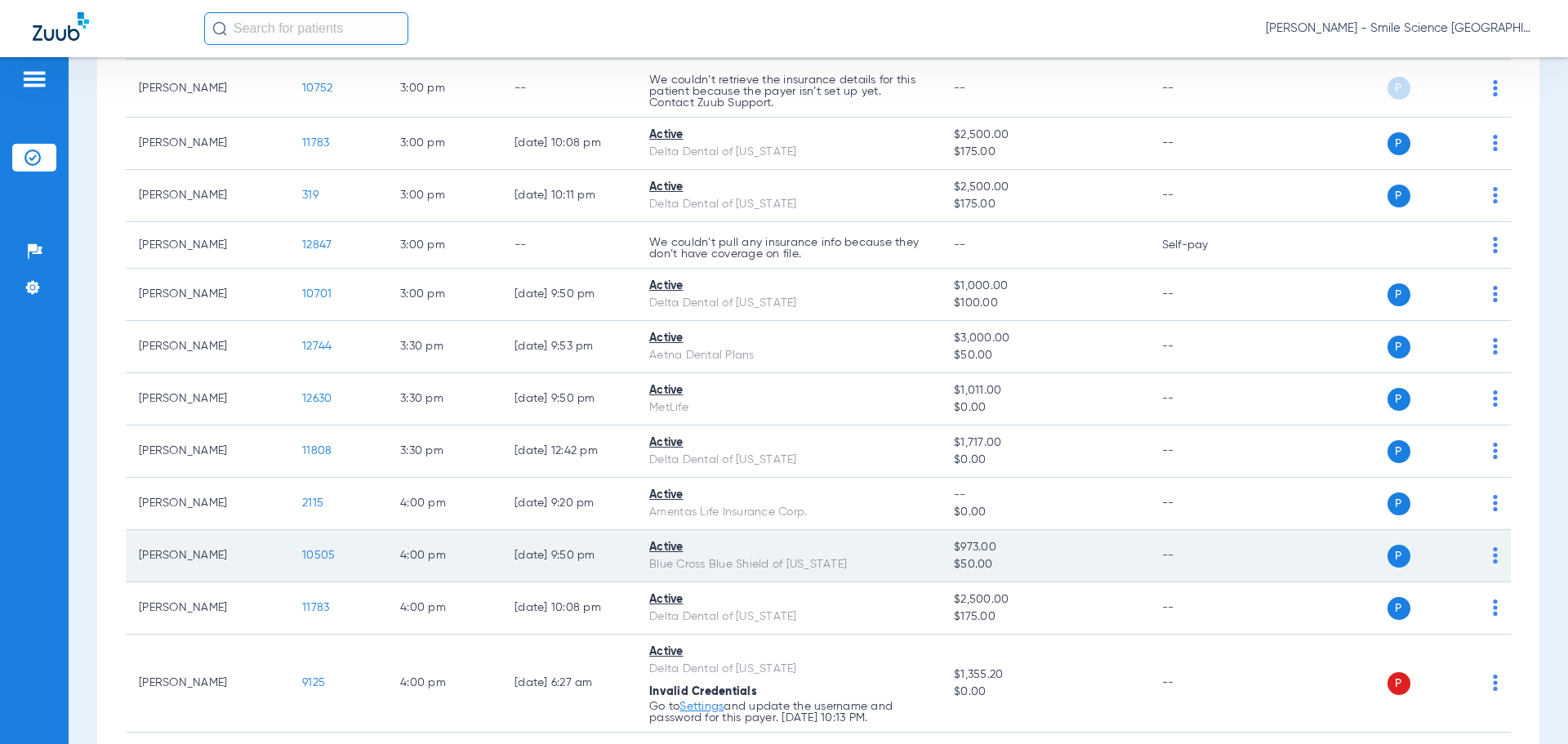
click at [311, 559] on span "10505" at bounding box center [319, 555] width 32 height 11
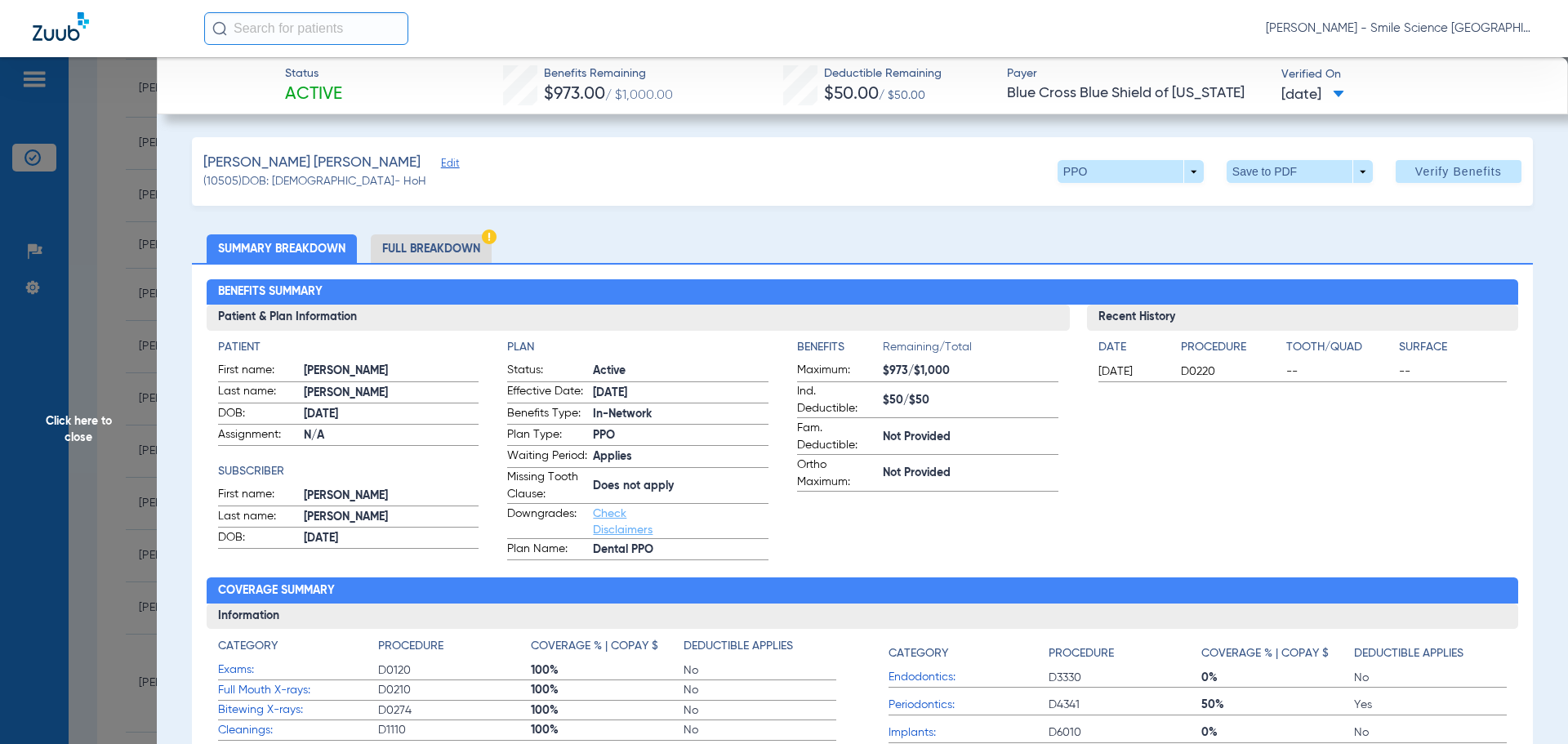
click at [74, 422] on span "Click here to close" at bounding box center [78, 429] width 157 height 744
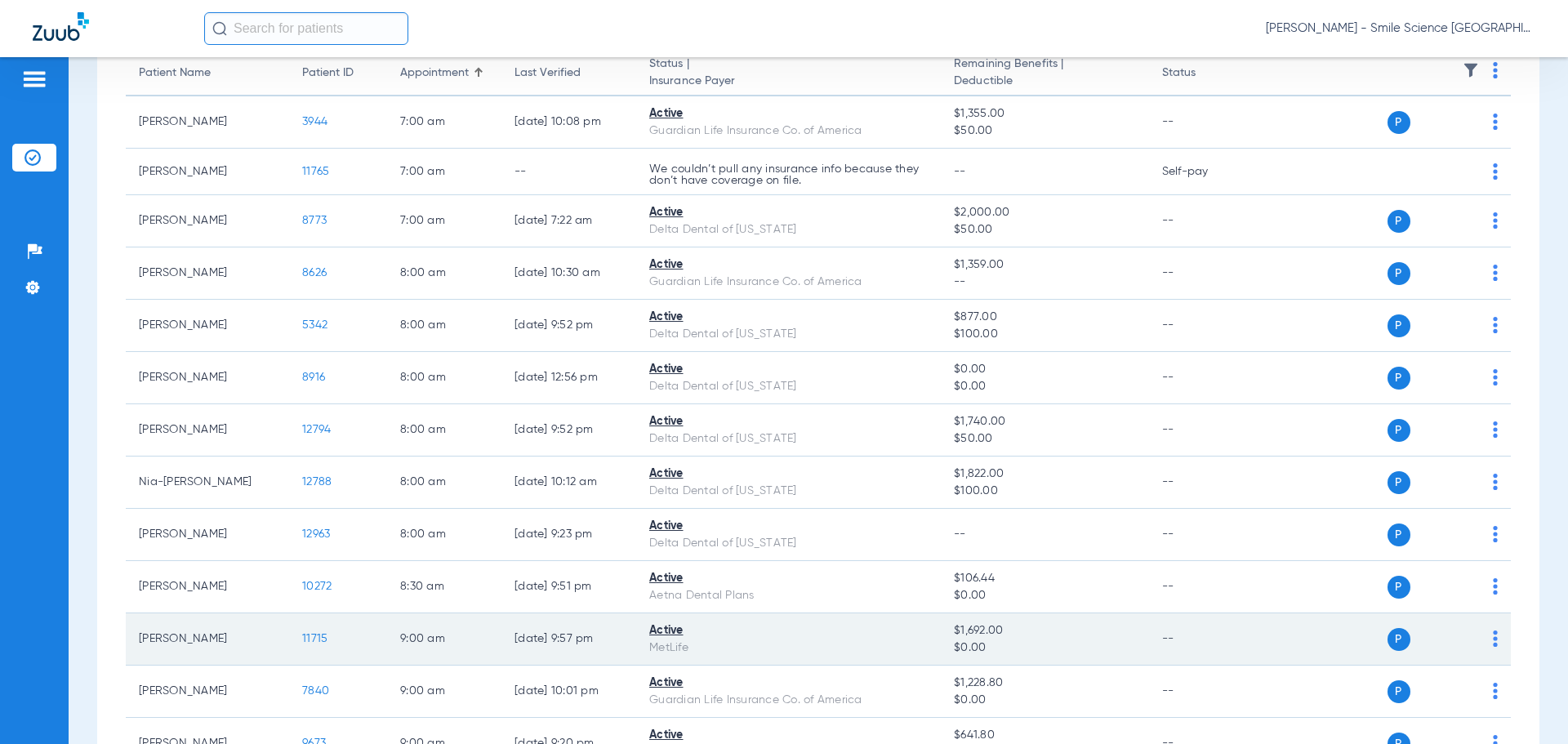
scroll to position [0, 0]
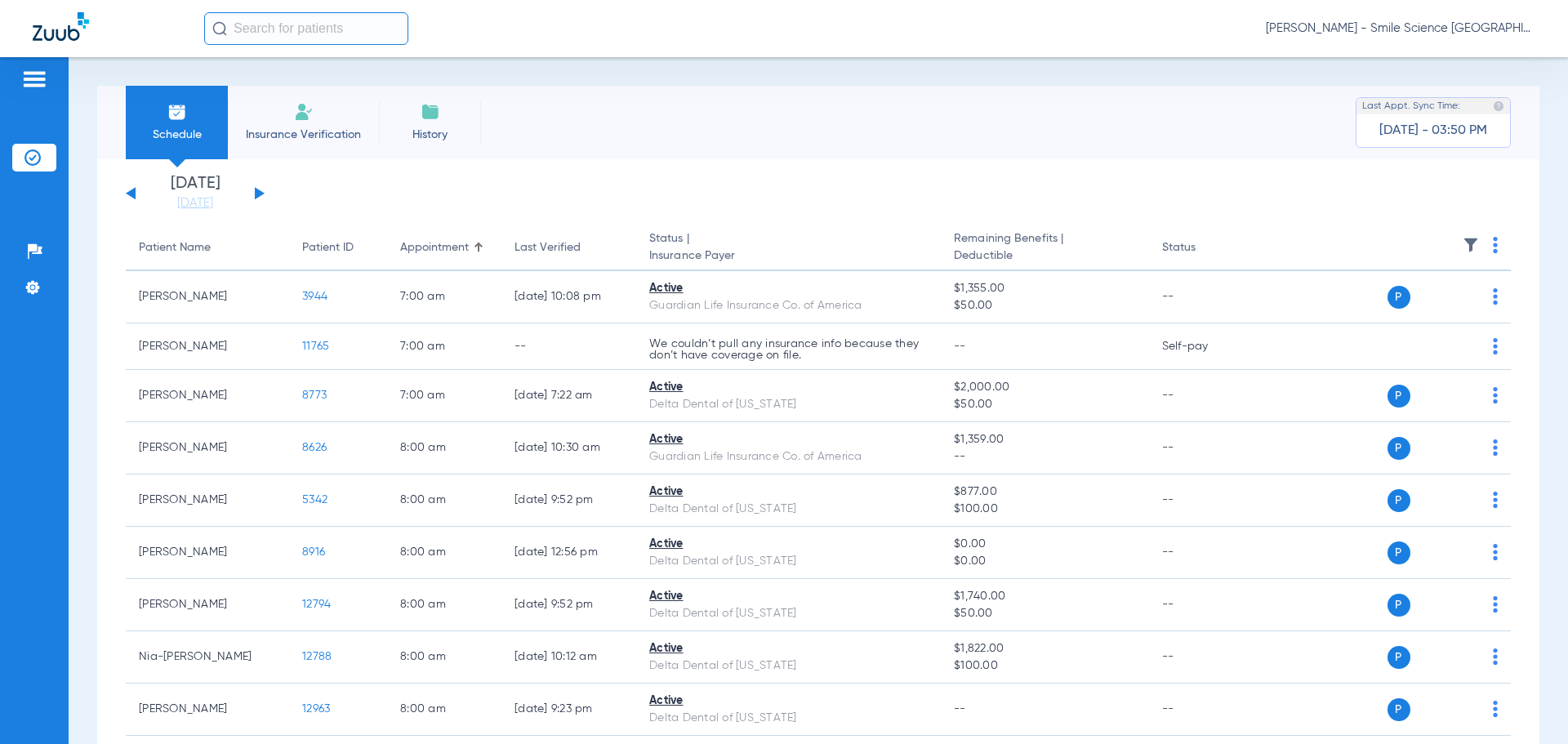
click at [256, 190] on button at bounding box center [260, 193] width 10 height 12
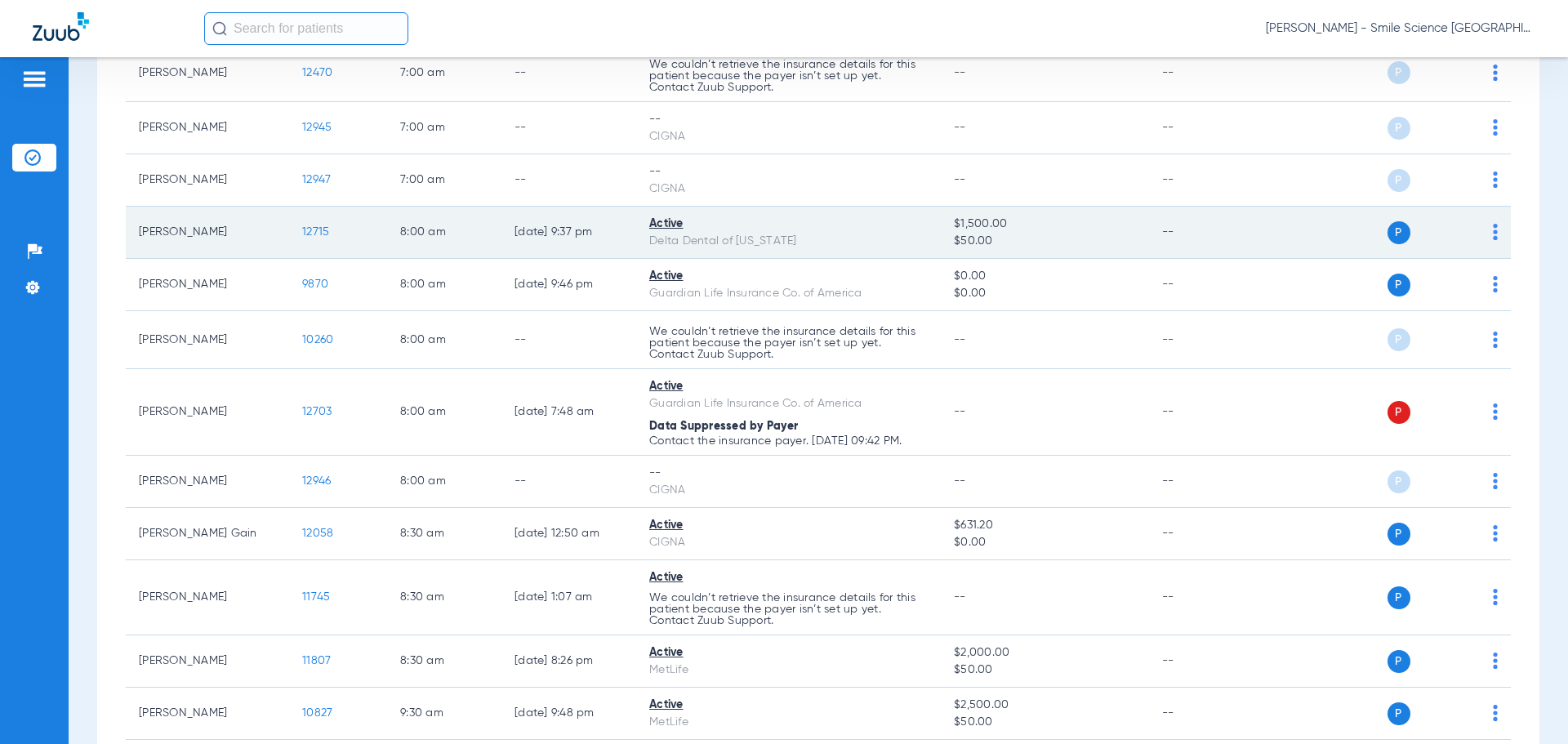
scroll to position [490, 0]
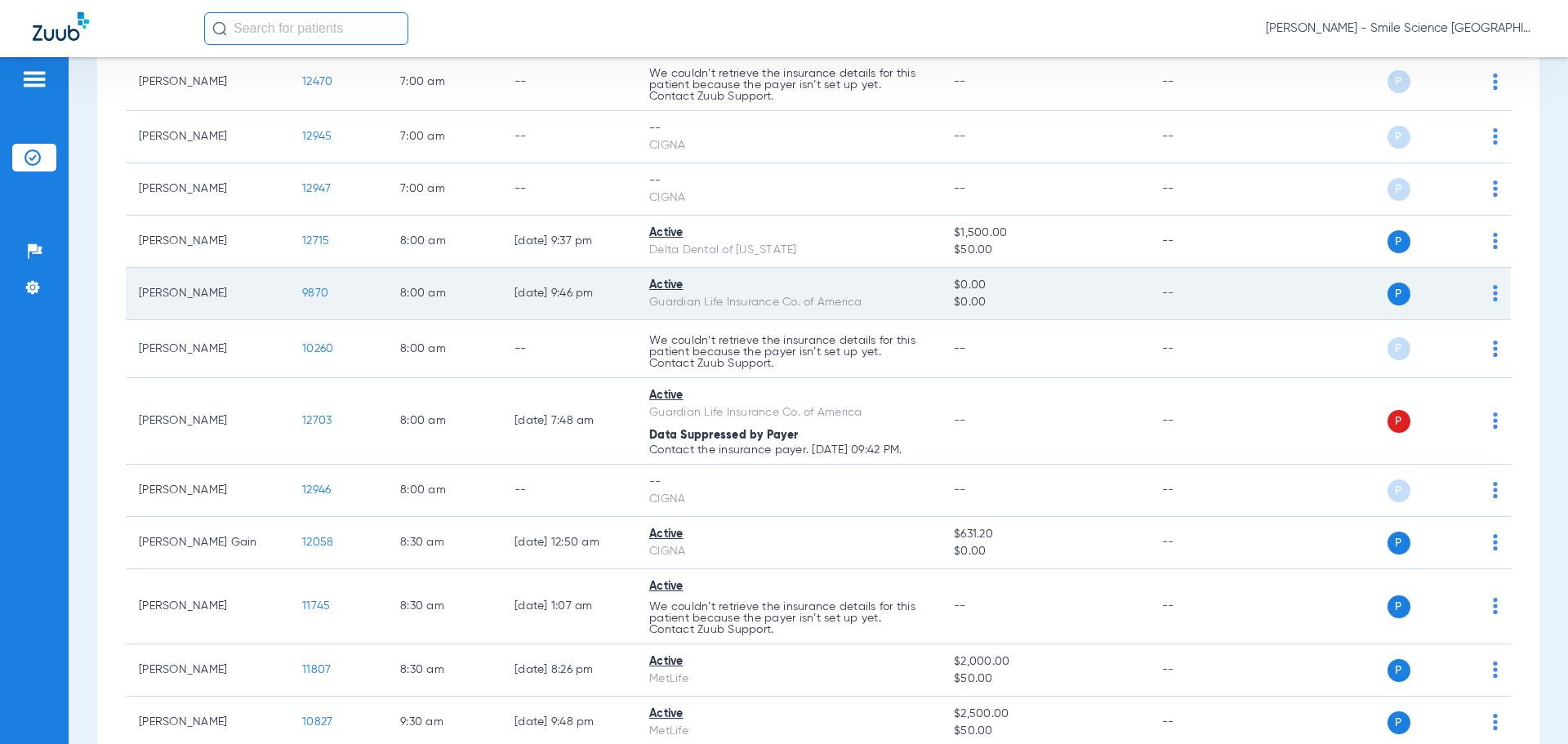
click at [323, 295] on span "9870" at bounding box center [315, 292] width 26 height 11
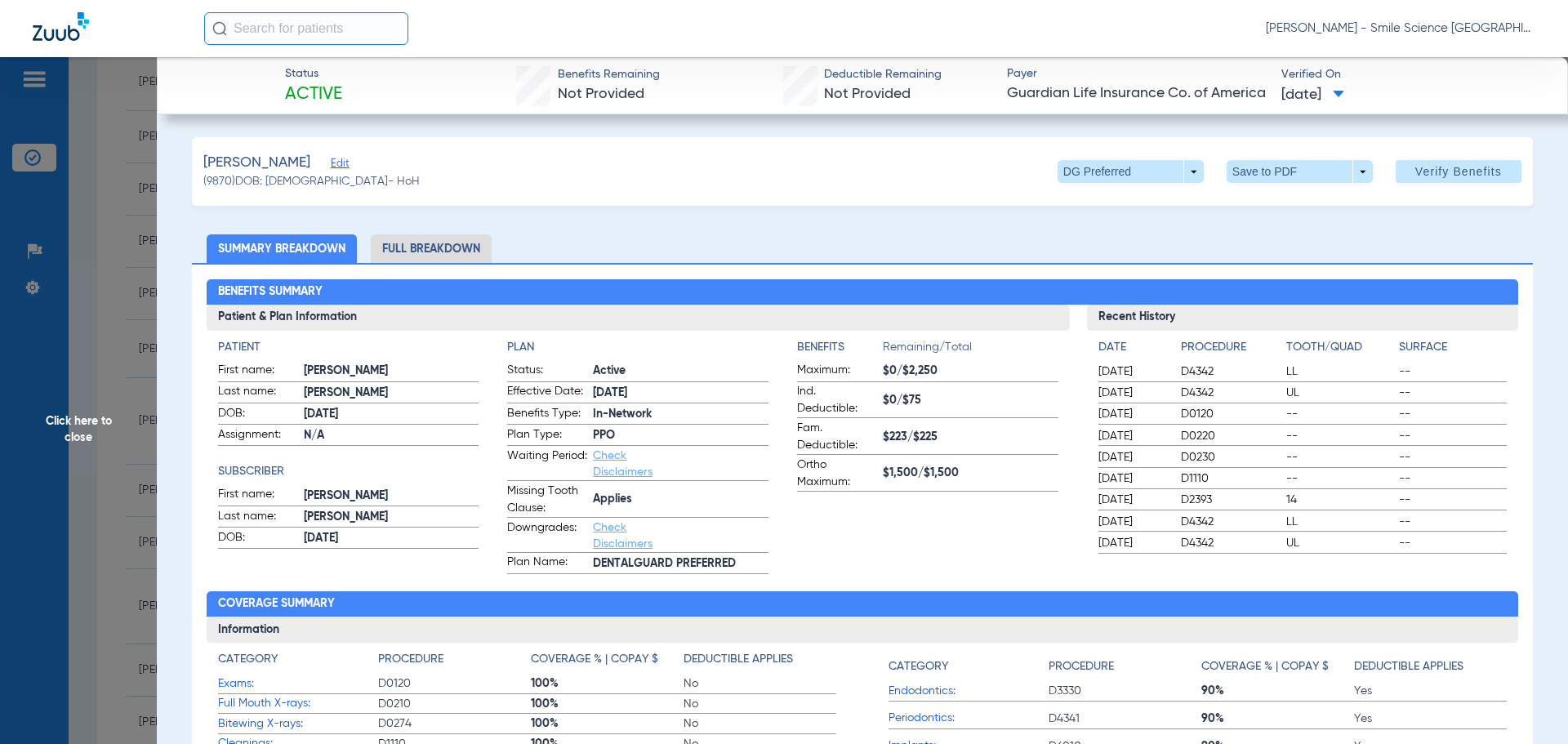
drag, startPoint x: 61, startPoint y: 418, endPoint x: 70, endPoint y: 419, distance: 9.1
click at [62, 418] on span "Click here to close" at bounding box center [78, 429] width 157 height 744
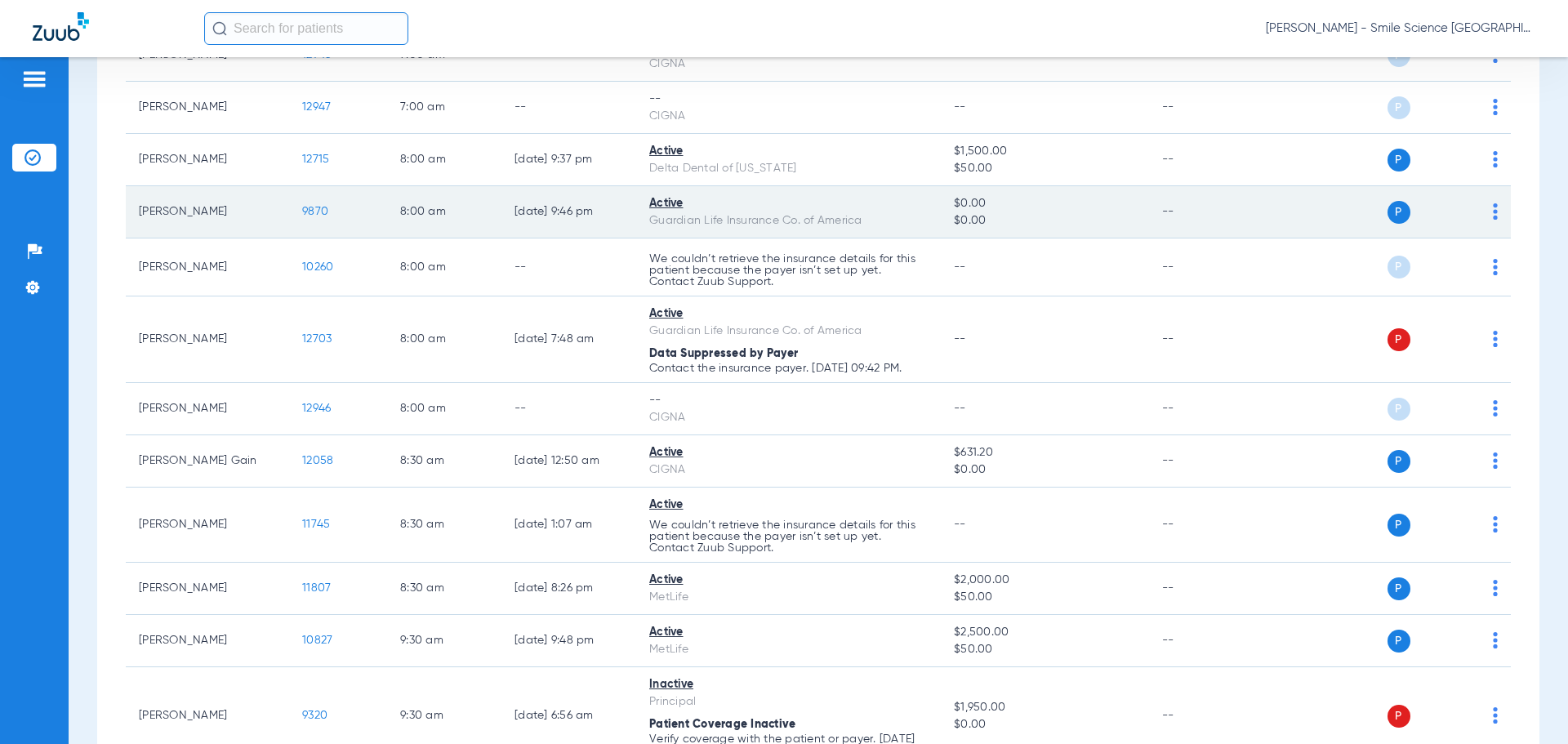
scroll to position [735, 0]
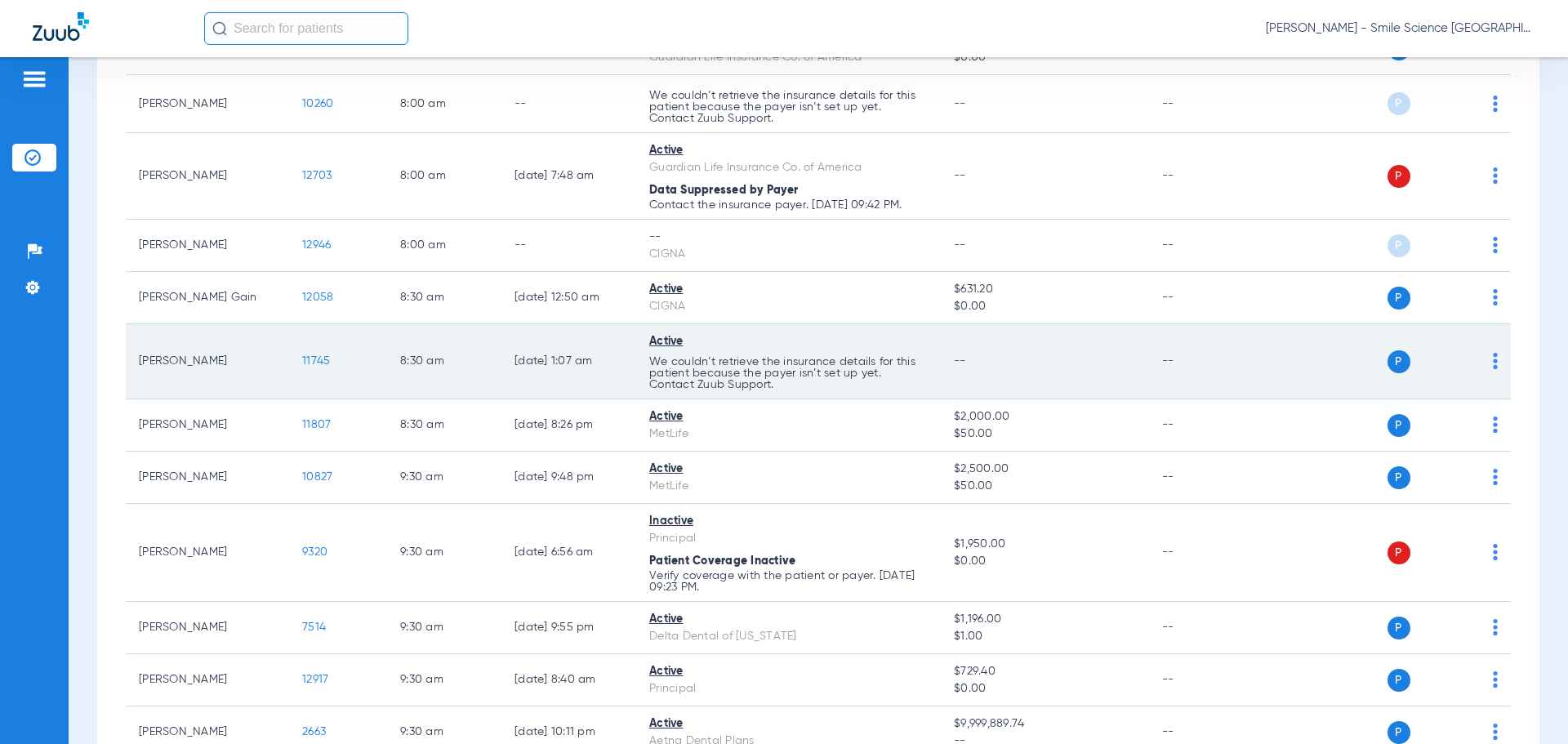
click at [324, 357] on span "11745" at bounding box center [316, 360] width 28 height 11
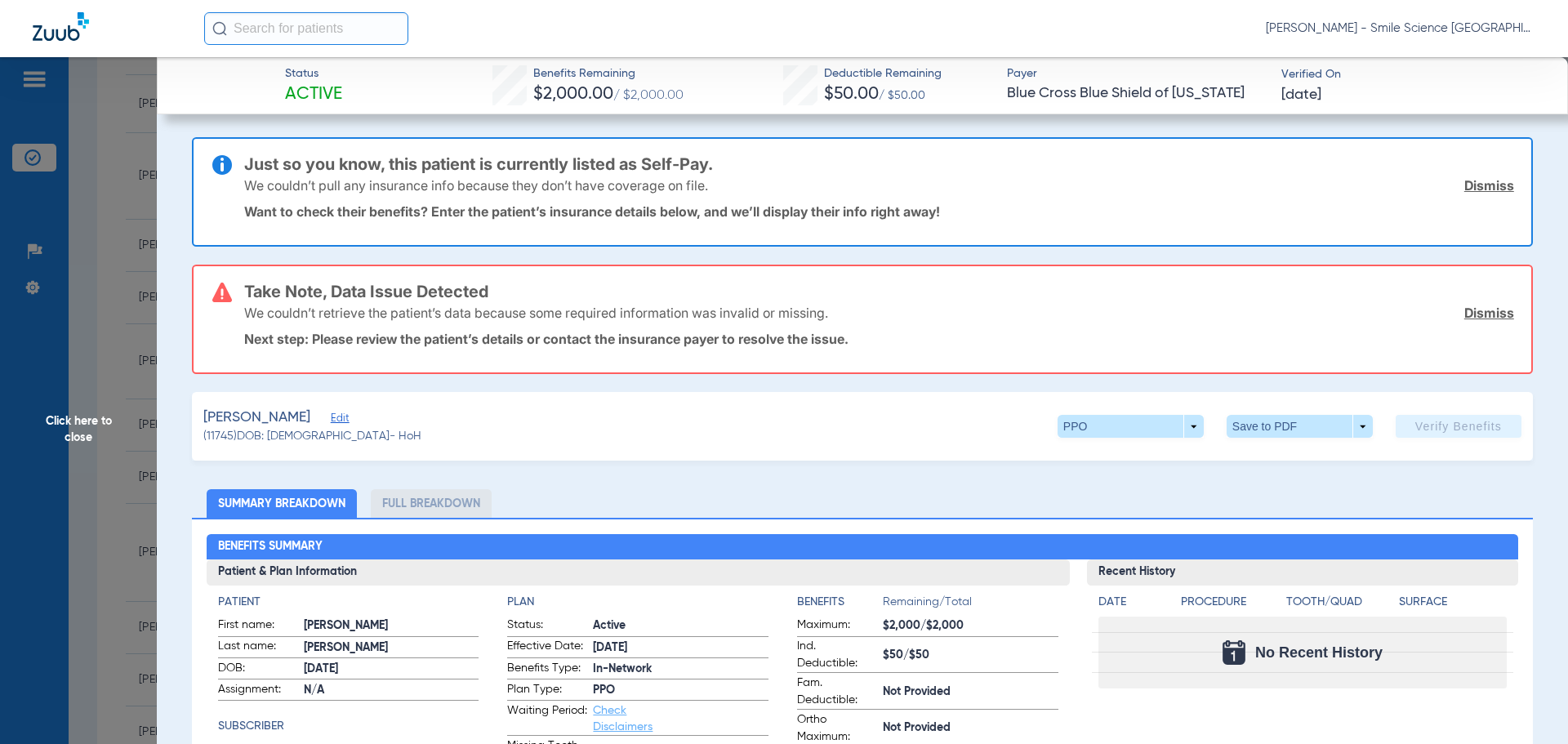
click at [84, 432] on span "Click here to close" at bounding box center [78, 429] width 157 height 744
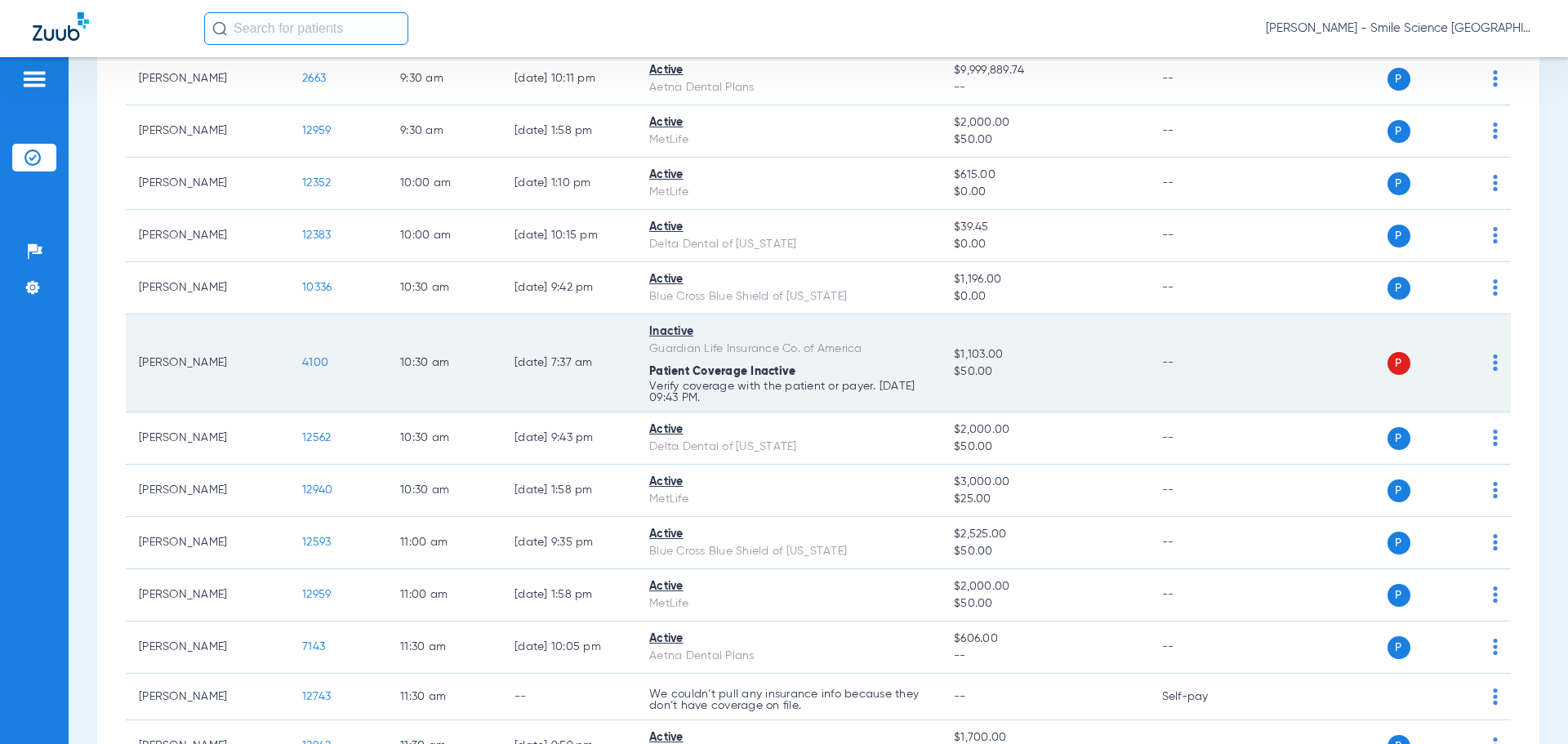
scroll to position [1306, 0]
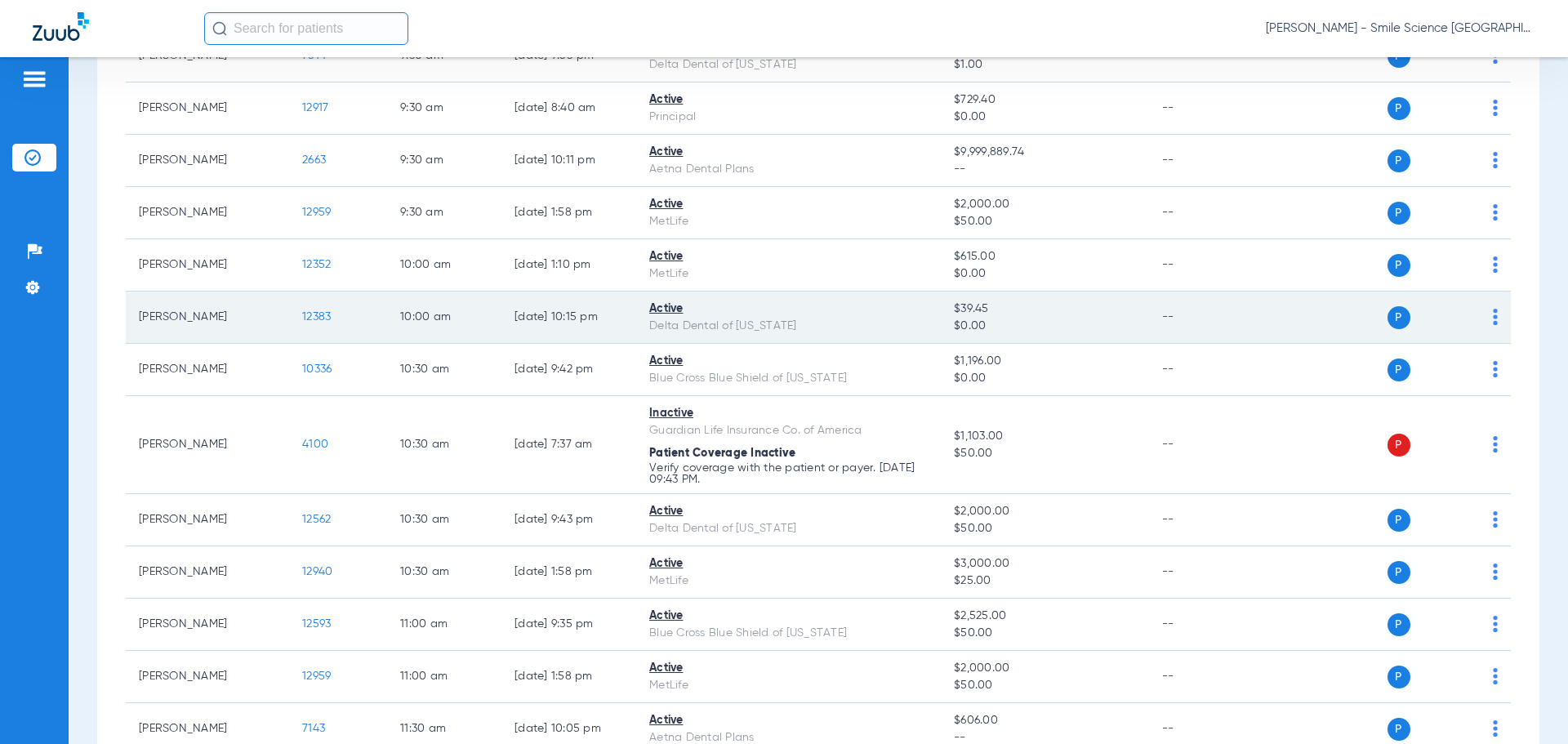
click at [322, 318] on span "12383" at bounding box center [317, 316] width 29 height 11
